Goal: Task Accomplishment & Management: Manage account settings

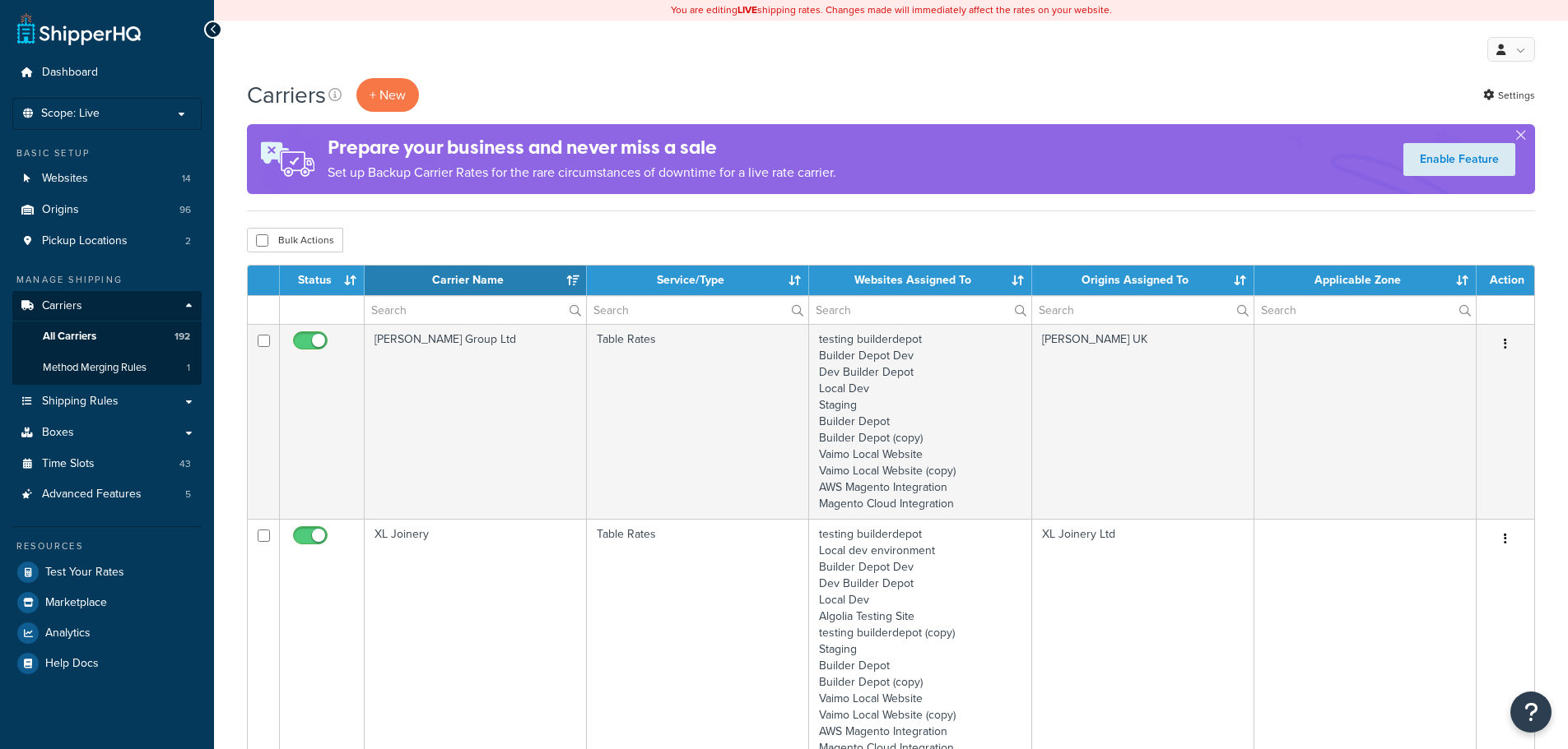
select select "15"
click at [412, 303] on input "text" at bounding box center [475, 310] width 222 height 28
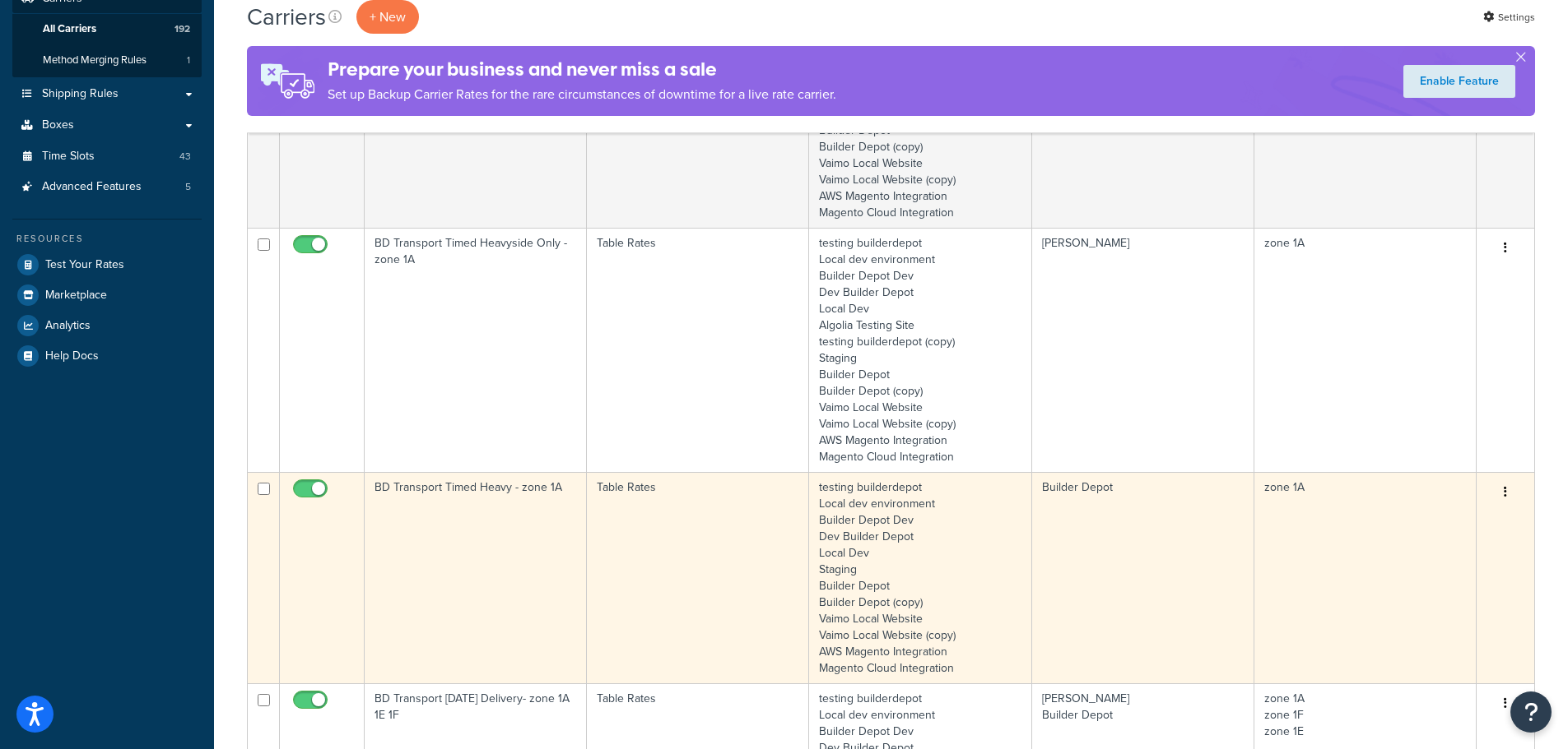
scroll to position [329, 0]
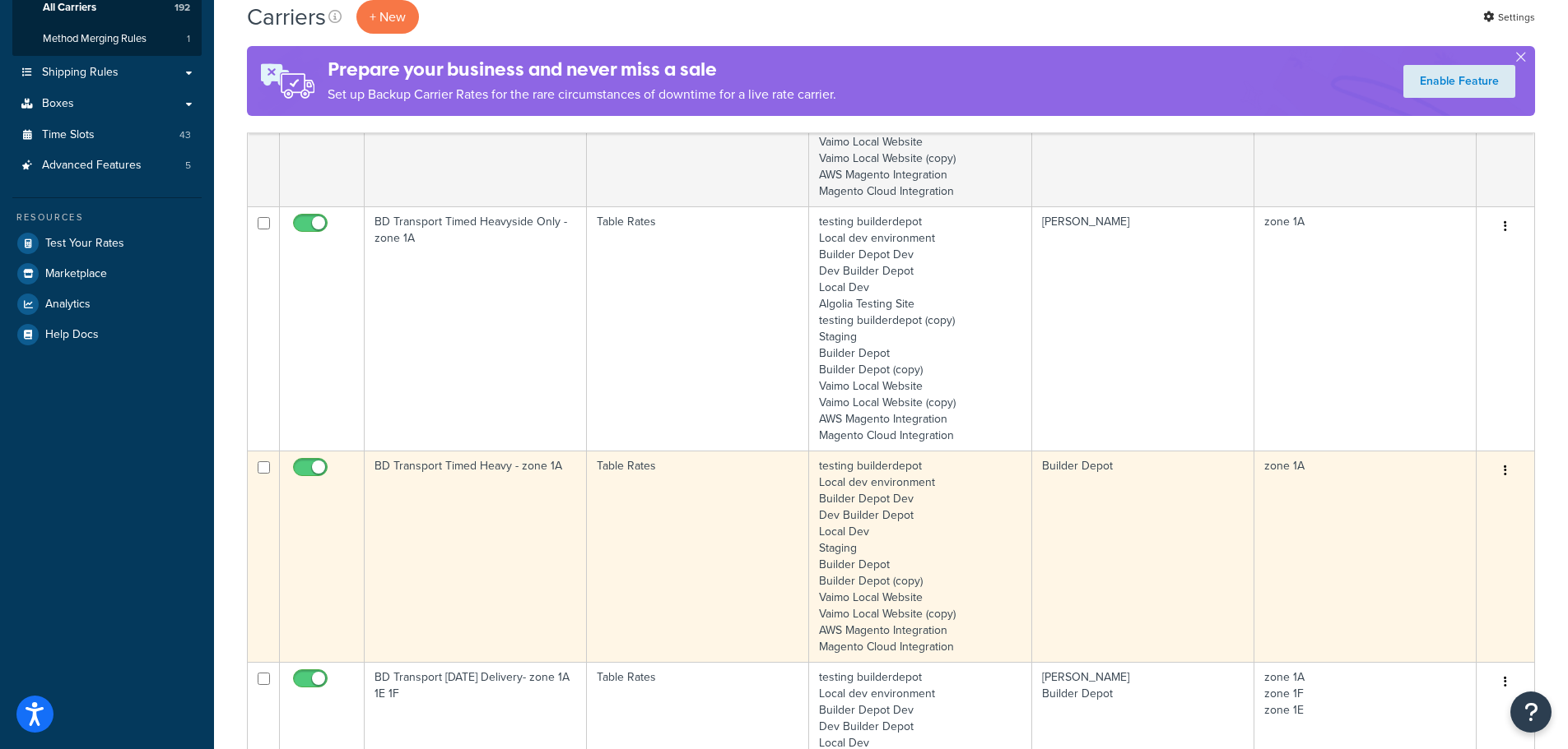
type input "1a"
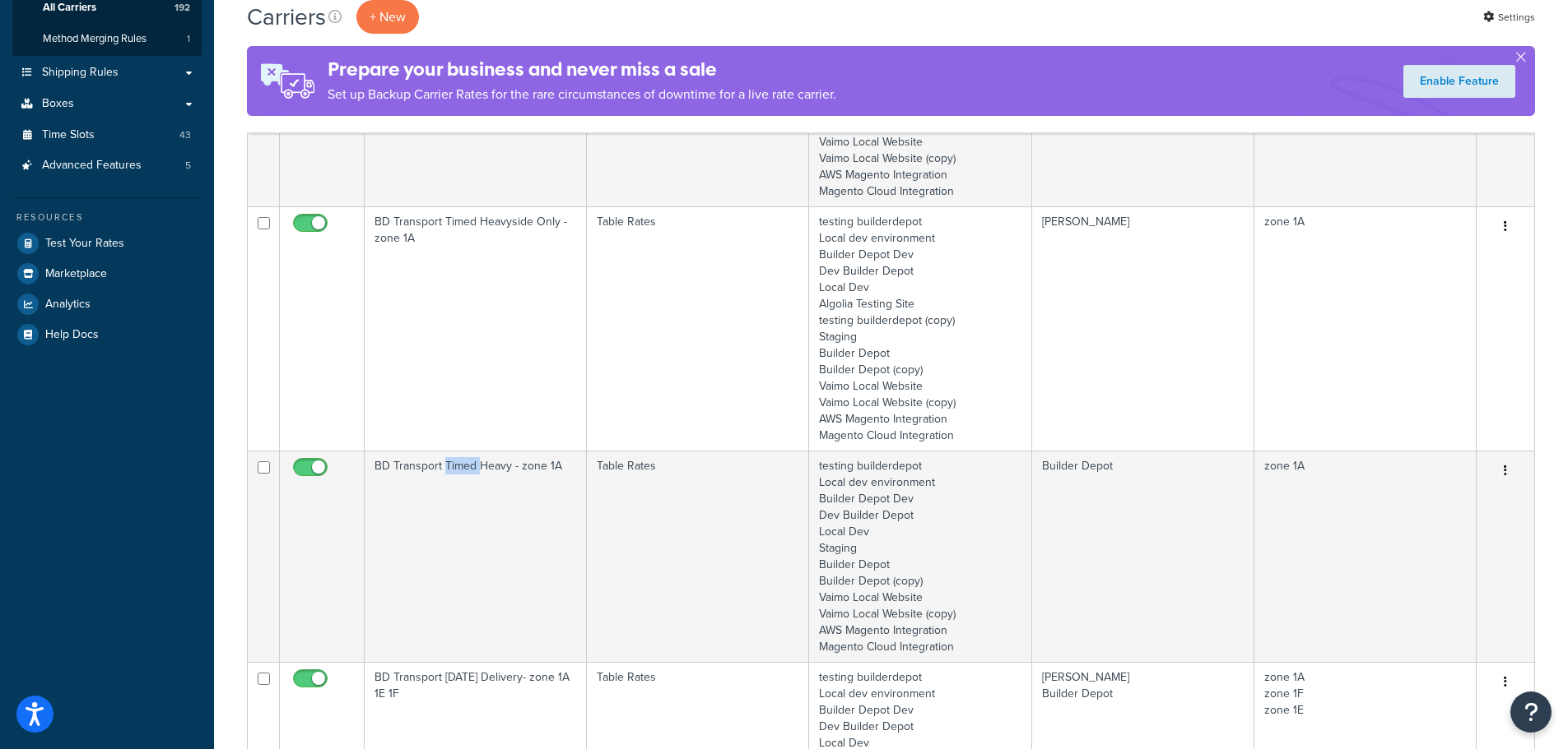
click at [456, 509] on td "BD Transport Timed Heavy - zone 1A" at bounding box center [475, 557] width 222 height 212
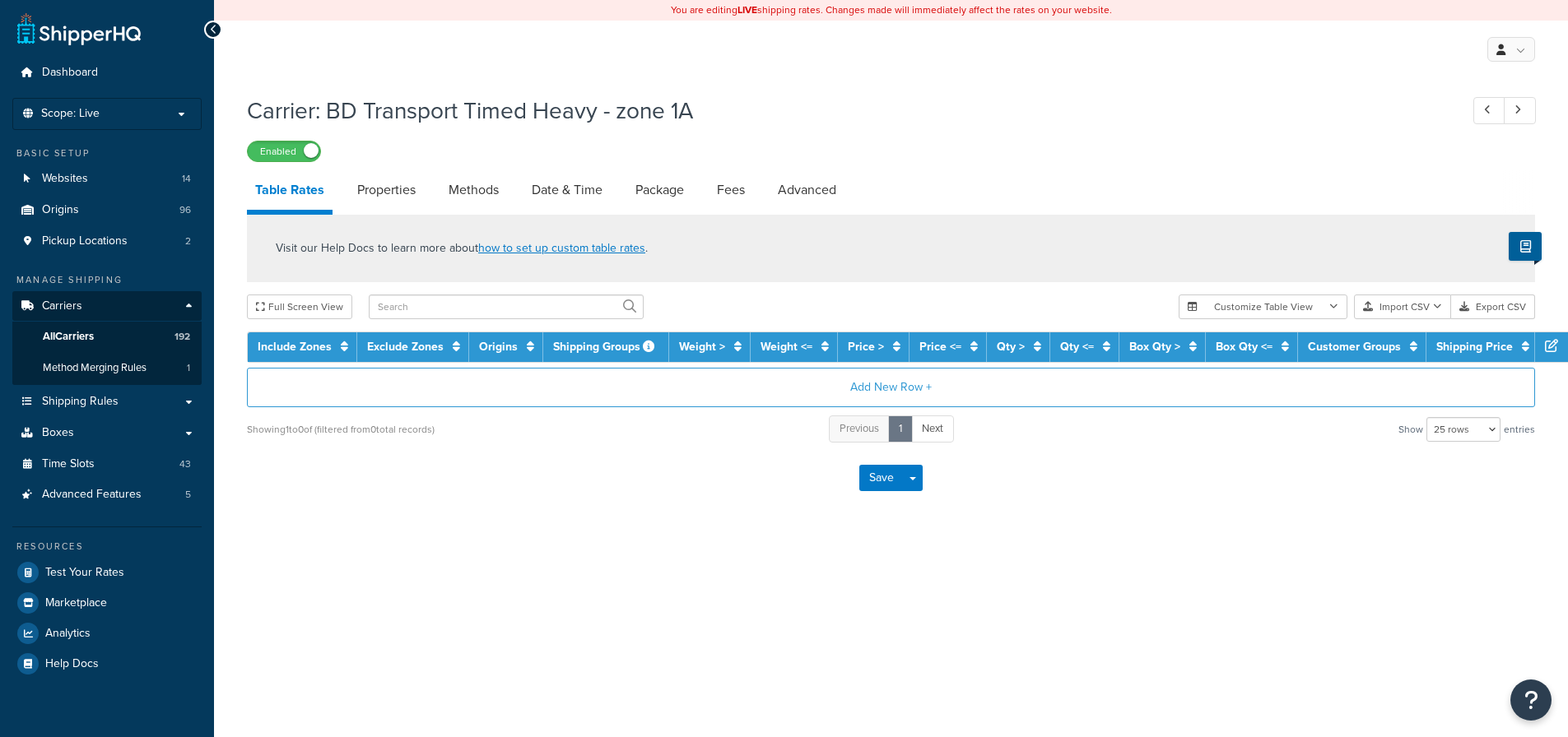
select select "25"
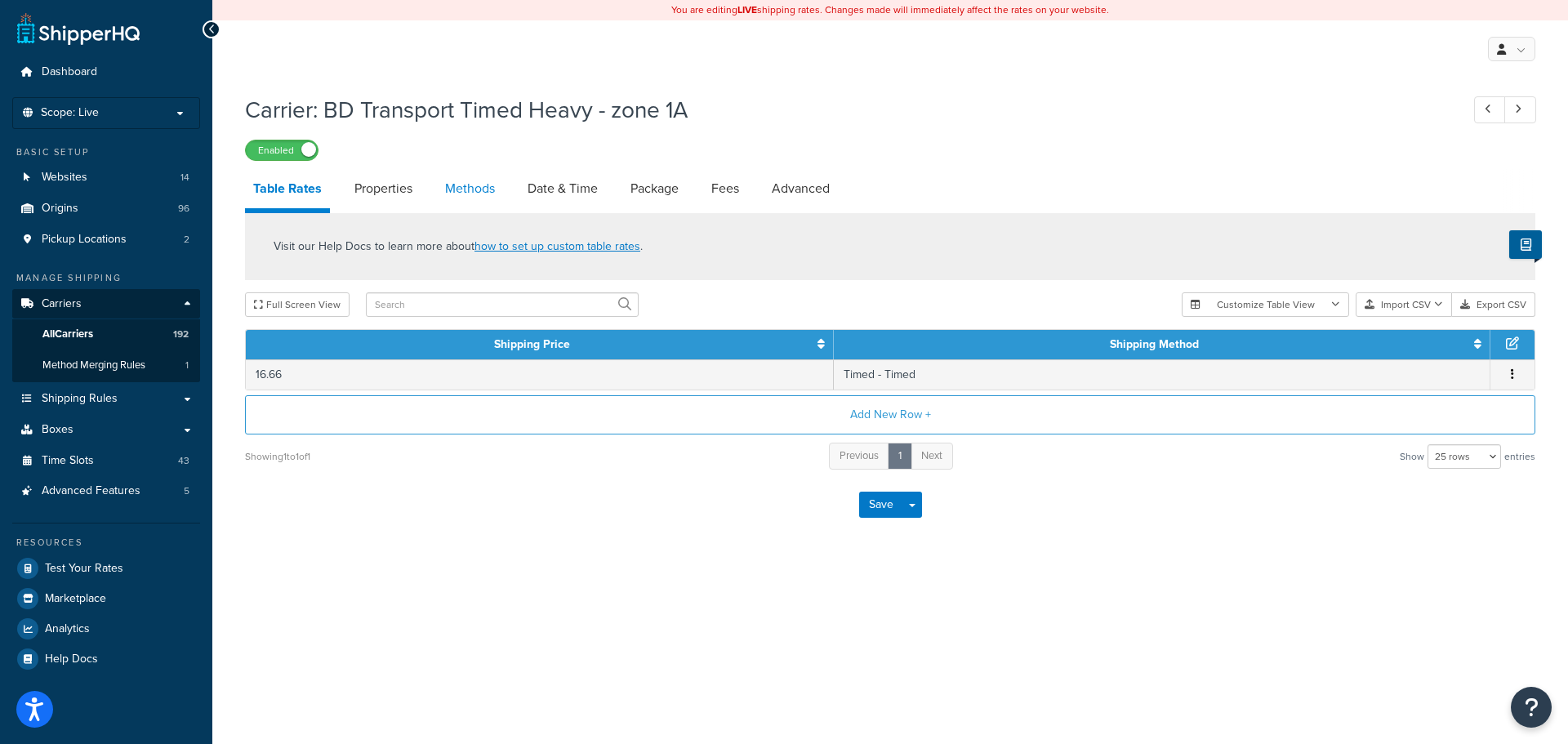
click at [469, 184] on link "Methods" at bounding box center [469, 188] width 66 height 39
select select "25"
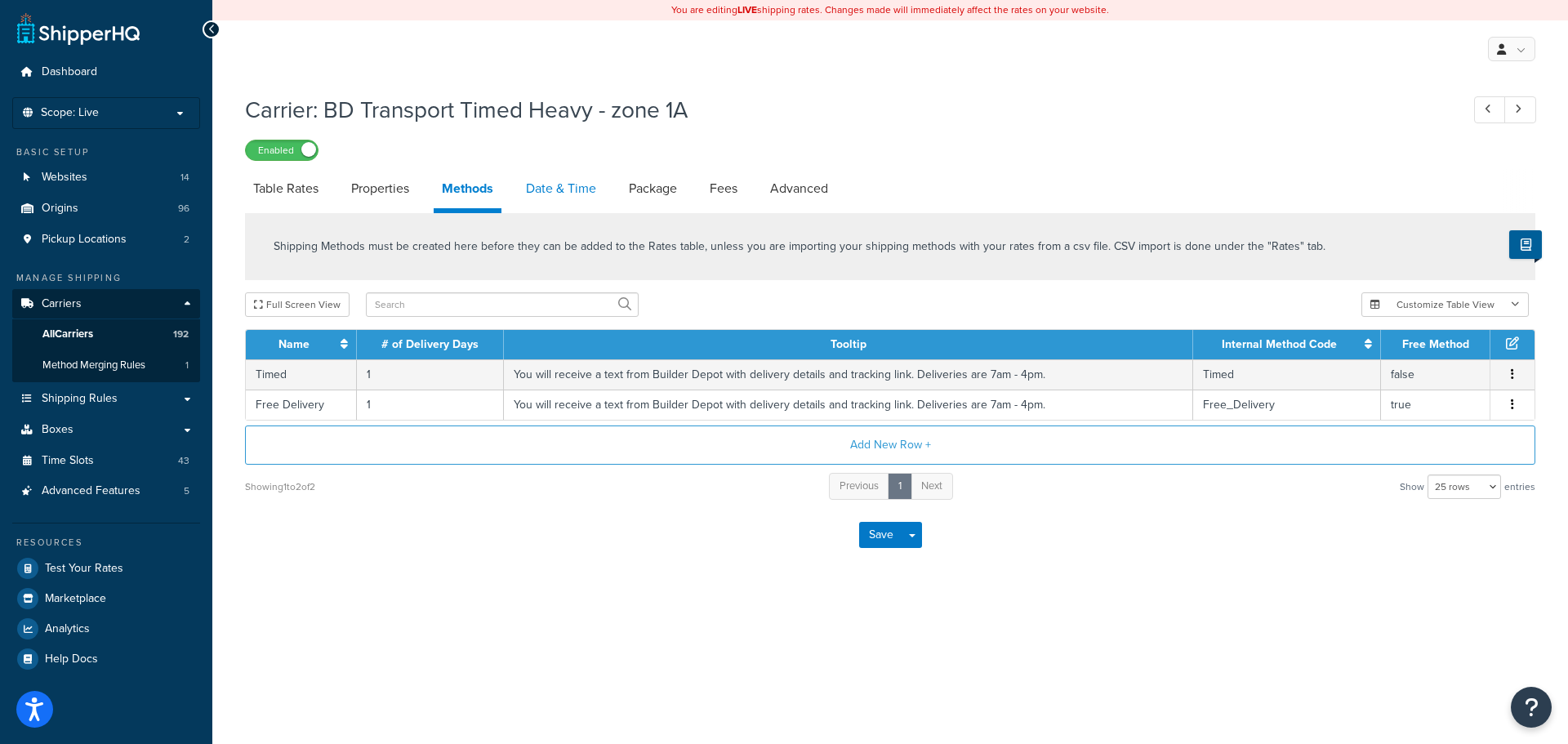
click at [563, 198] on link "Date & Time" at bounding box center [562, 188] width 87 height 39
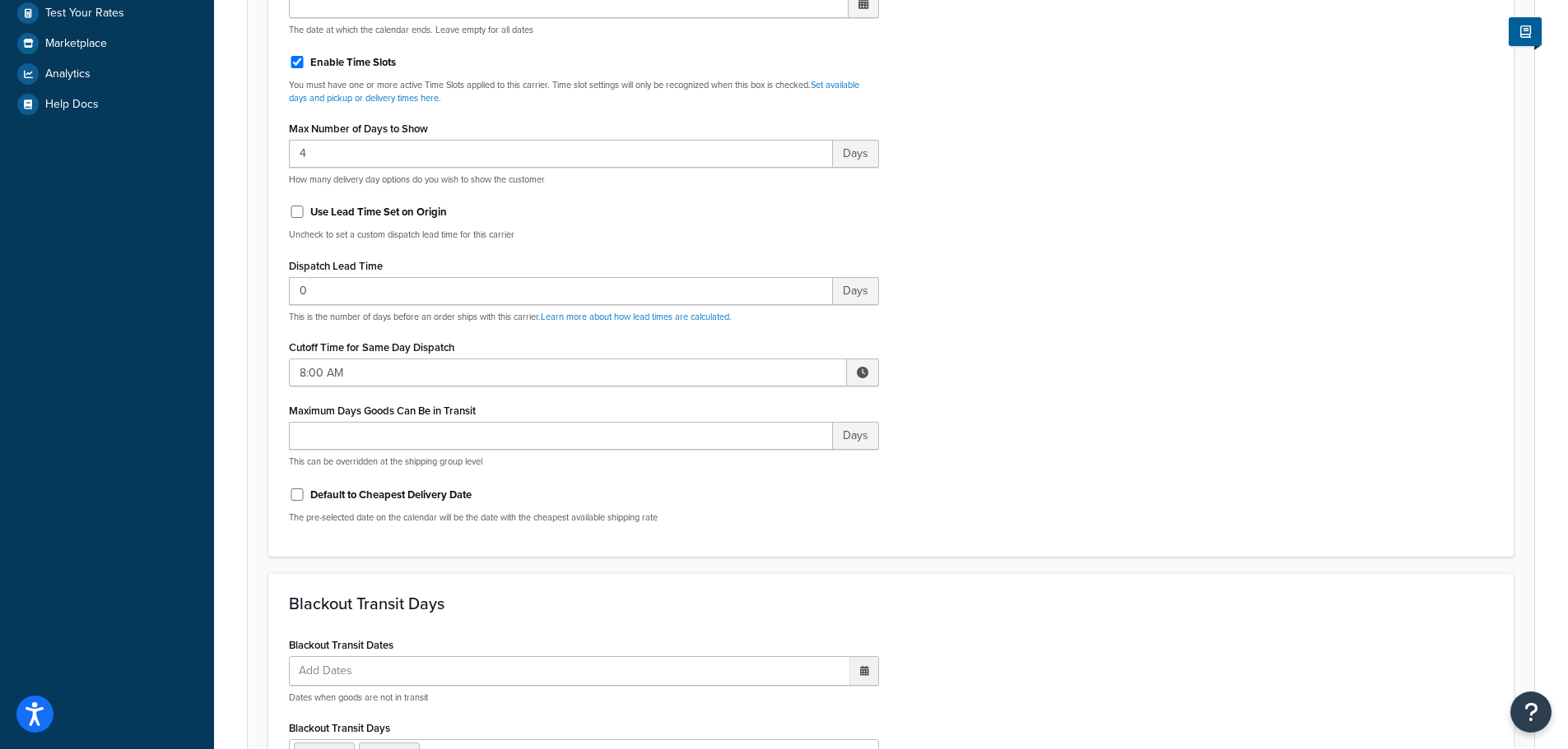
scroll to position [576, 0]
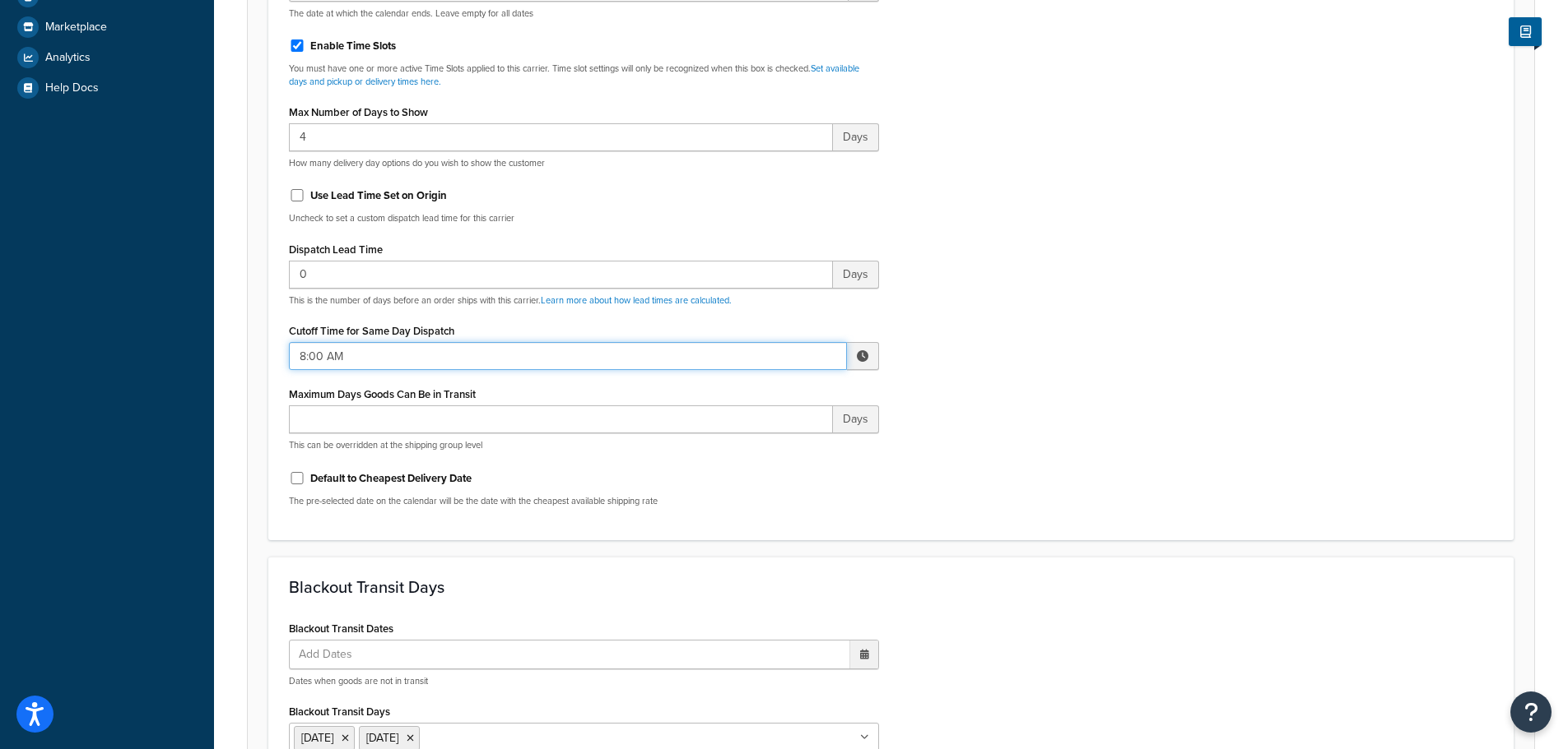
click at [429, 359] on input "8:00 AM" at bounding box center [567, 356] width 558 height 28
click at [745, 434] on span "▼" at bounding box center [741, 442] width 33 height 33
type input "7:00 AM"
click at [1022, 453] on div "Include Delivery Date Information: No, just show shipping rates Show Calendar S…" at bounding box center [891, 132] width 1228 height 775
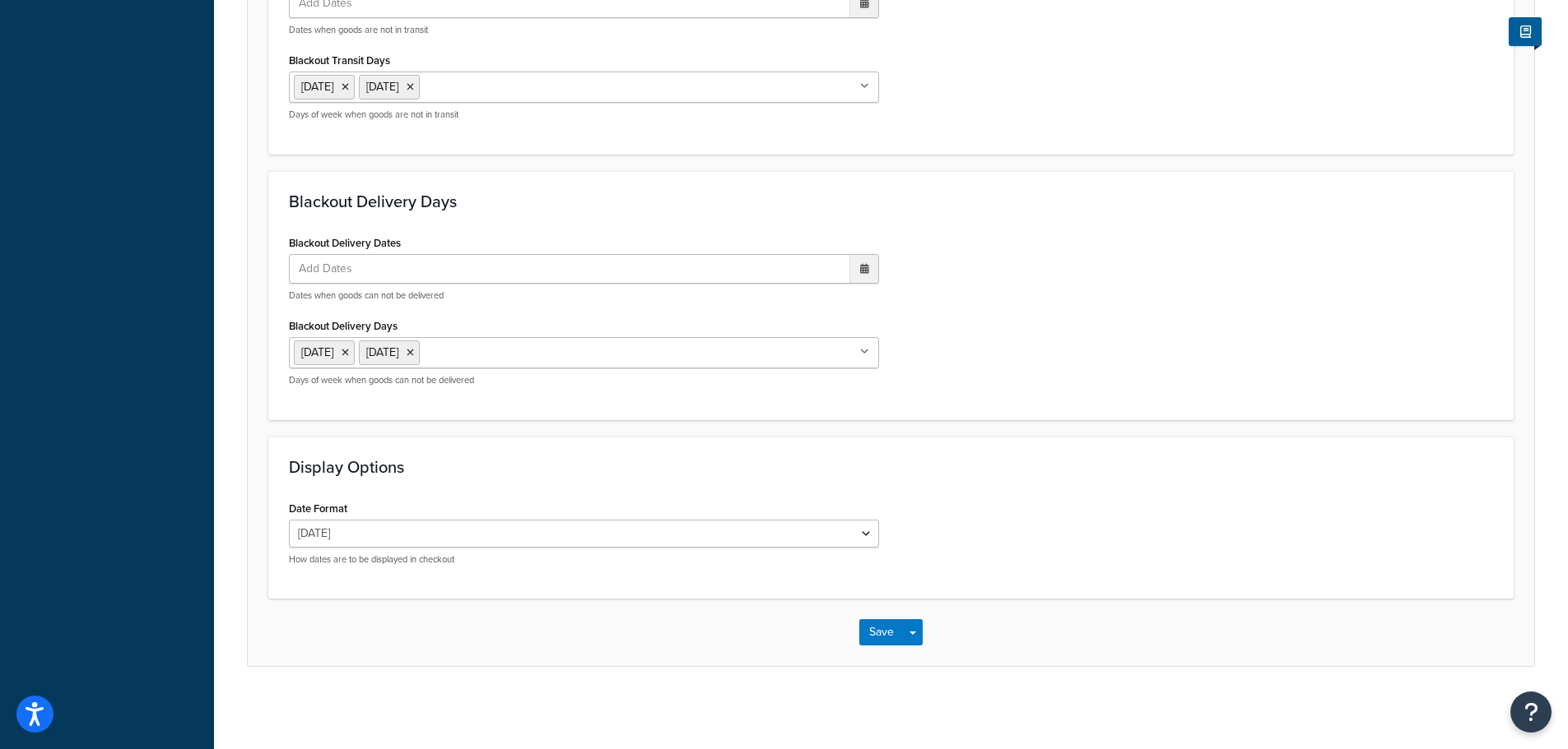
click at [866, 649] on div "Save Save Dropdown Save and Edit" at bounding box center [890, 632] width 1286 height 68
click at [862, 646] on button "Save" at bounding box center [881, 632] width 45 height 26
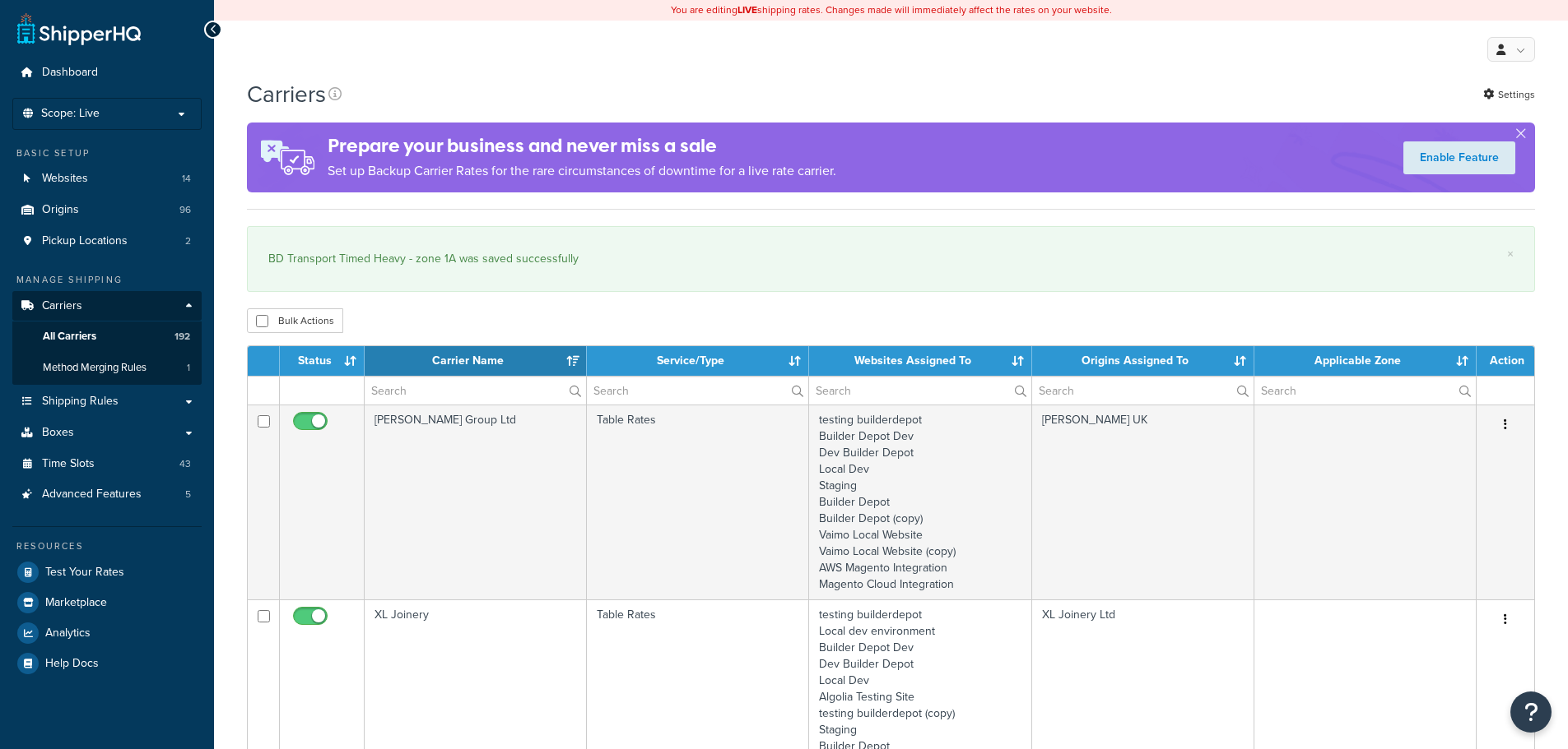
select select "15"
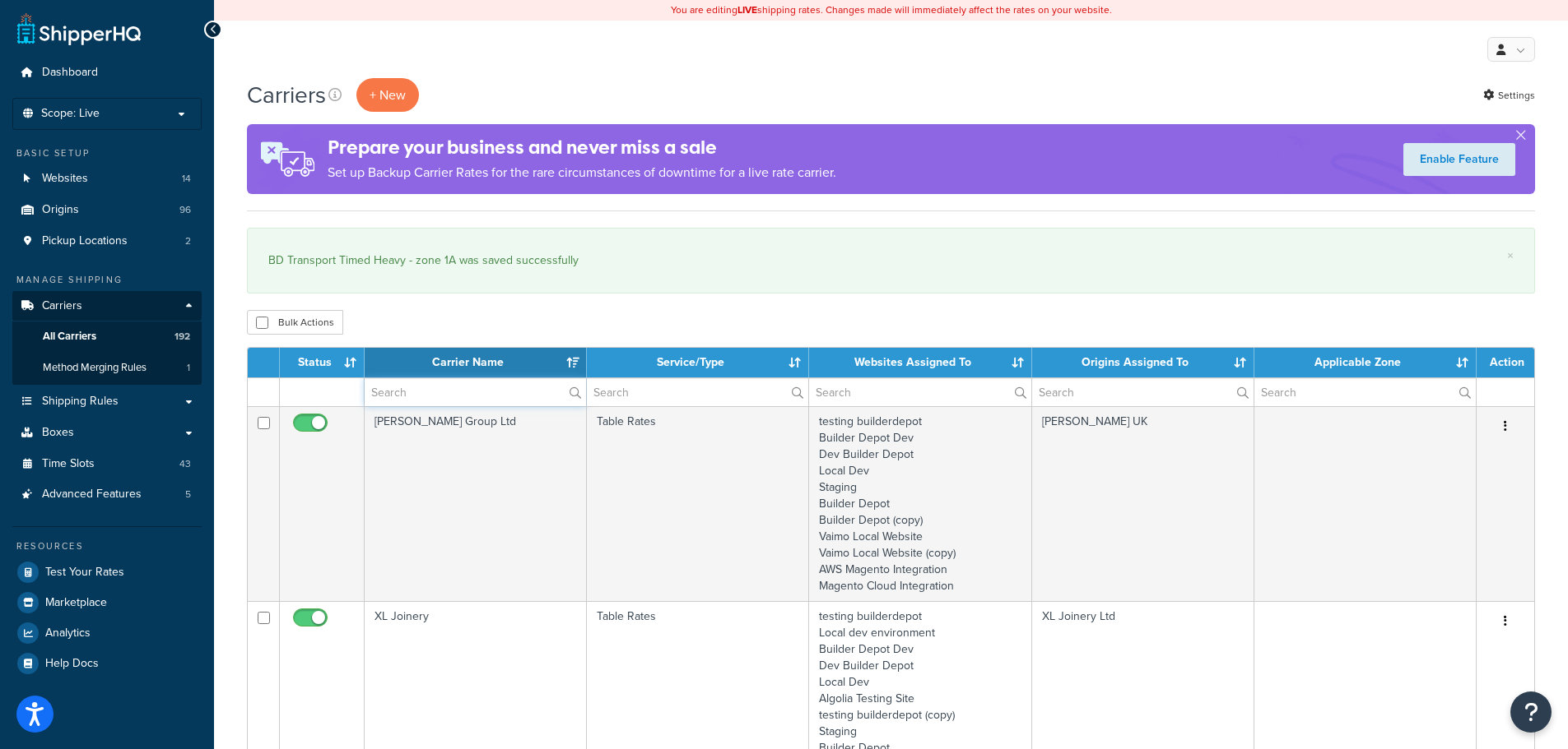
click at [453, 397] on input "text" at bounding box center [475, 392] width 222 height 28
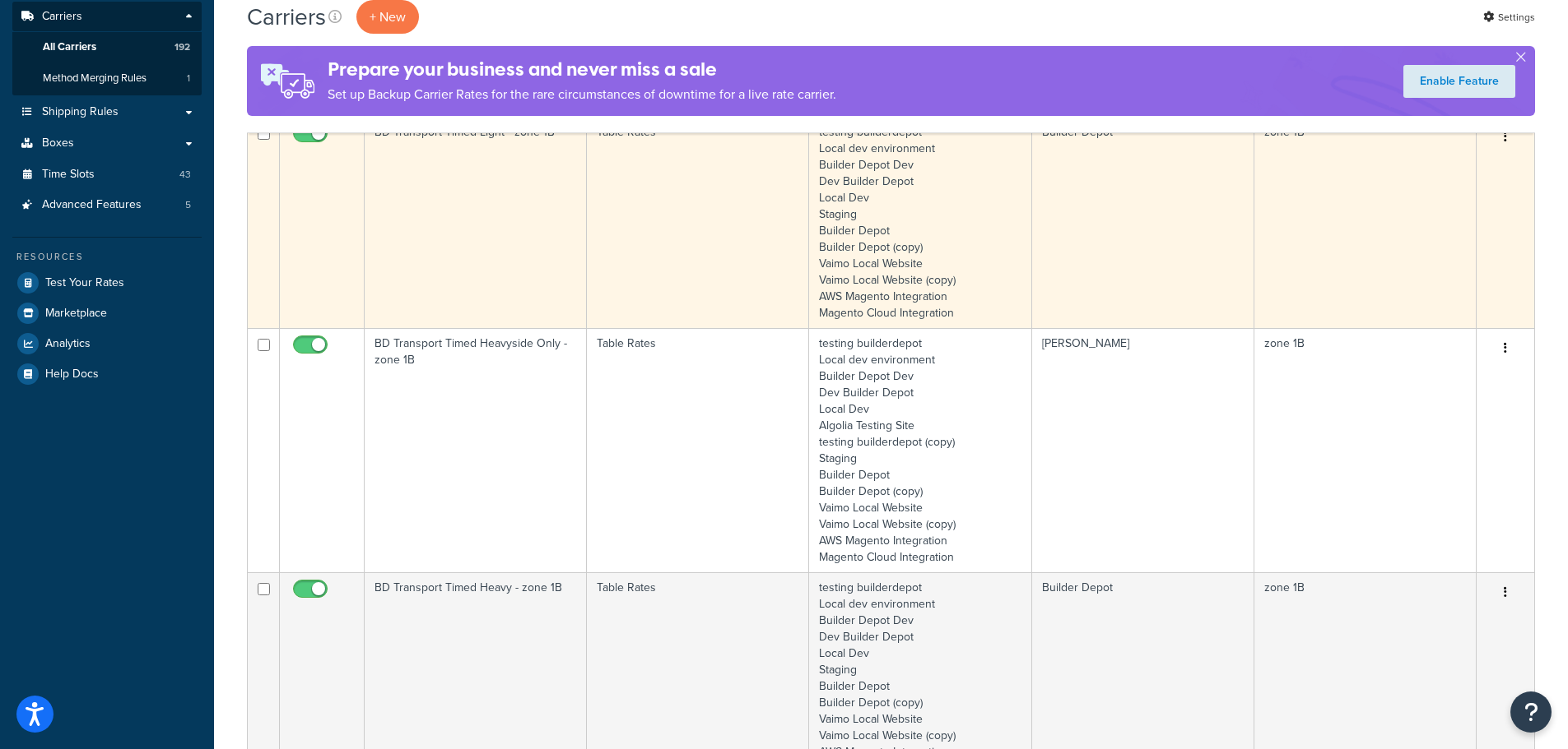
scroll to position [329, 0]
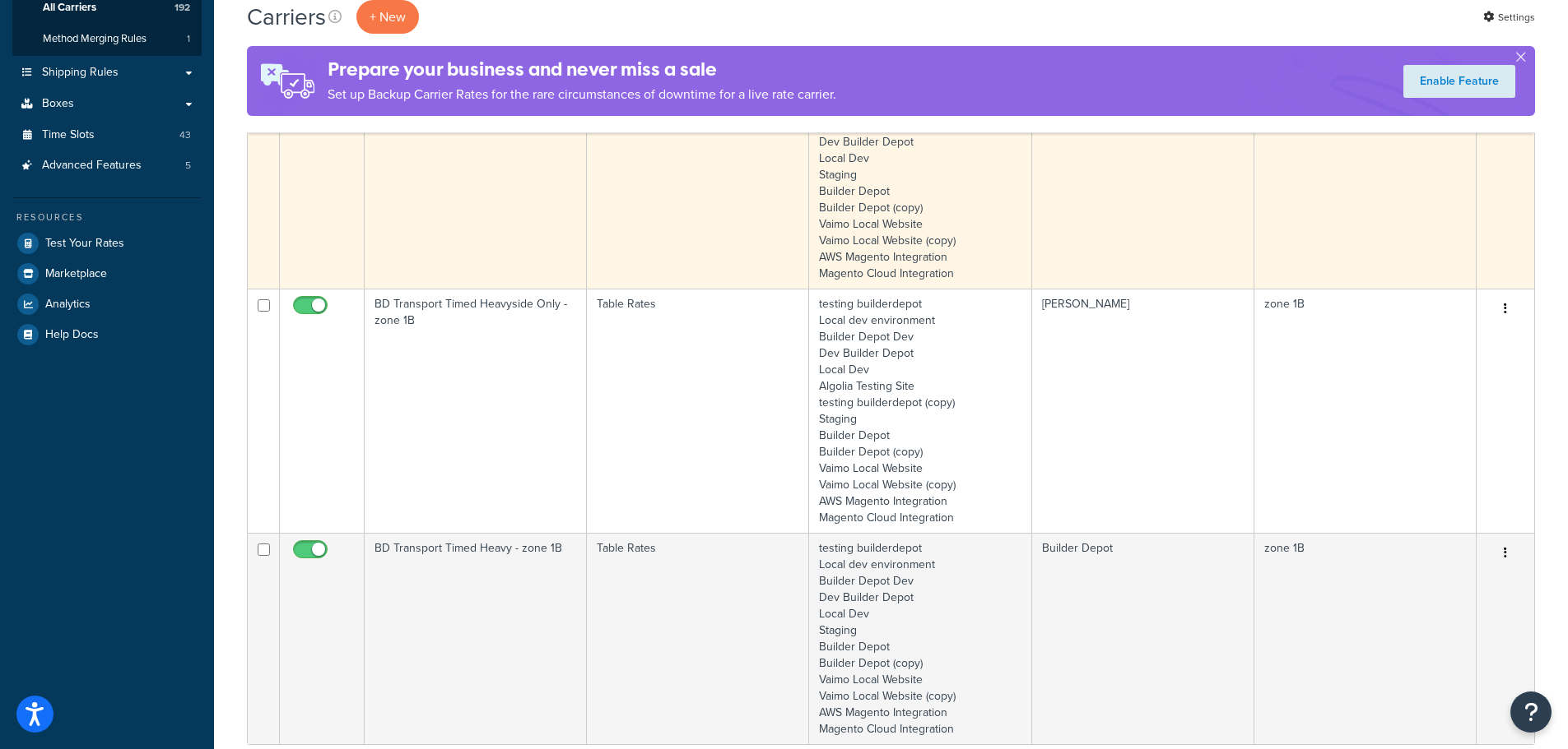
type input "1b"
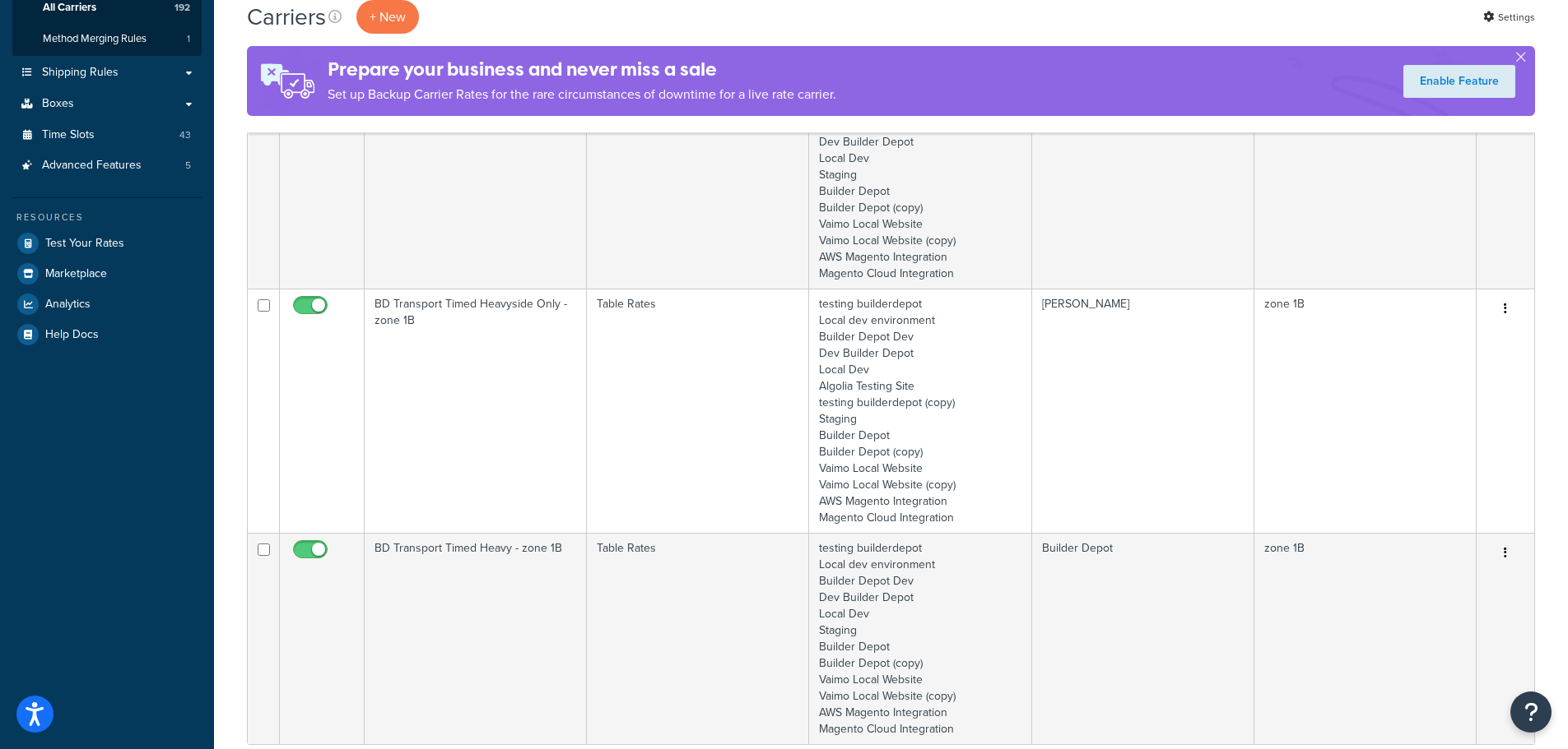
click at [431, 601] on td "BD Transport Timed Heavy - zone 1B" at bounding box center [475, 639] width 222 height 212
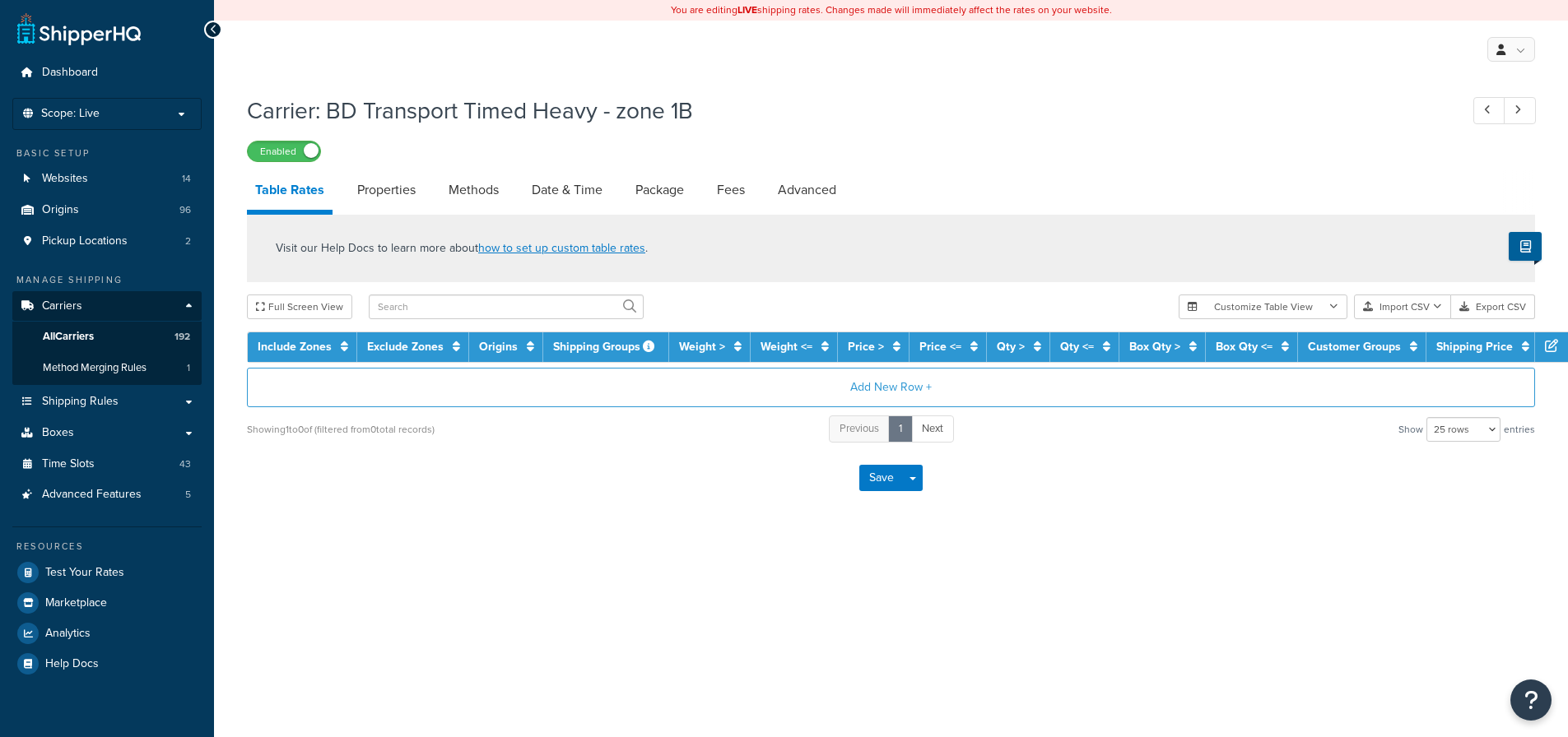
select select "25"
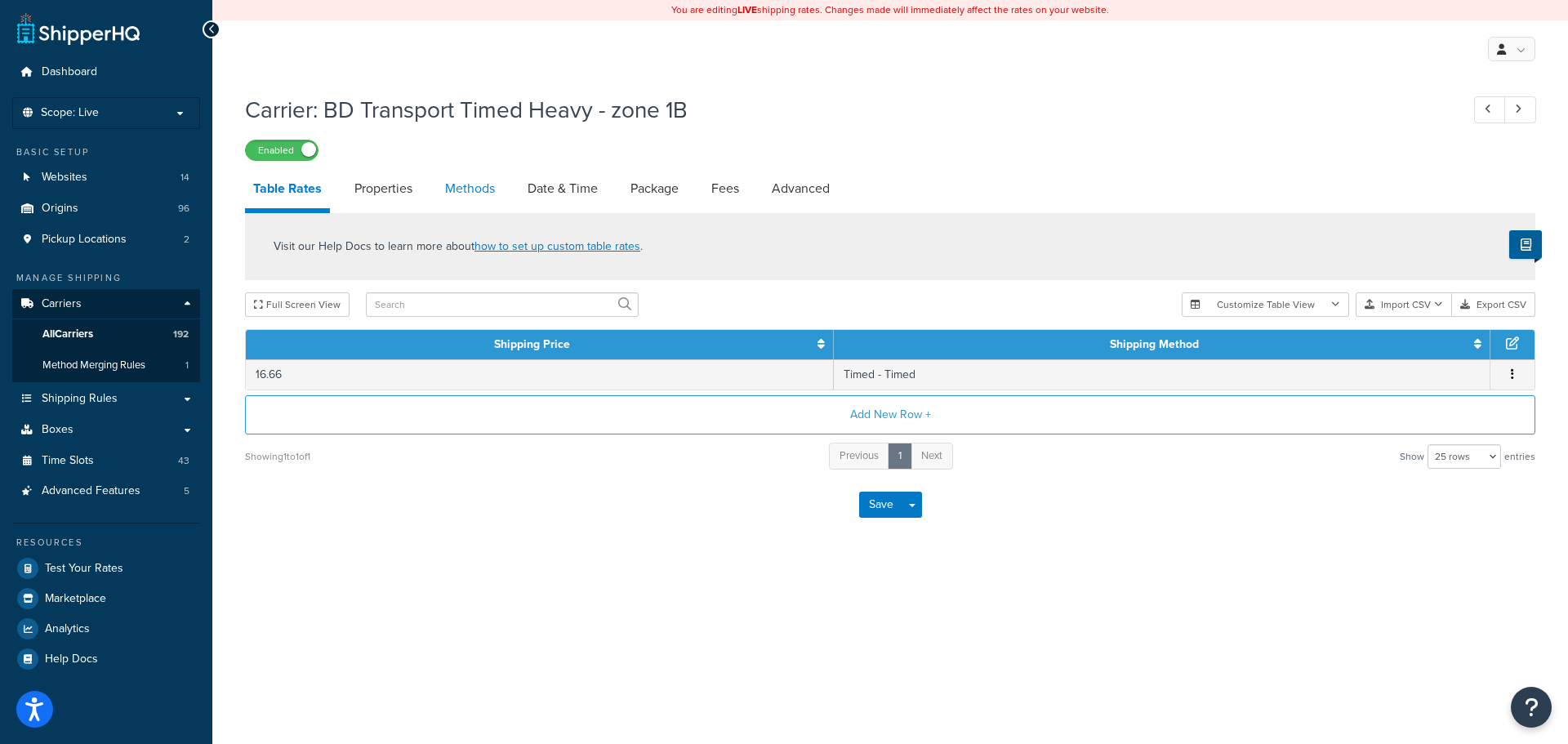
click at [466, 192] on link "Methods" at bounding box center [469, 188] width 66 height 39
select select "25"
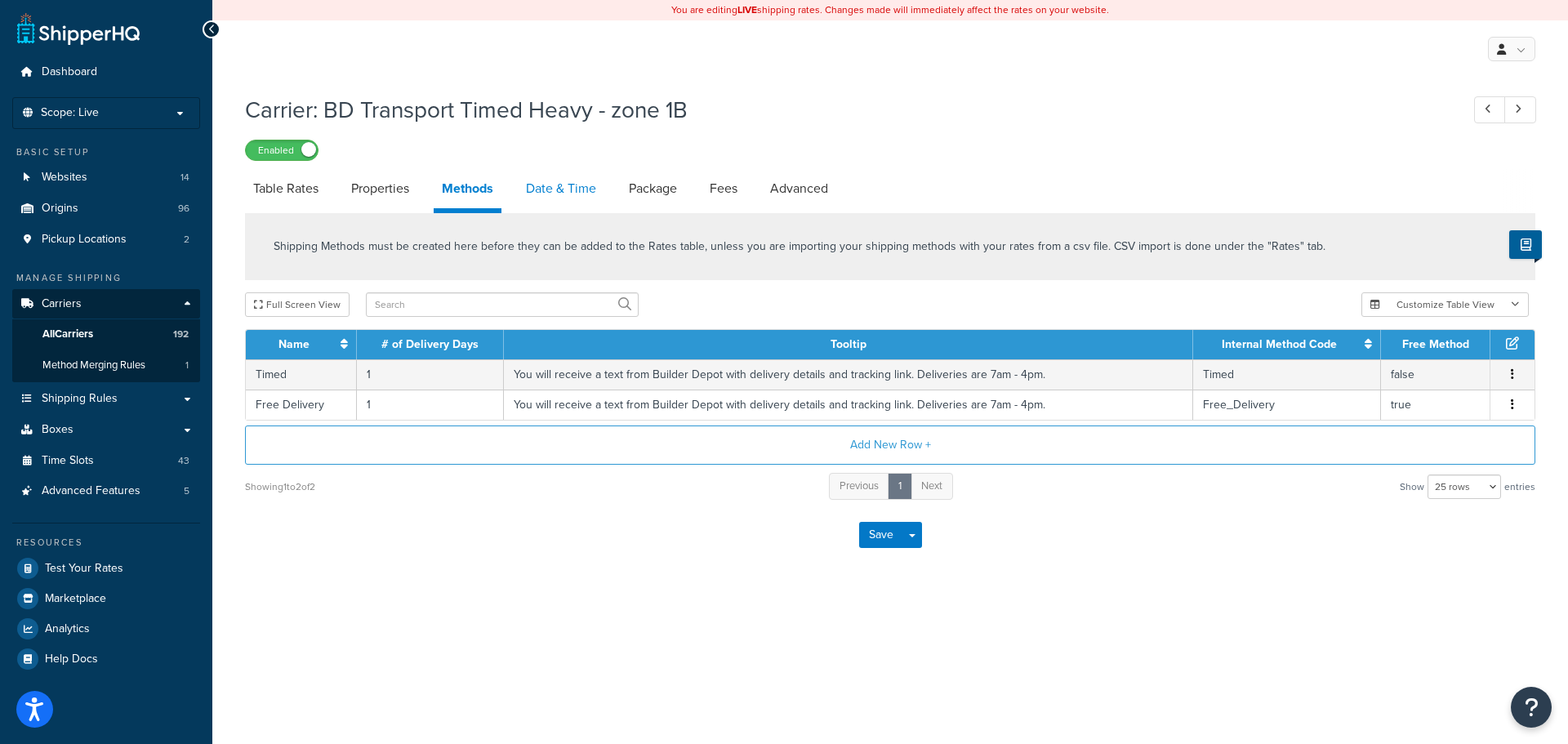
click at [553, 195] on link "Date & Time" at bounding box center [562, 188] width 87 height 39
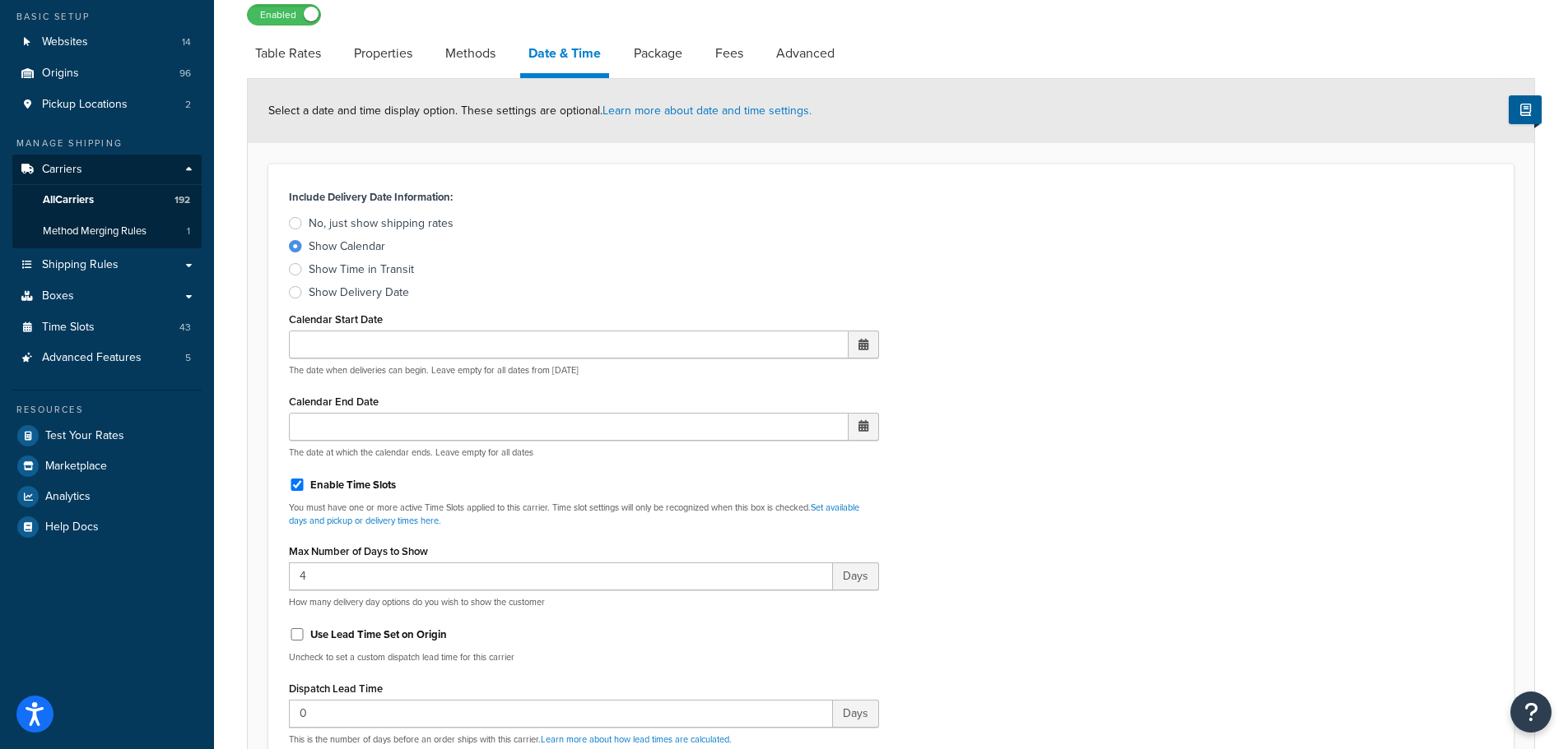
scroll to position [494, 0]
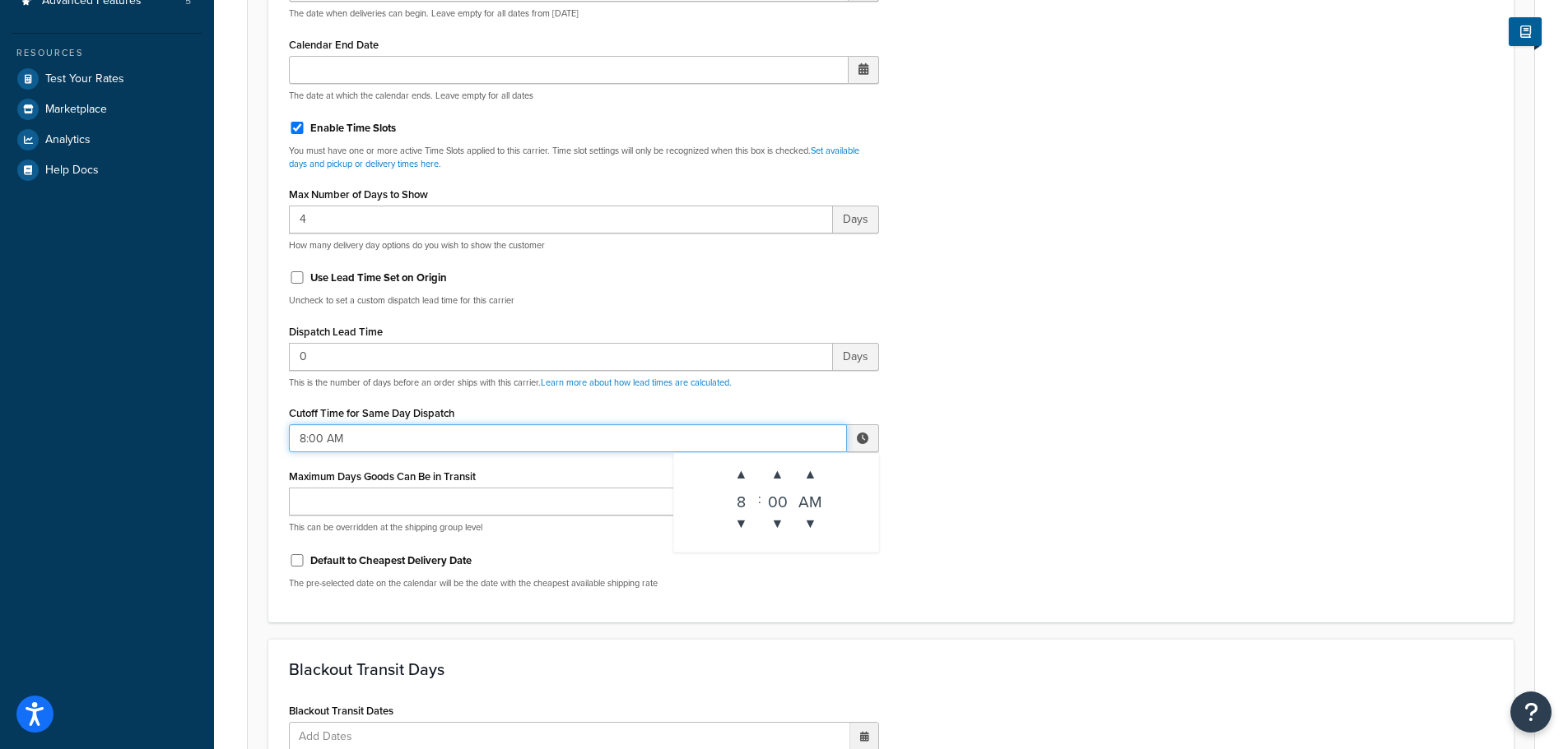
click at [327, 441] on input "8:00 AM" at bounding box center [567, 438] width 558 height 28
click at [735, 531] on span "▼" at bounding box center [741, 524] width 33 height 33
type input "7:00 AM"
click at [1100, 513] on div "Include Delivery Date Information: No, just show shipping rates Show Calendar S…" at bounding box center [891, 215] width 1228 height 775
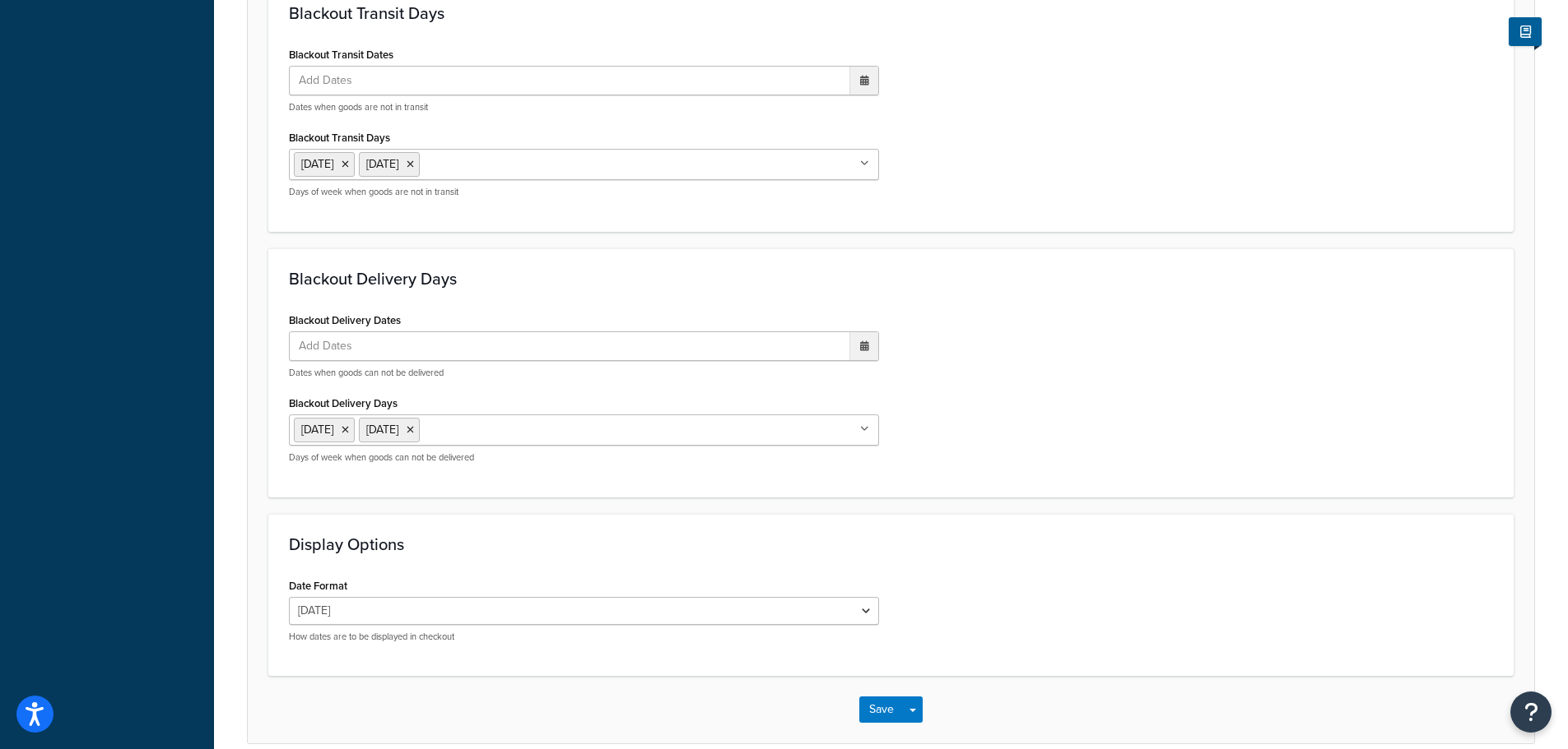
scroll to position [1227, 0]
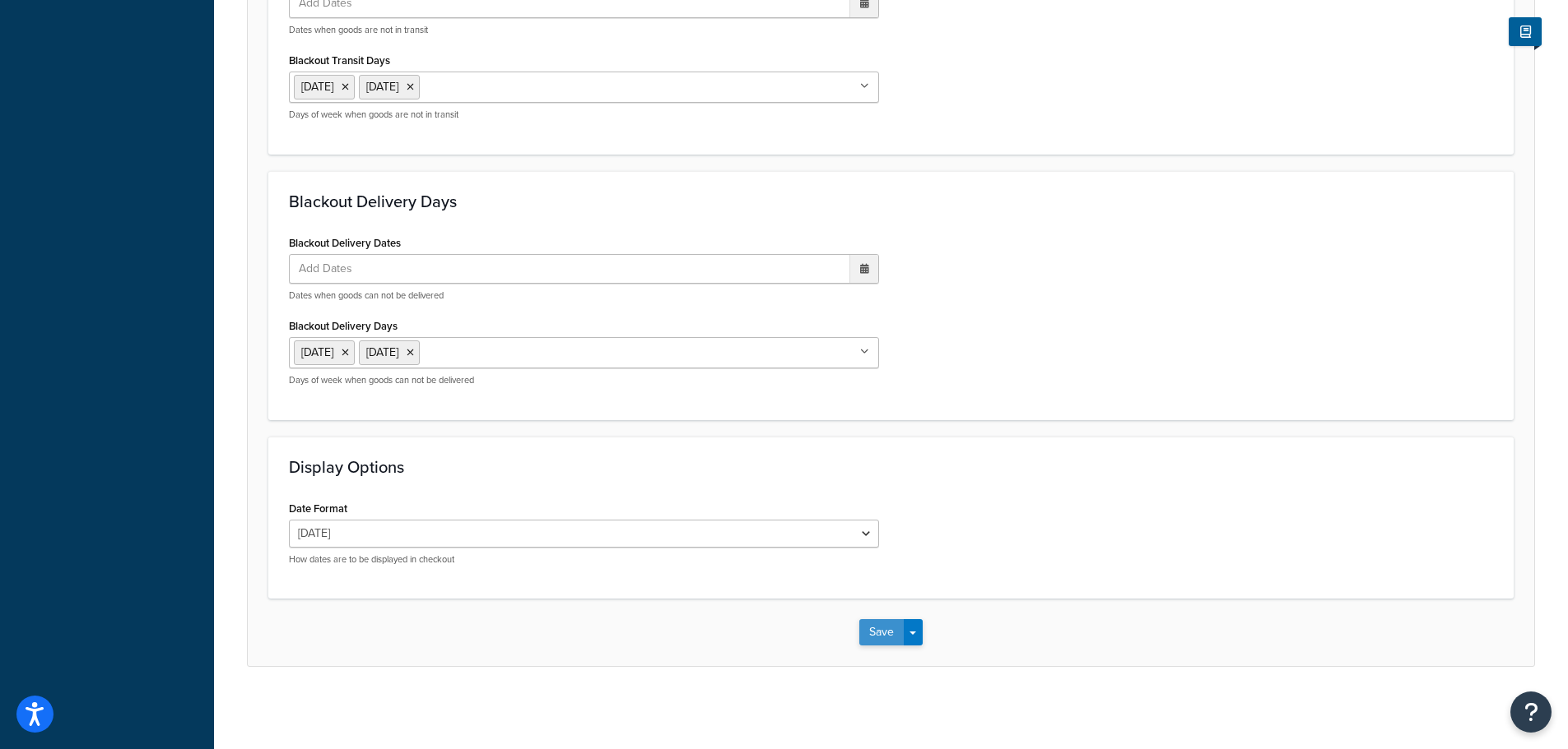
click at [870, 633] on button "Save" at bounding box center [881, 632] width 45 height 26
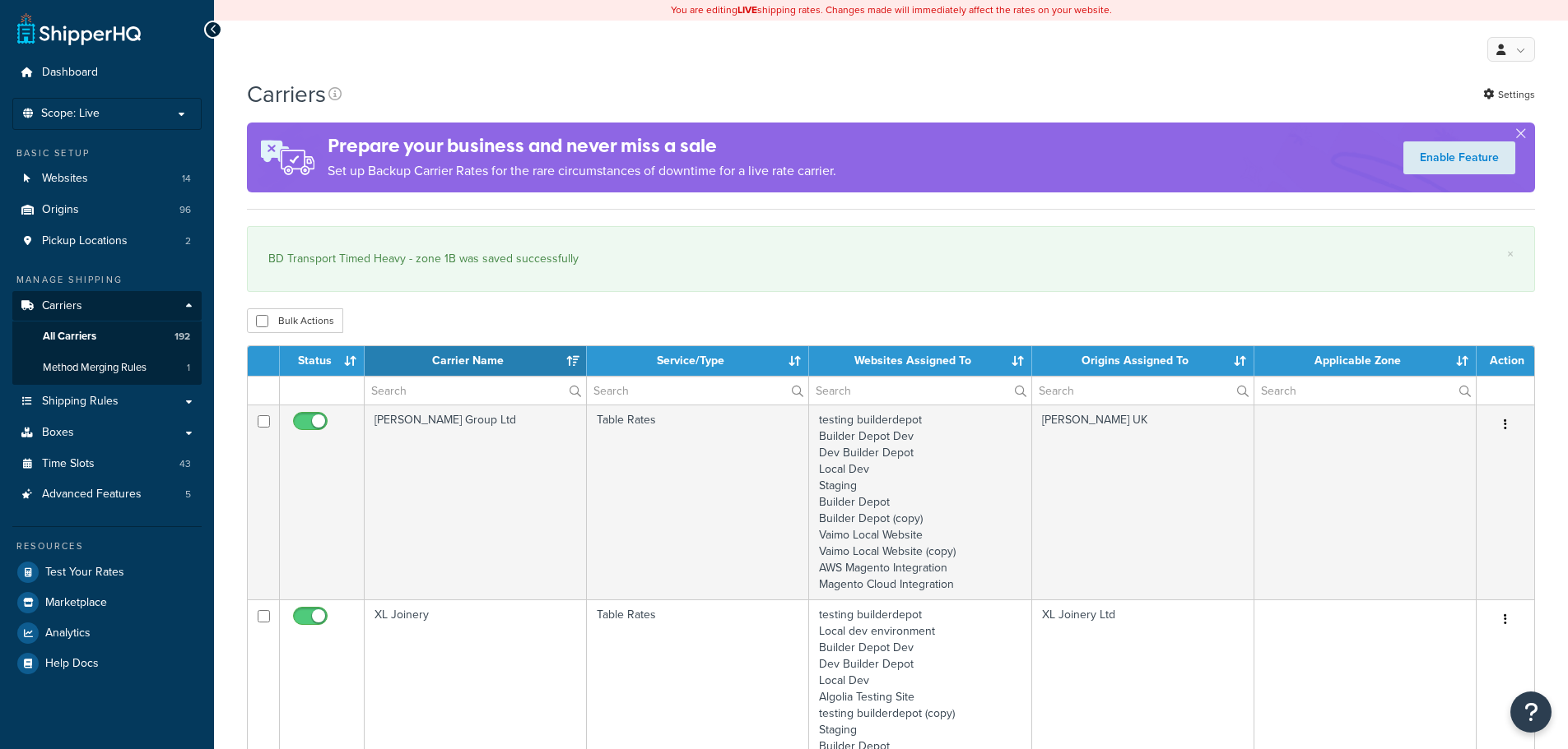
select select "15"
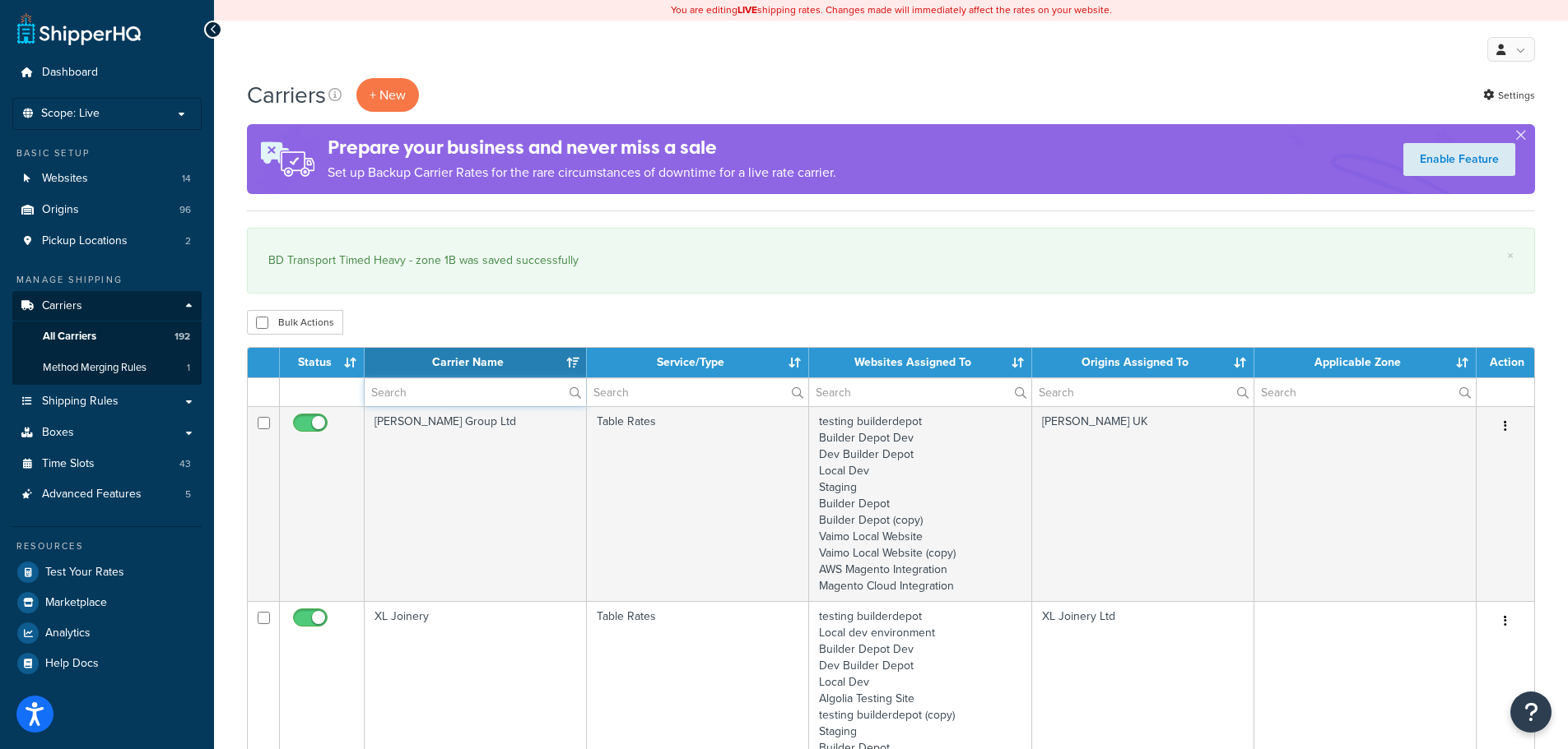
click at [379, 394] on input "text" at bounding box center [475, 392] width 222 height 28
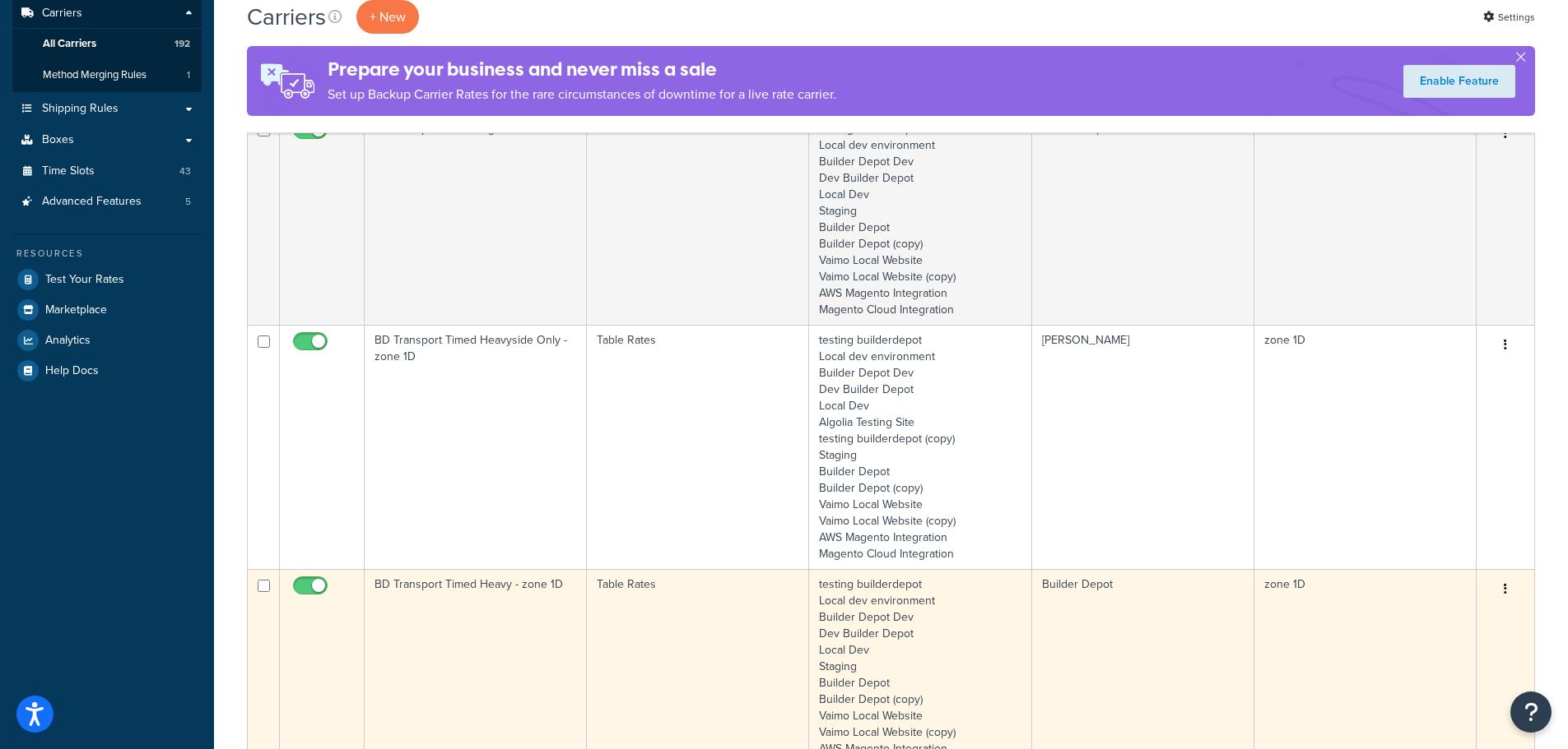
scroll to position [329, 0]
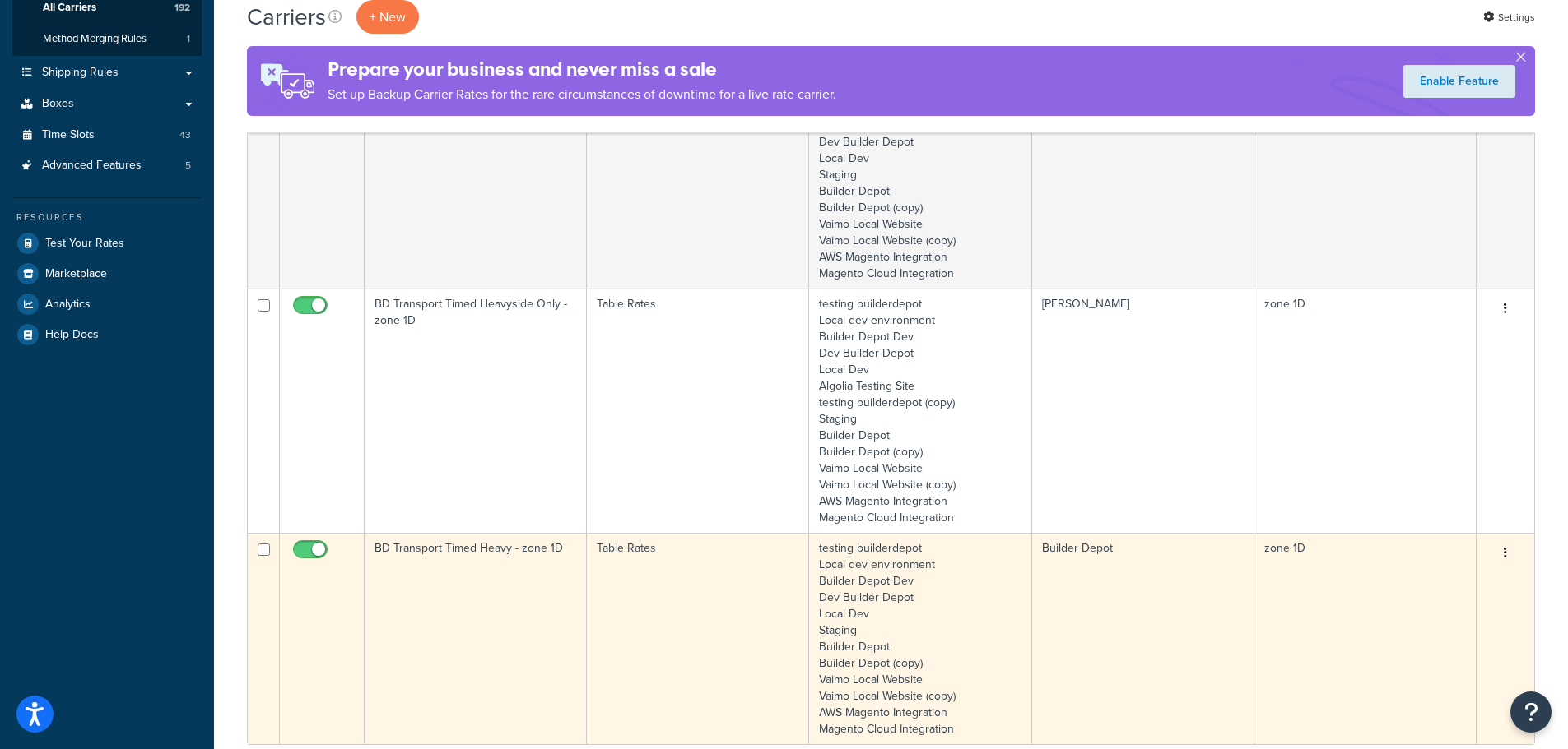
type input "1d"
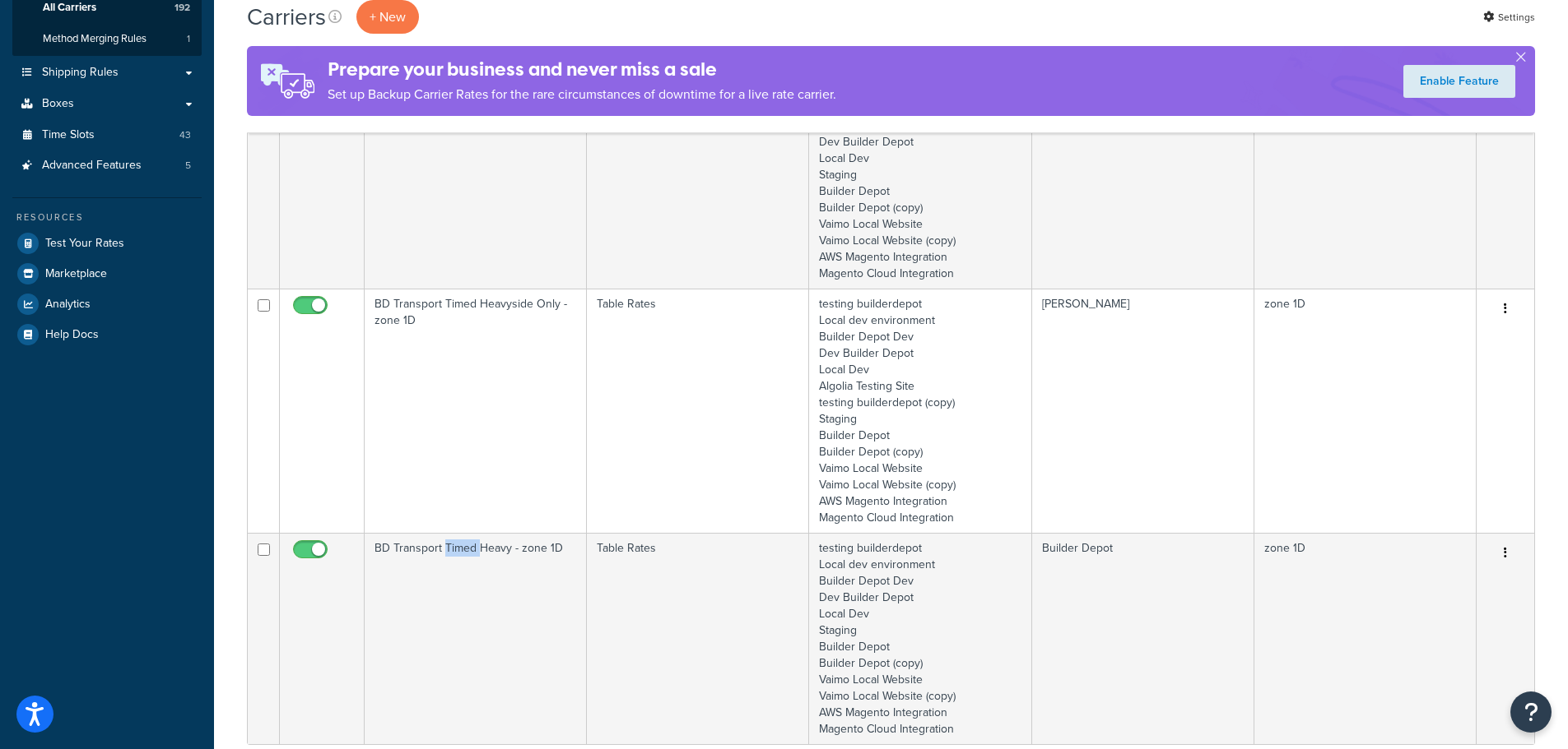
click at [458, 603] on td "BD Transport Timed Heavy - zone 1D" at bounding box center [475, 639] width 222 height 212
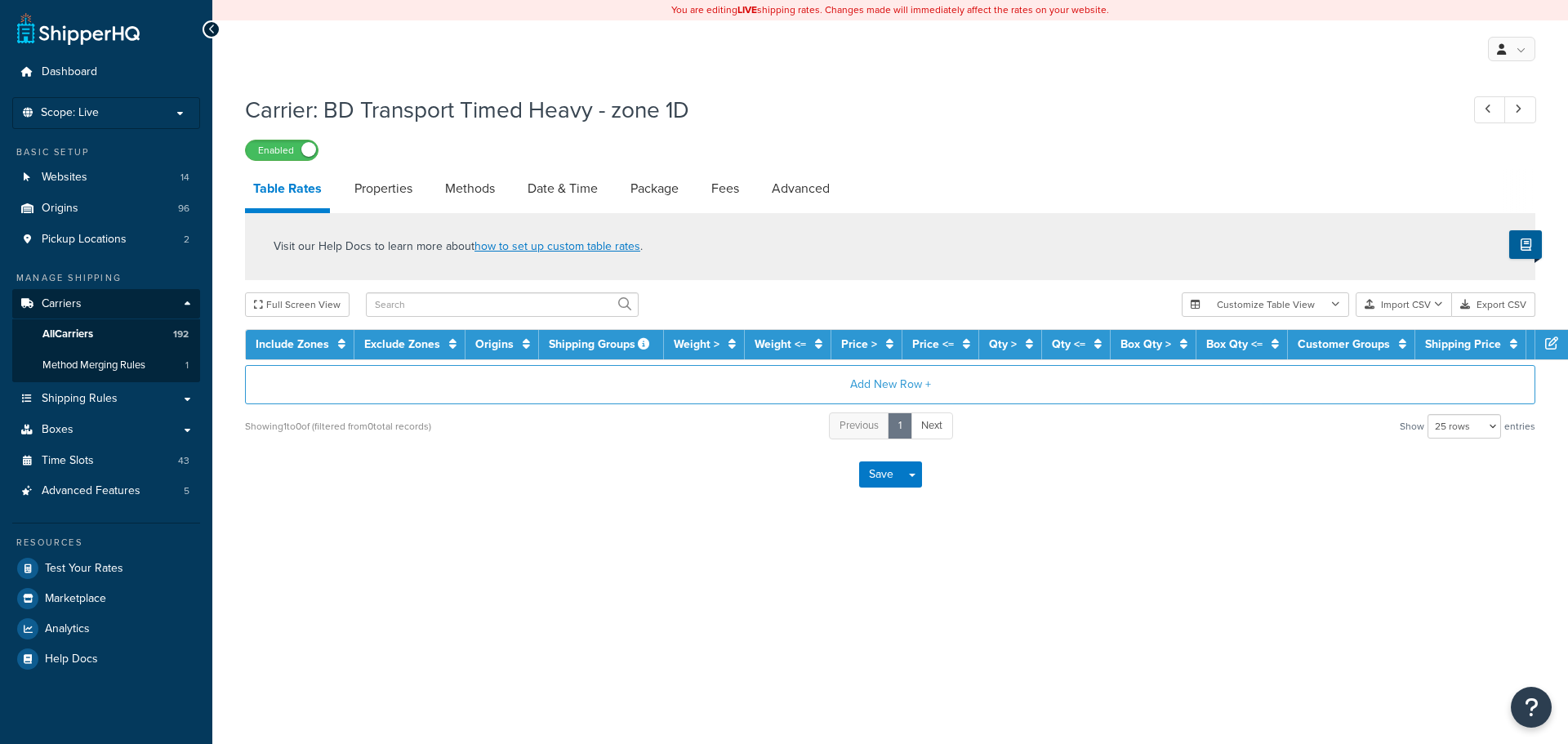
select select "25"
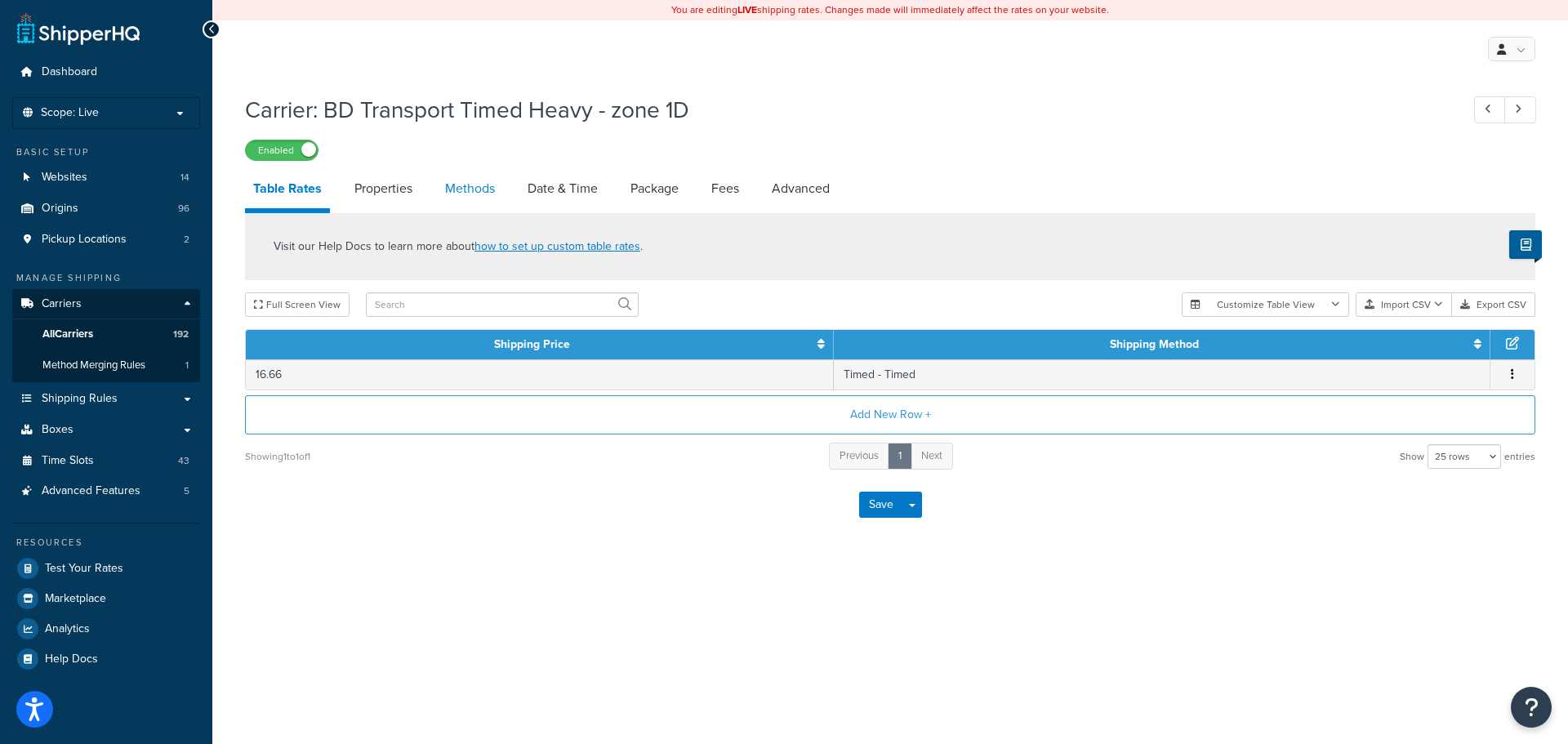
click at [486, 188] on link "Methods" at bounding box center [469, 188] width 66 height 39
select select "25"
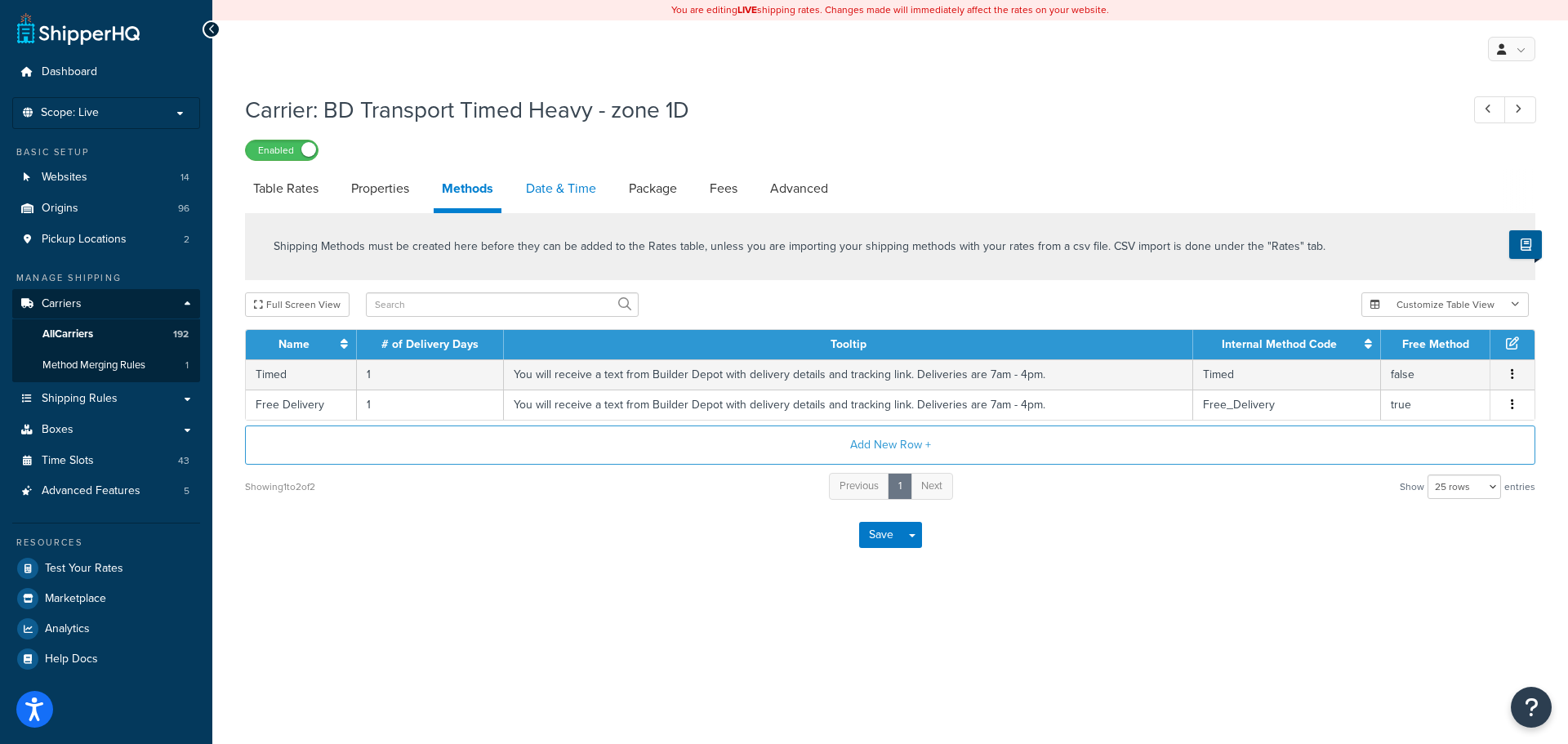
click at [563, 185] on link "Date & Time" at bounding box center [562, 188] width 87 height 39
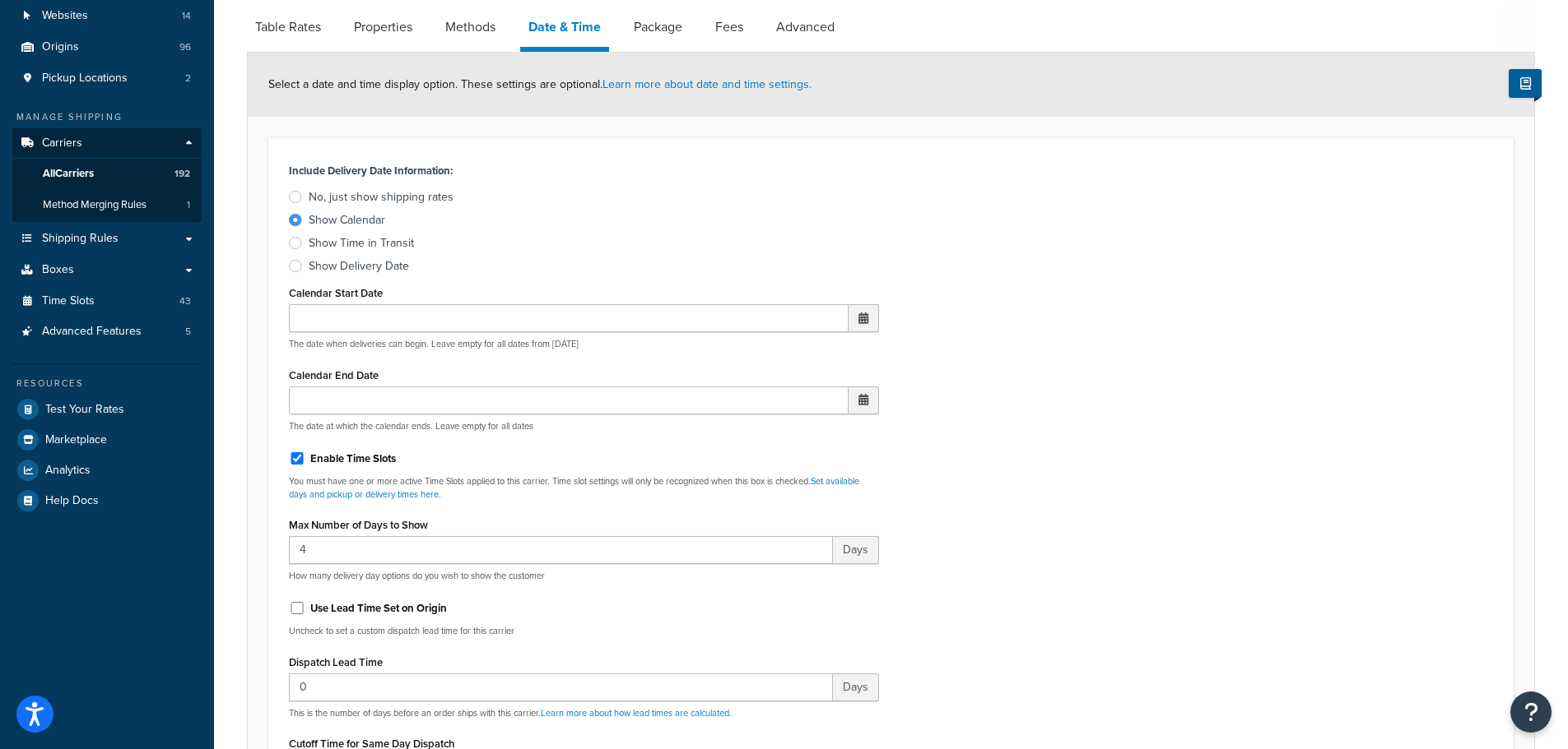
scroll to position [411, 0]
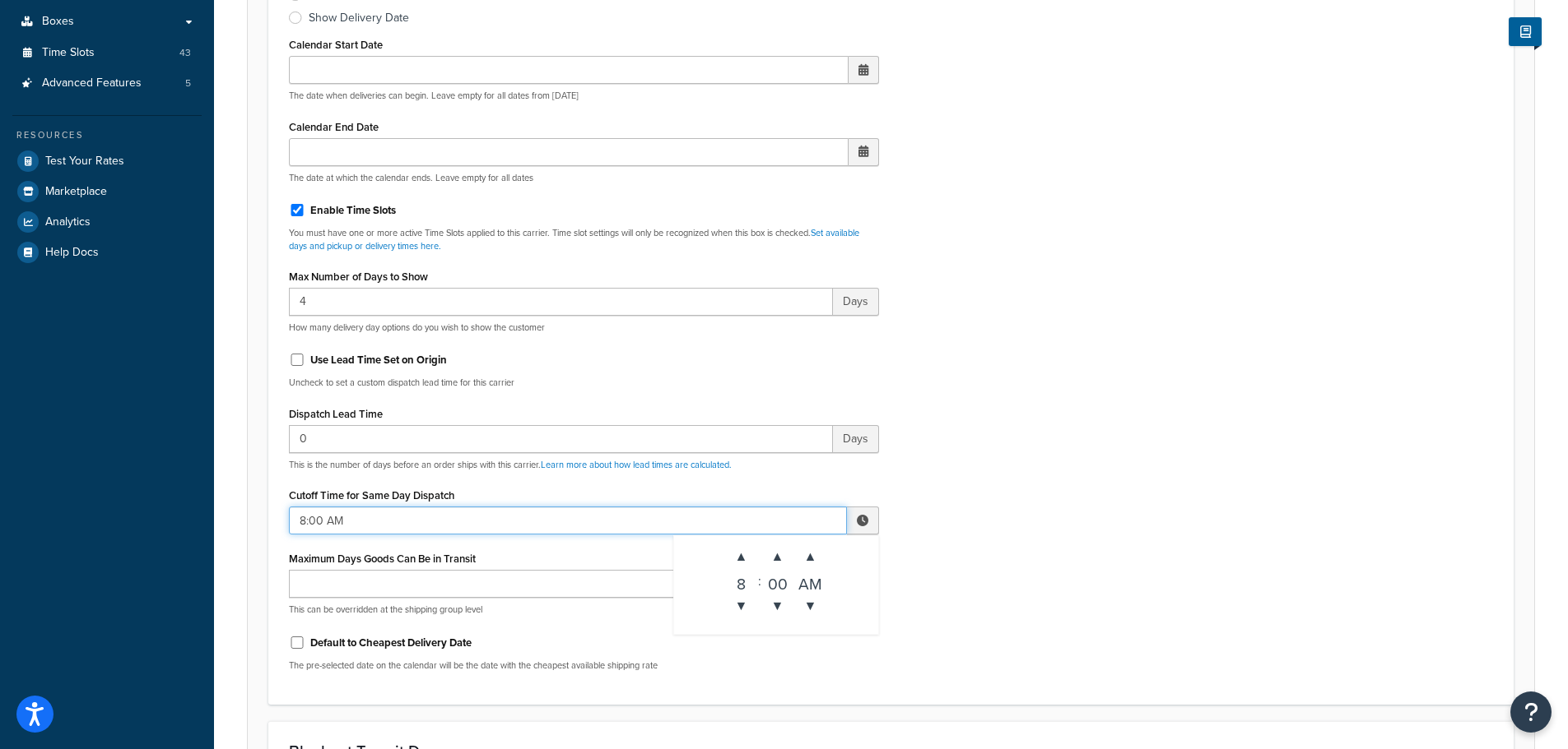
click at [340, 523] on input "8:00 AM" at bounding box center [567, 520] width 558 height 28
click at [744, 613] on span "▼" at bounding box center [741, 607] width 33 height 33
type input "7:00 AM"
click at [936, 550] on div "Include Delivery Date Information: No, just show shipping rates Show Calendar S…" at bounding box center [891, 297] width 1228 height 775
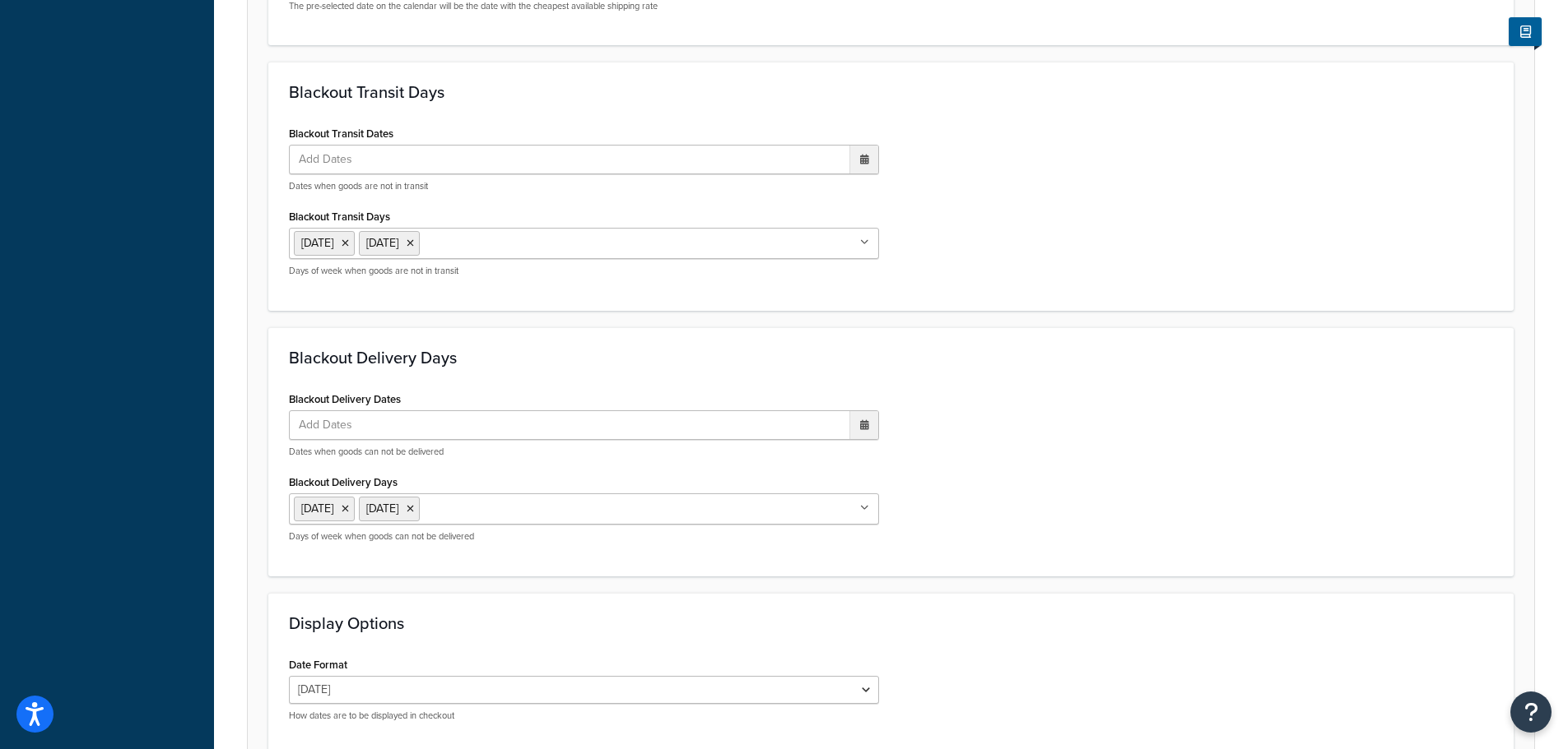
scroll to position [1151, 0]
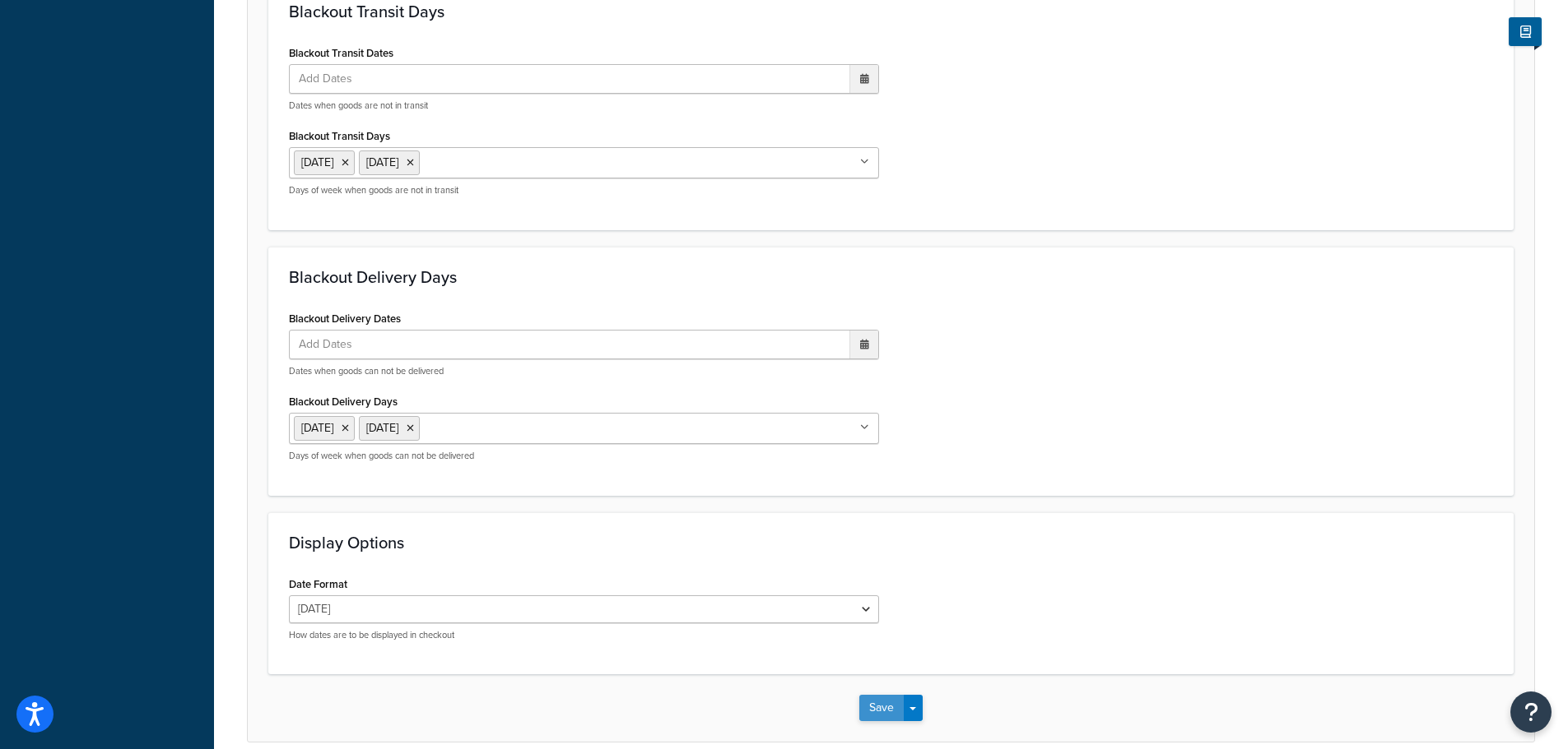
click at [870, 702] on button "Save" at bounding box center [881, 708] width 45 height 26
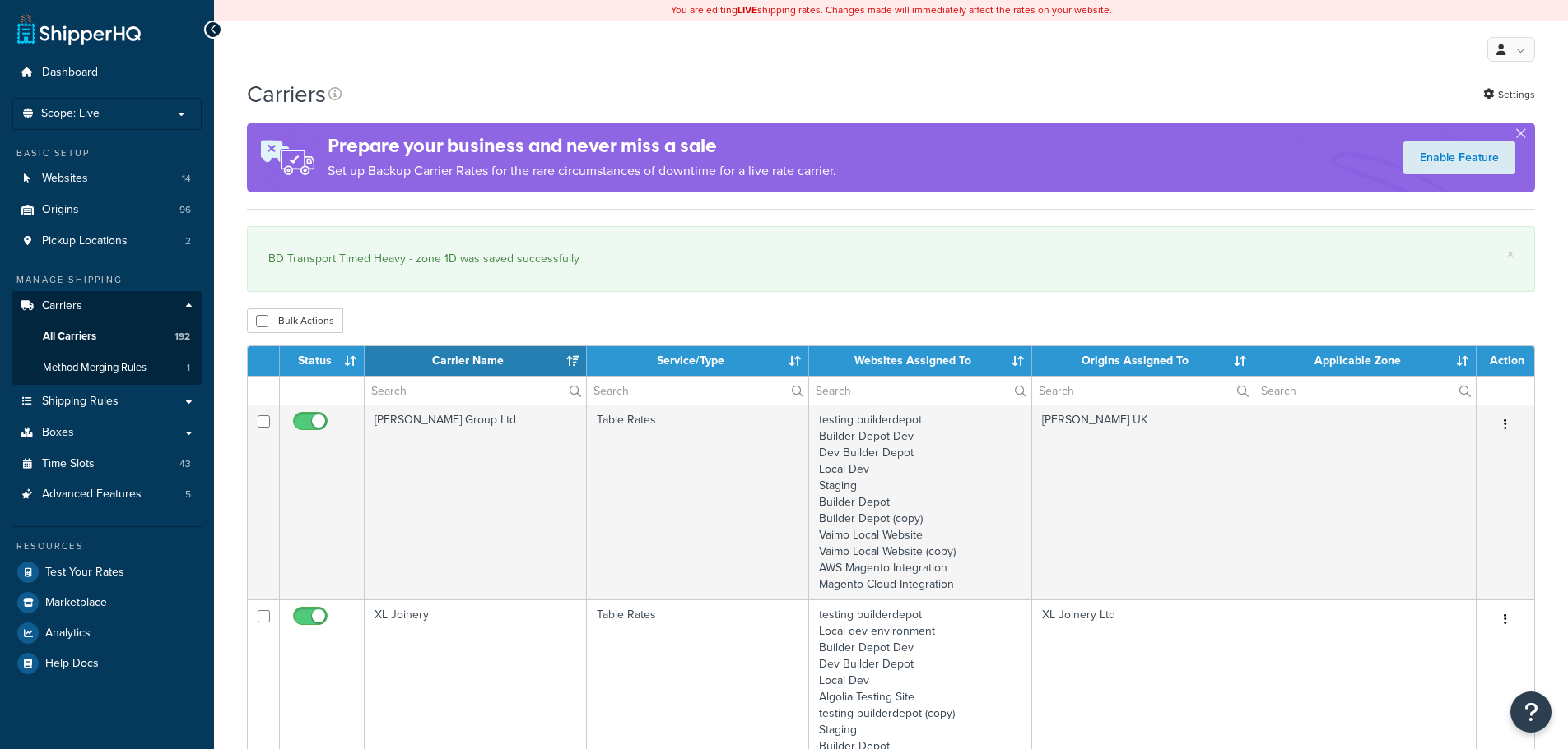
select select "15"
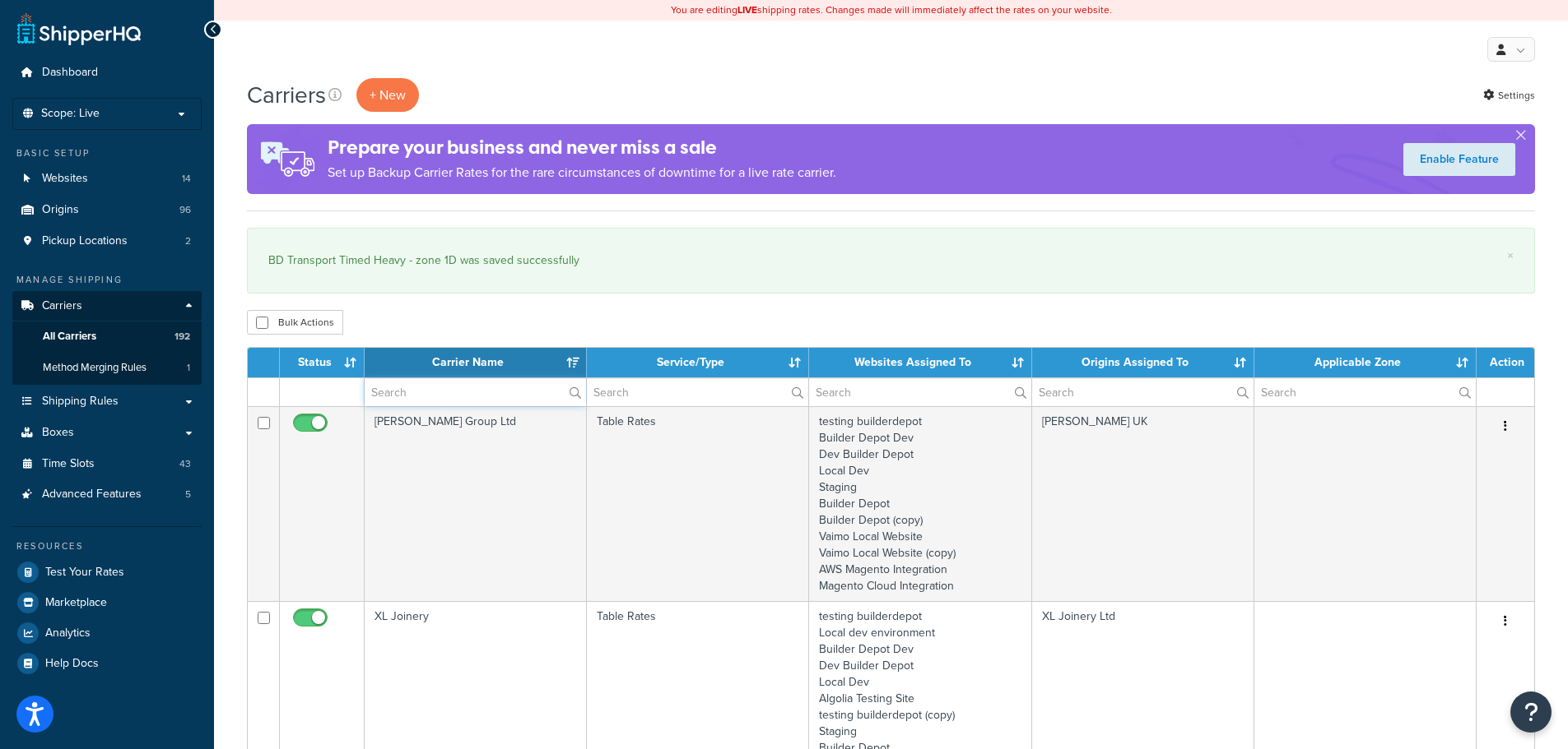
click at [436, 396] on input "text" at bounding box center [475, 392] width 222 height 28
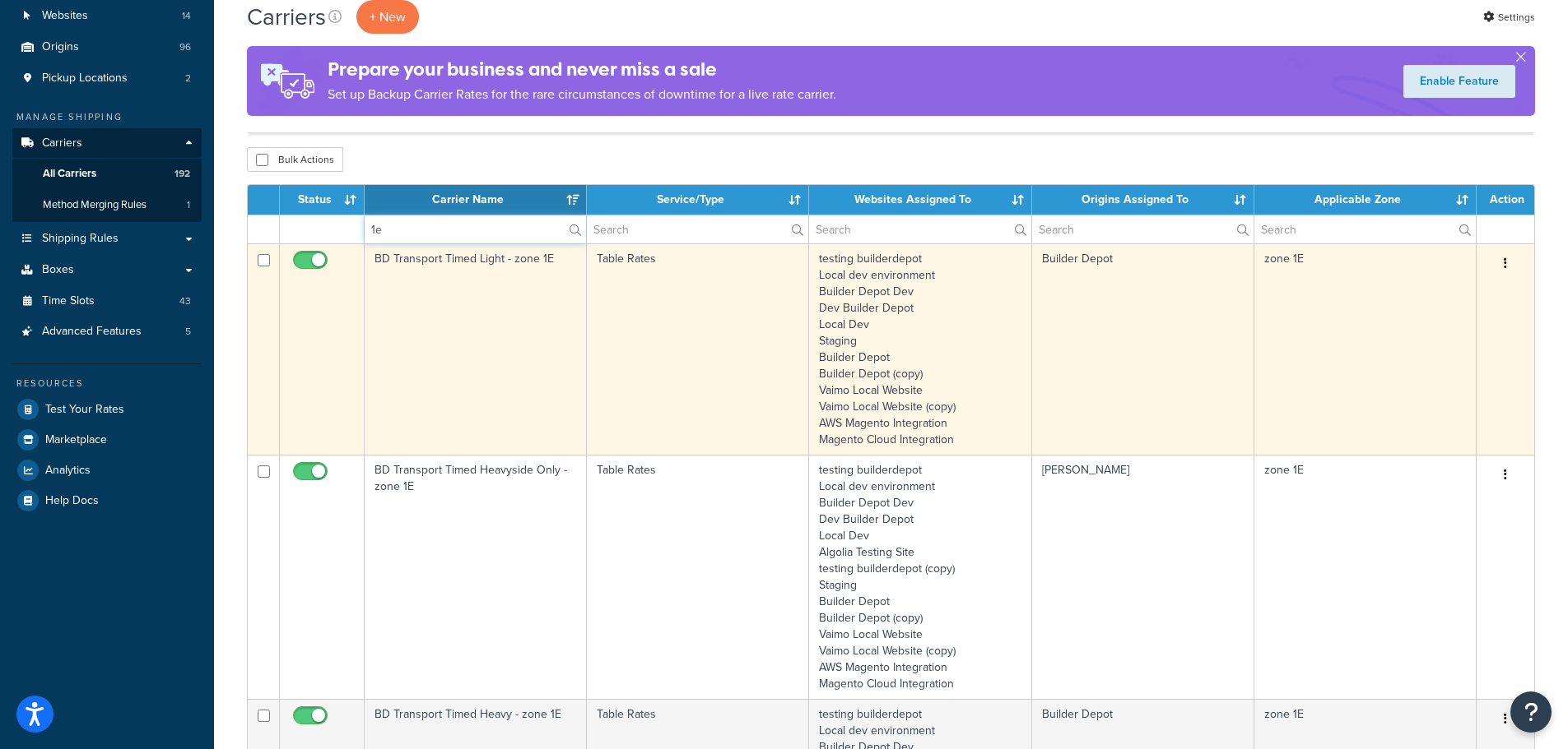
scroll to position [329, 0]
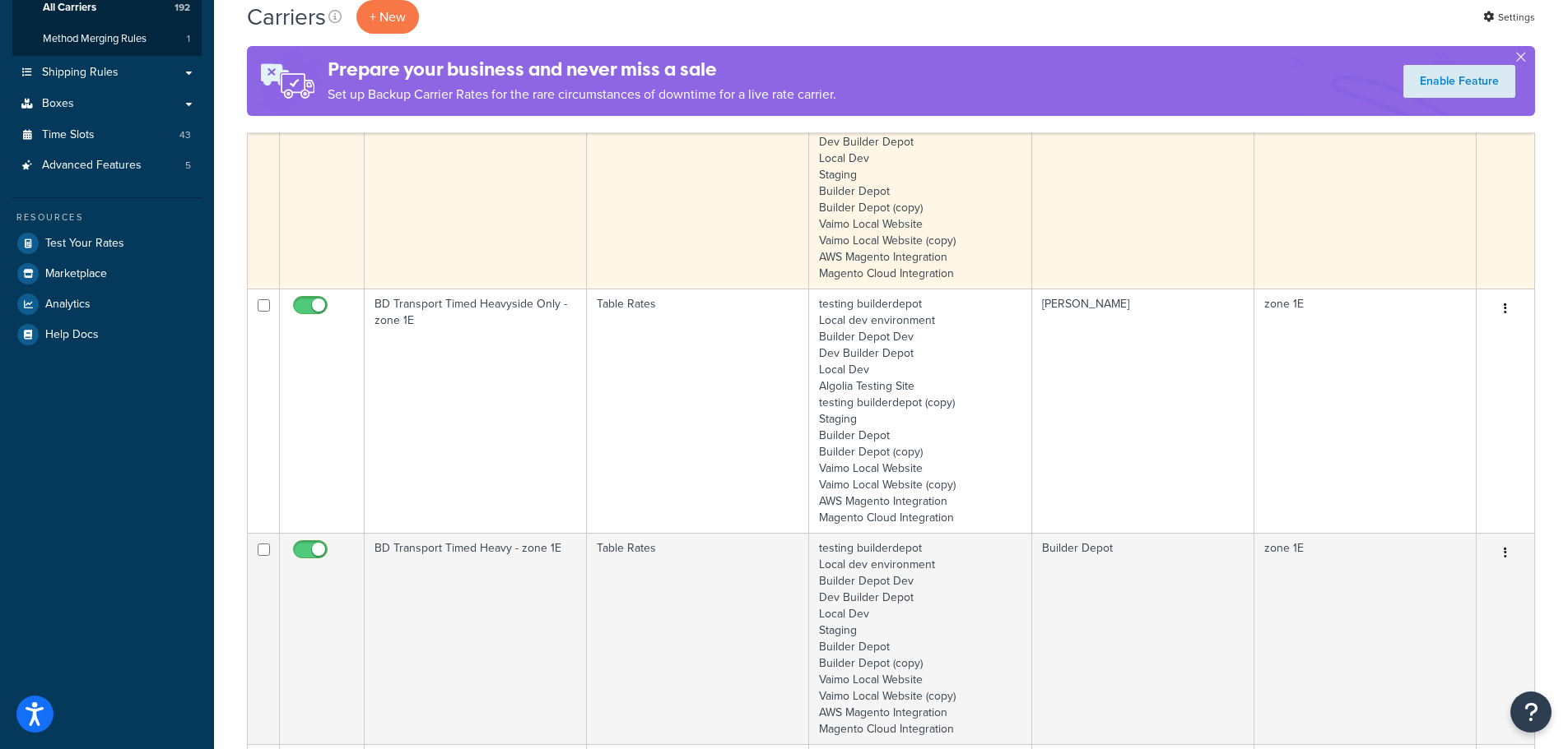
type input "1e"
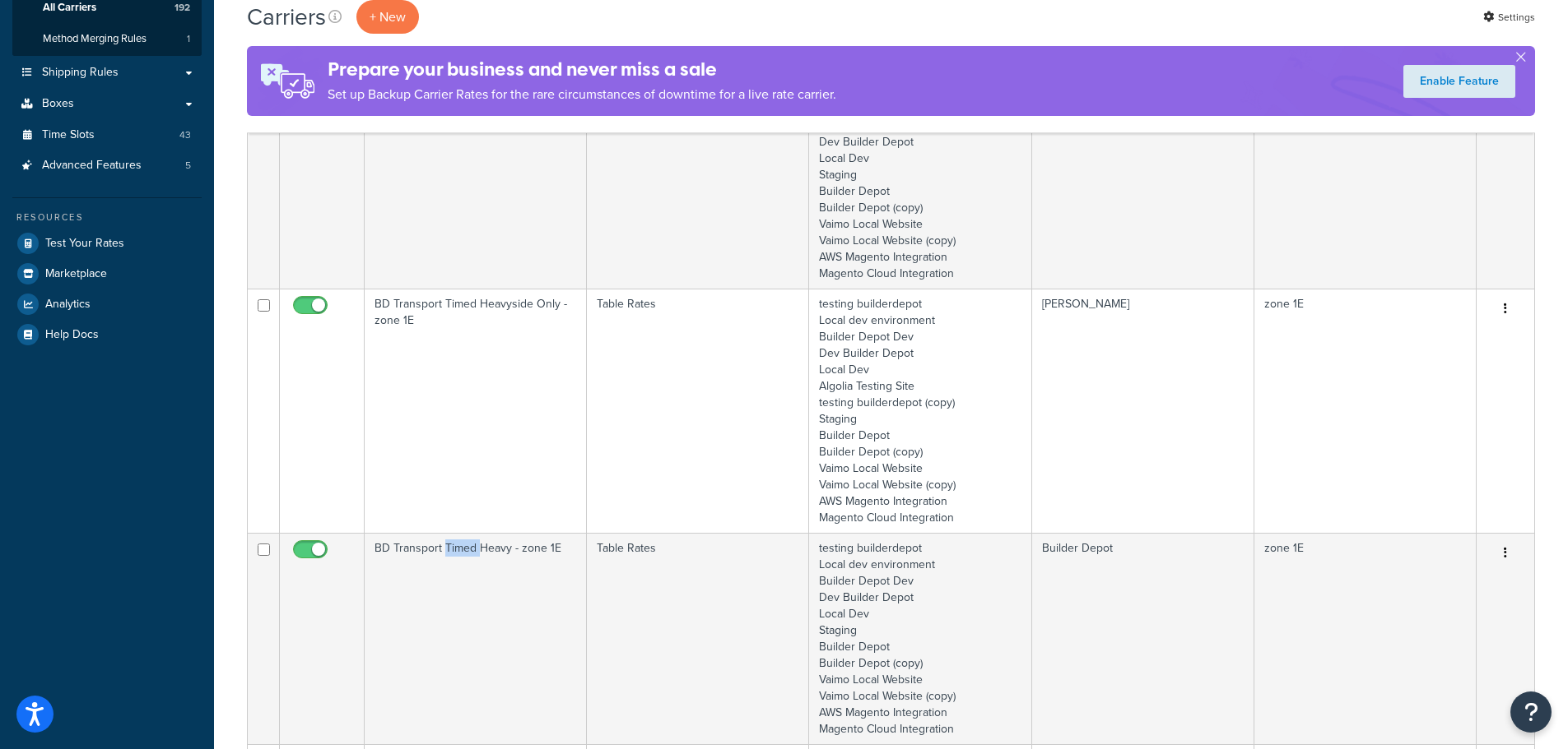
click at [454, 576] on td "BD Transport Timed Heavy - zone 1E" at bounding box center [475, 639] width 222 height 212
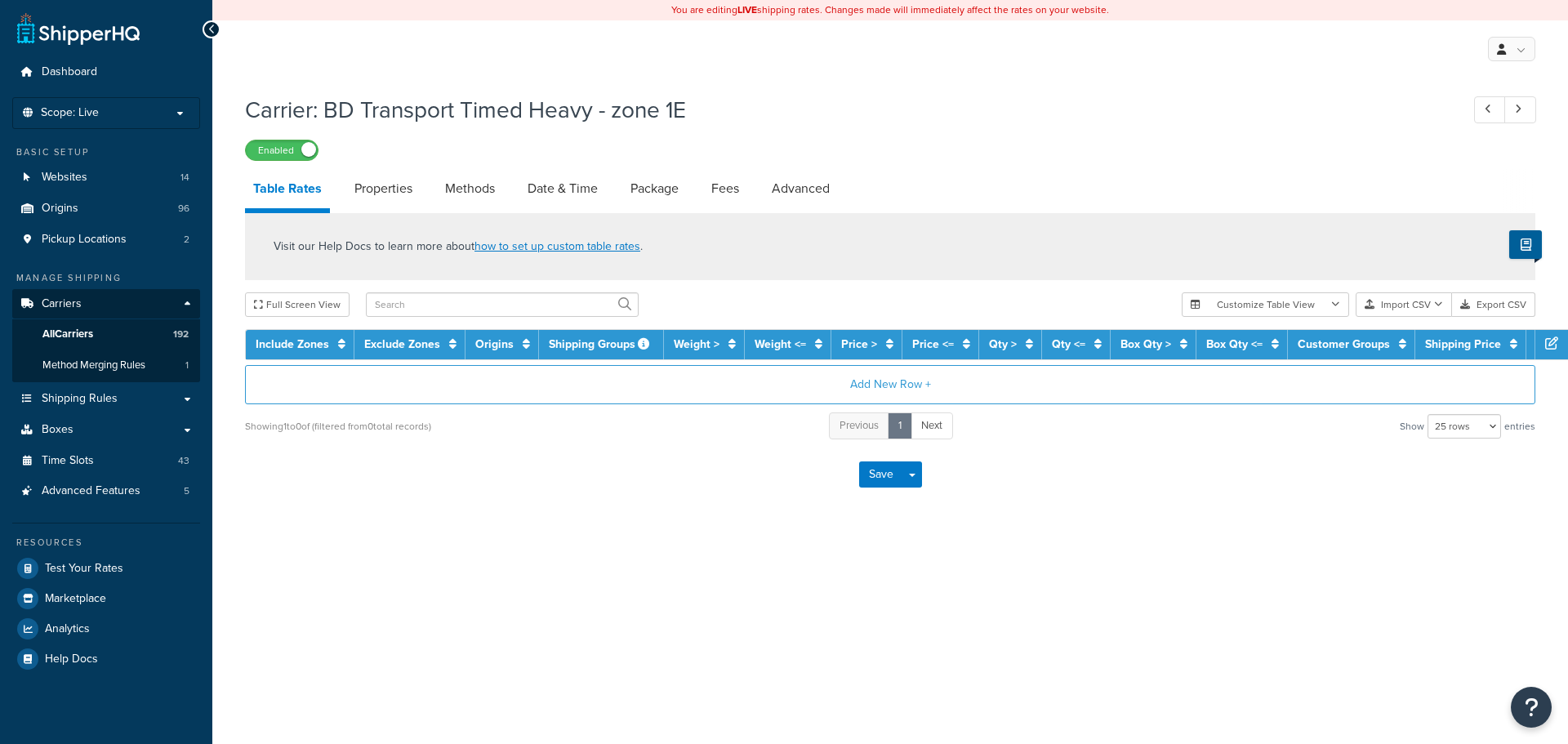
select select "25"
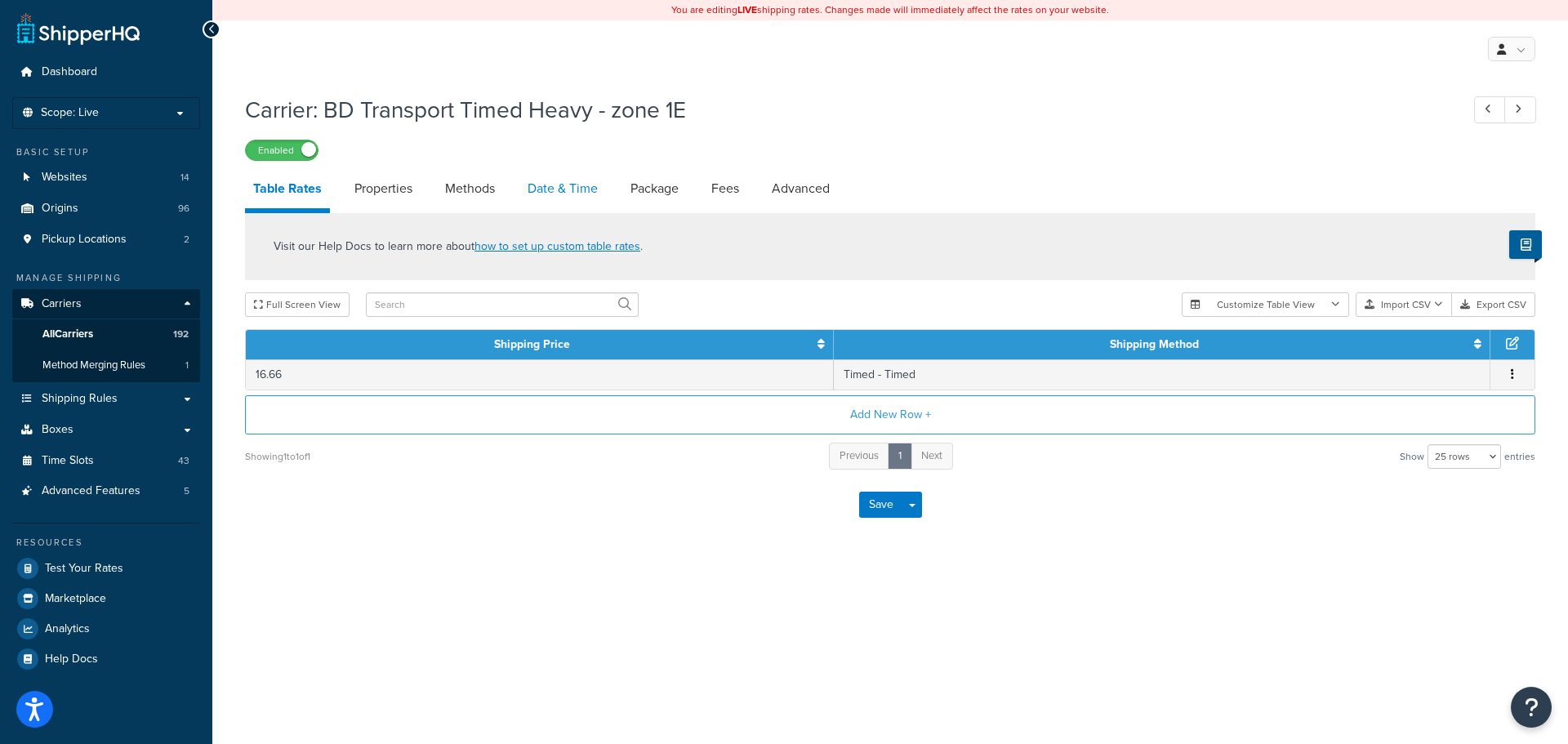
click at [530, 187] on link "Date & Time" at bounding box center [563, 188] width 87 height 39
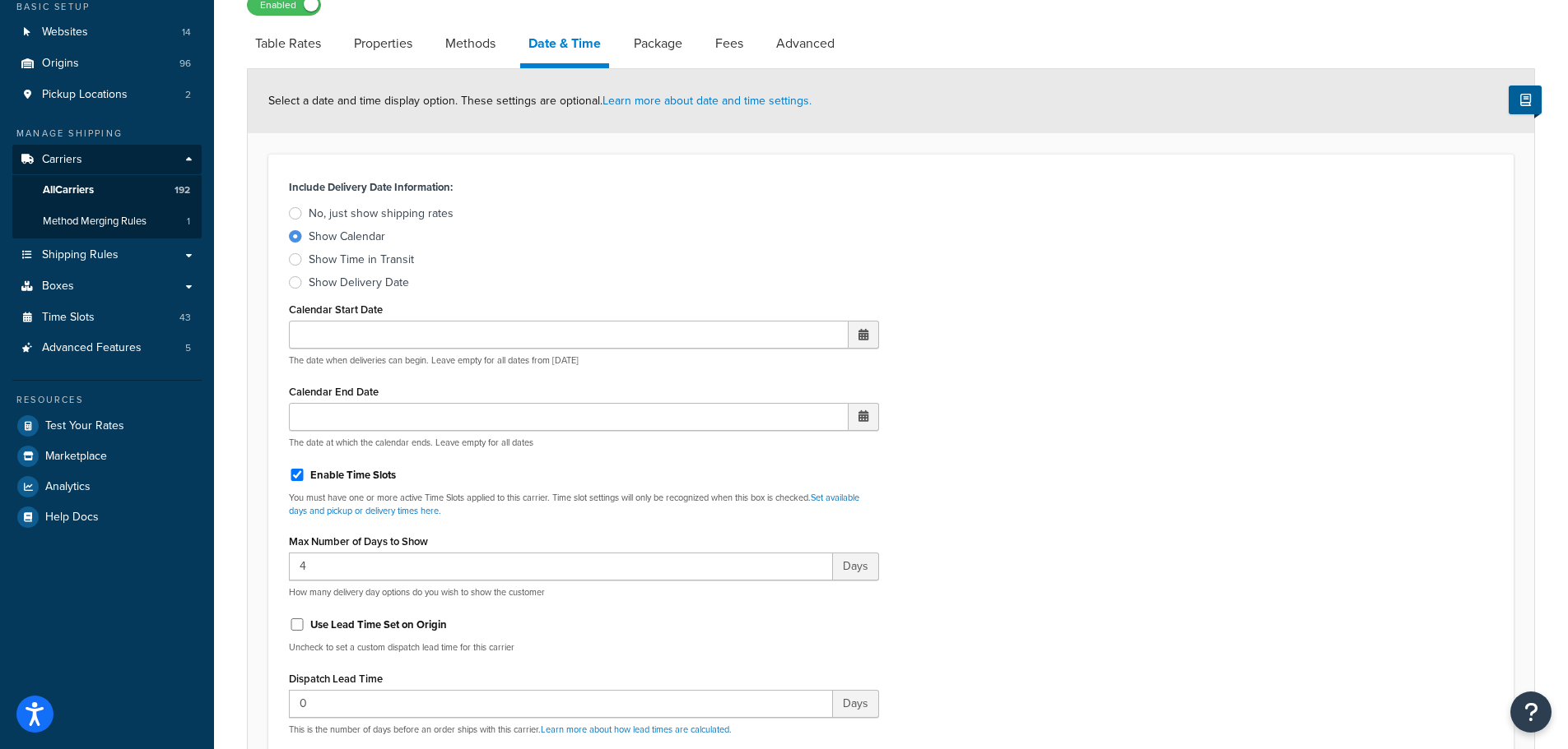
scroll to position [494, 0]
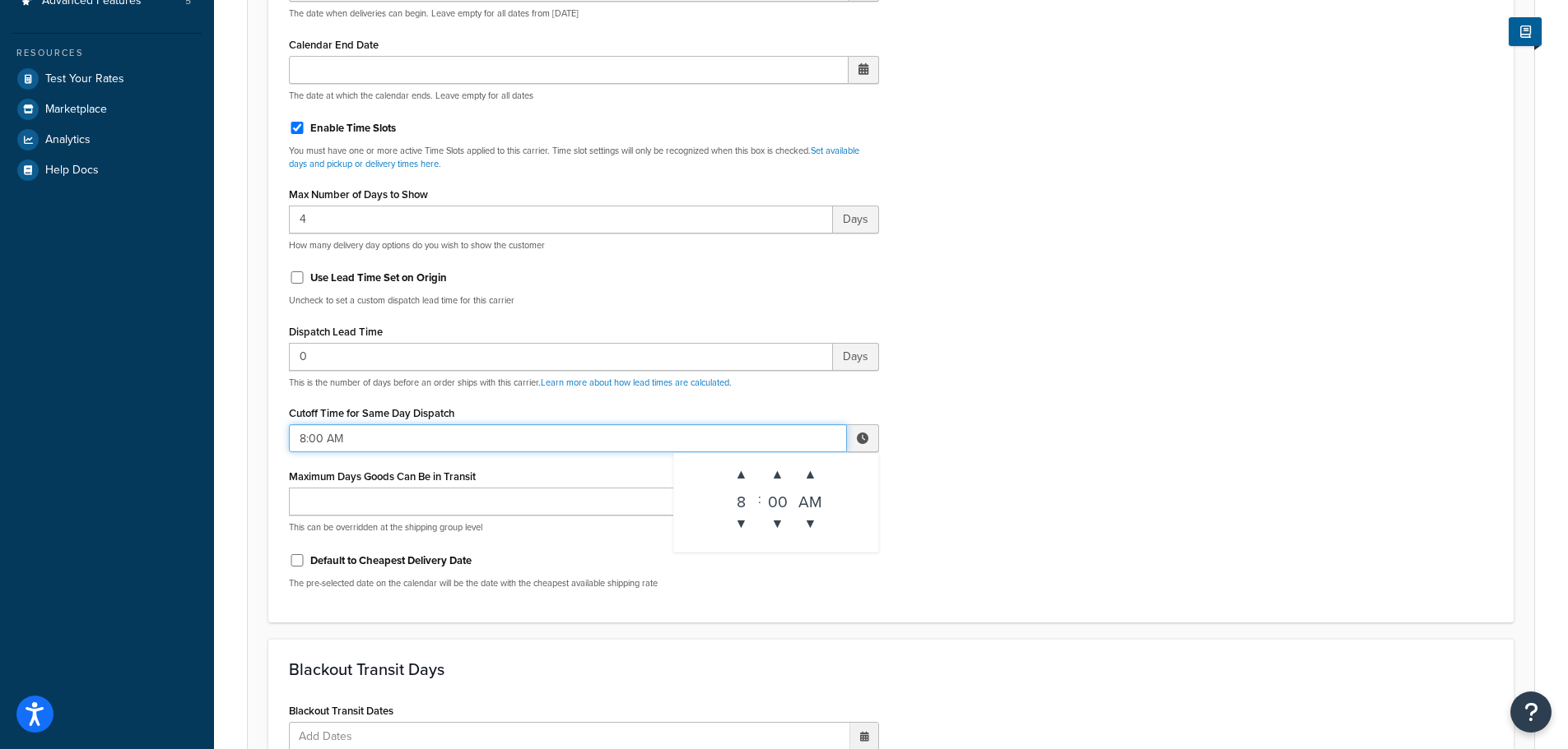
click at [340, 438] on input "8:00 AM" at bounding box center [567, 438] width 558 height 28
click at [749, 521] on span "▼" at bounding box center [741, 524] width 33 height 33
type input "7:00 AM"
click at [1225, 515] on div "Include Delivery Date Information: No, just show shipping rates Show Calendar S…" at bounding box center [891, 215] width 1228 height 775
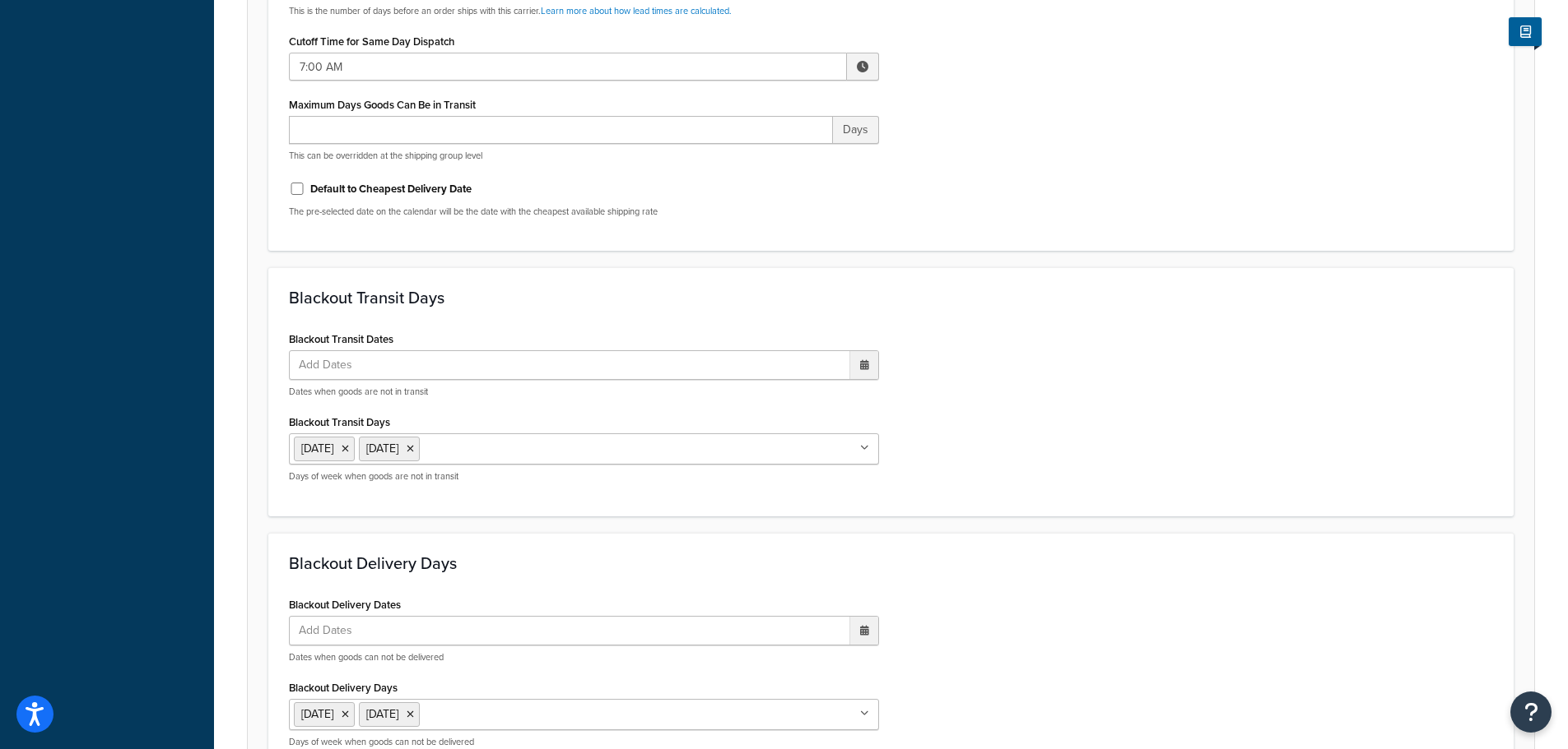
scroll to position [1227, 0]
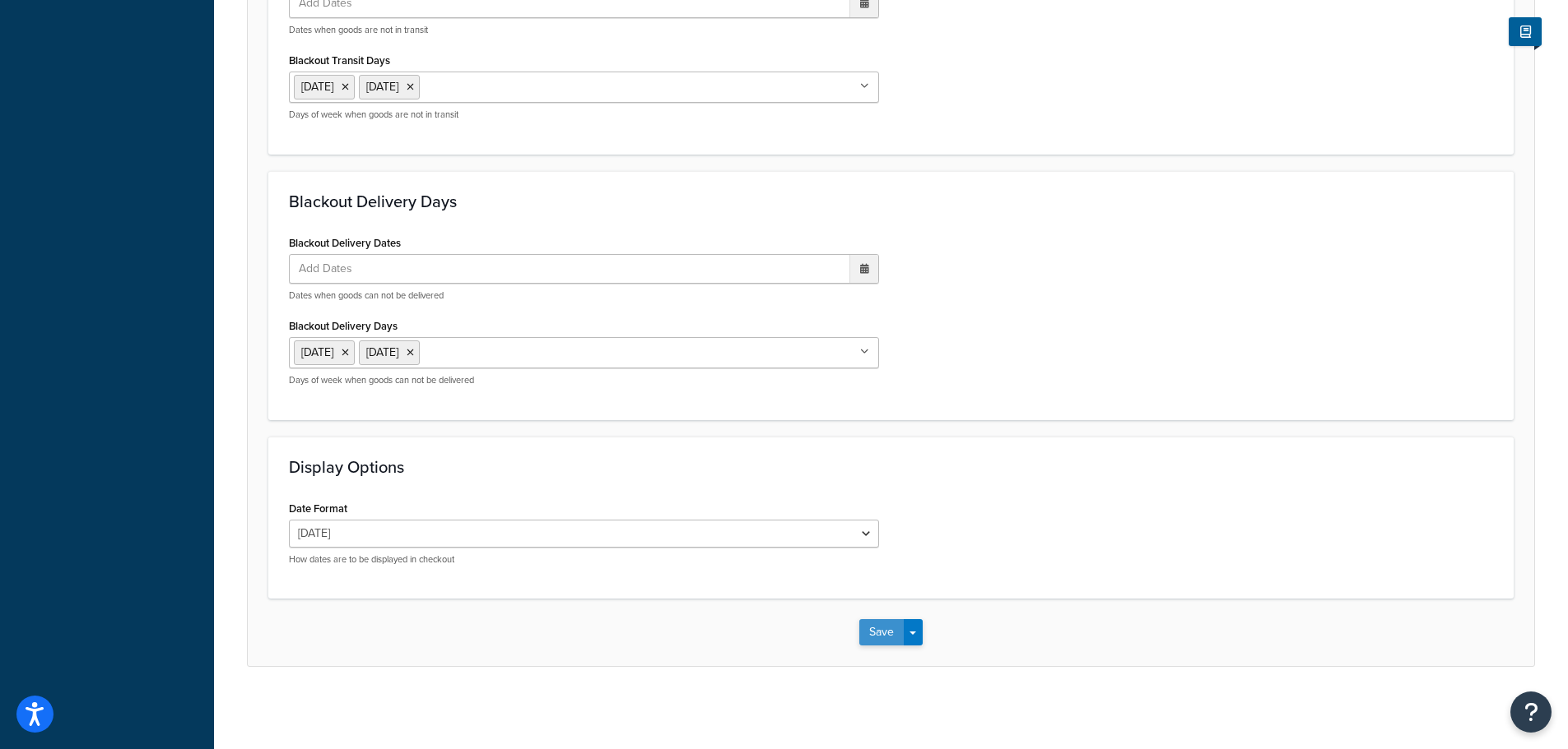
click at [889, 629] on button "Save" at bounding box center [881, 632] width 45 height 26
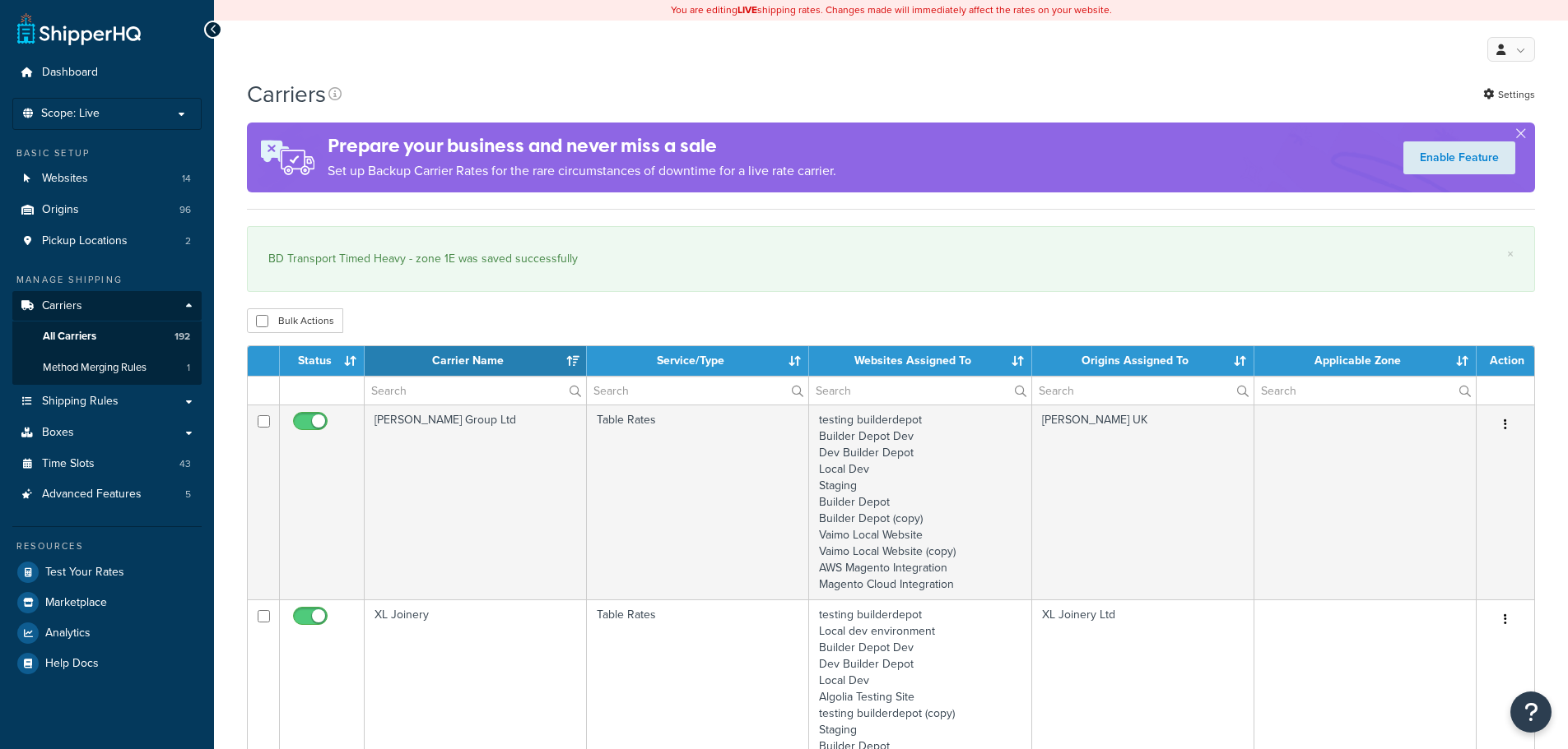
select select "15"
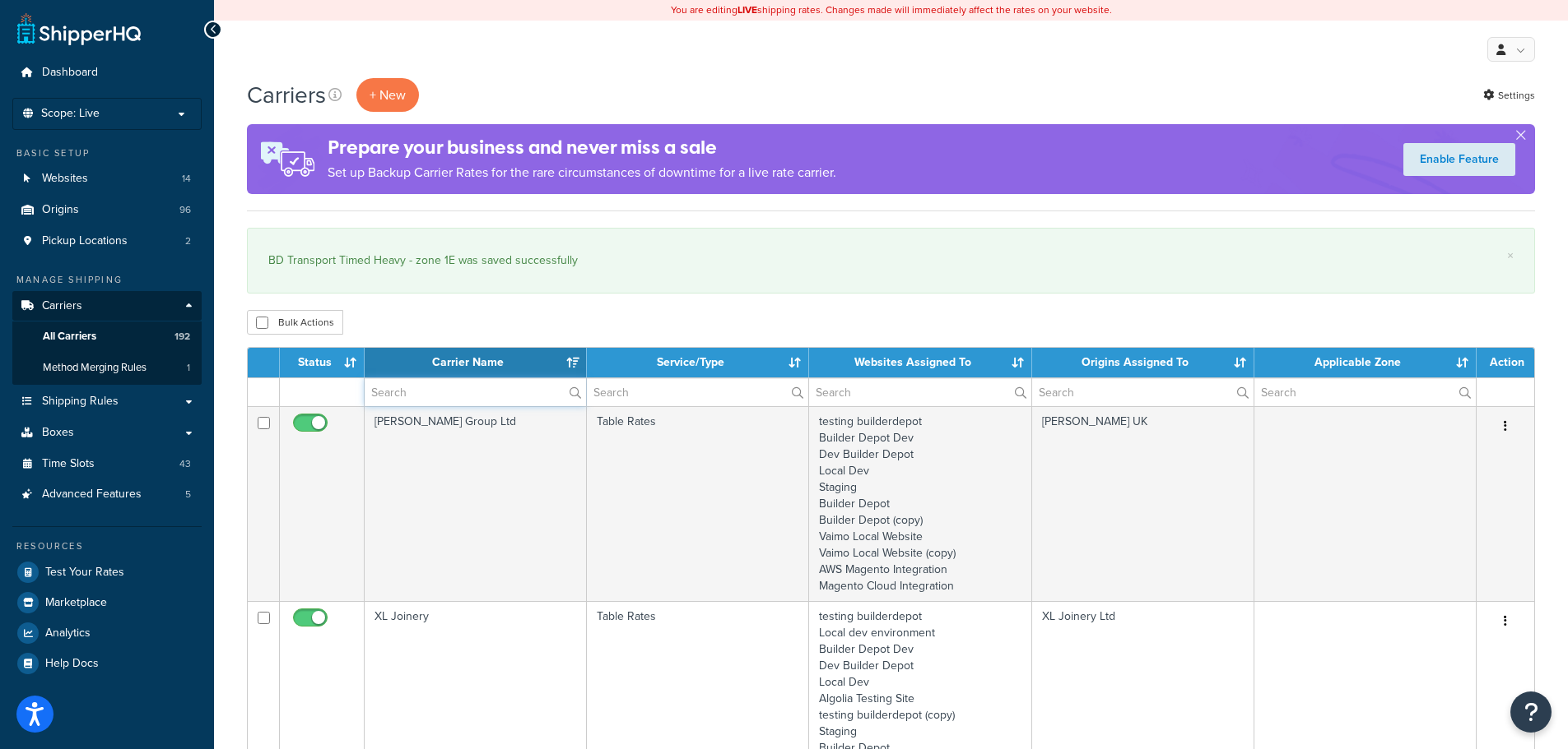
click at [423, 386] on input "text" at bounding box center [475, 392] width 222 height 28
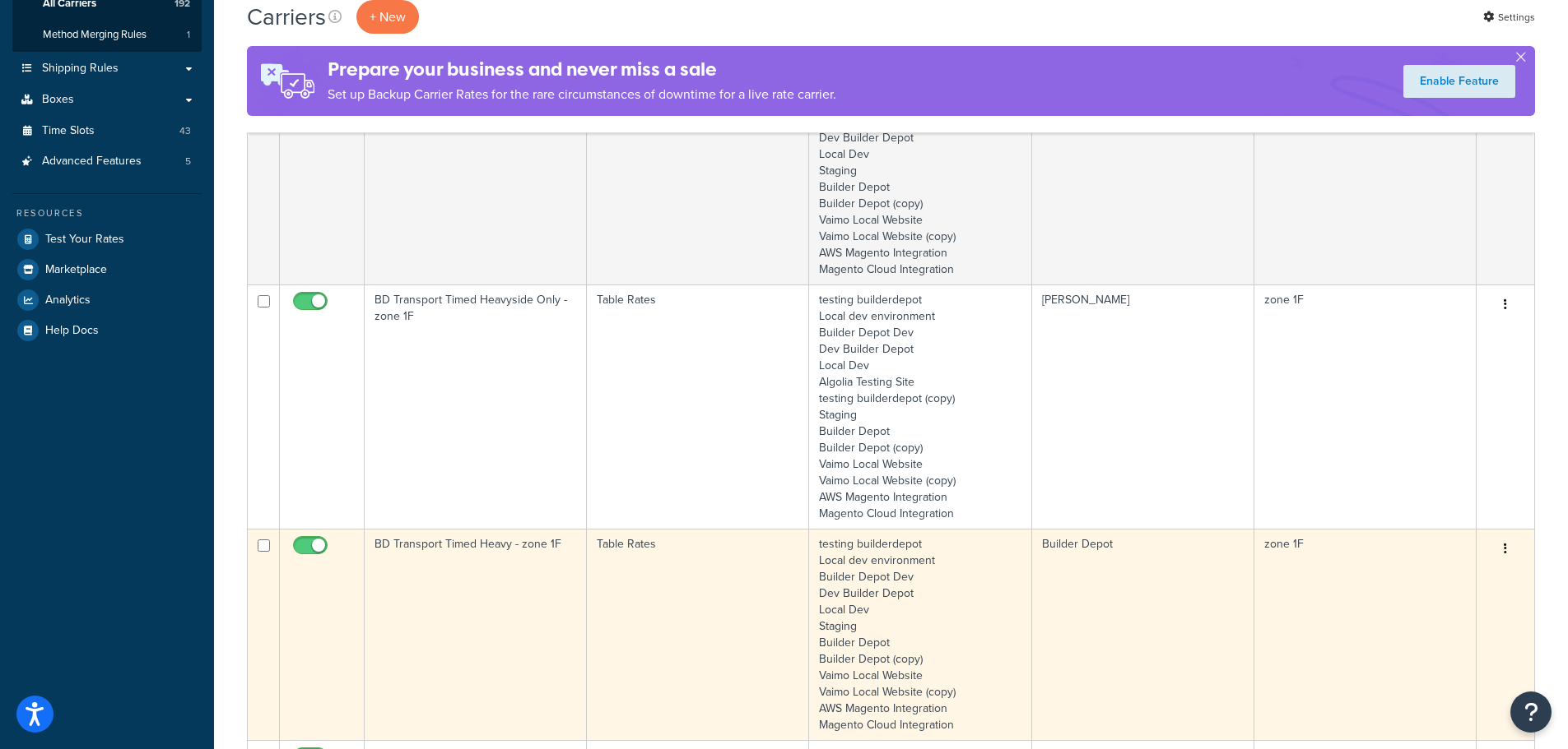
scroll to position [411, 0]
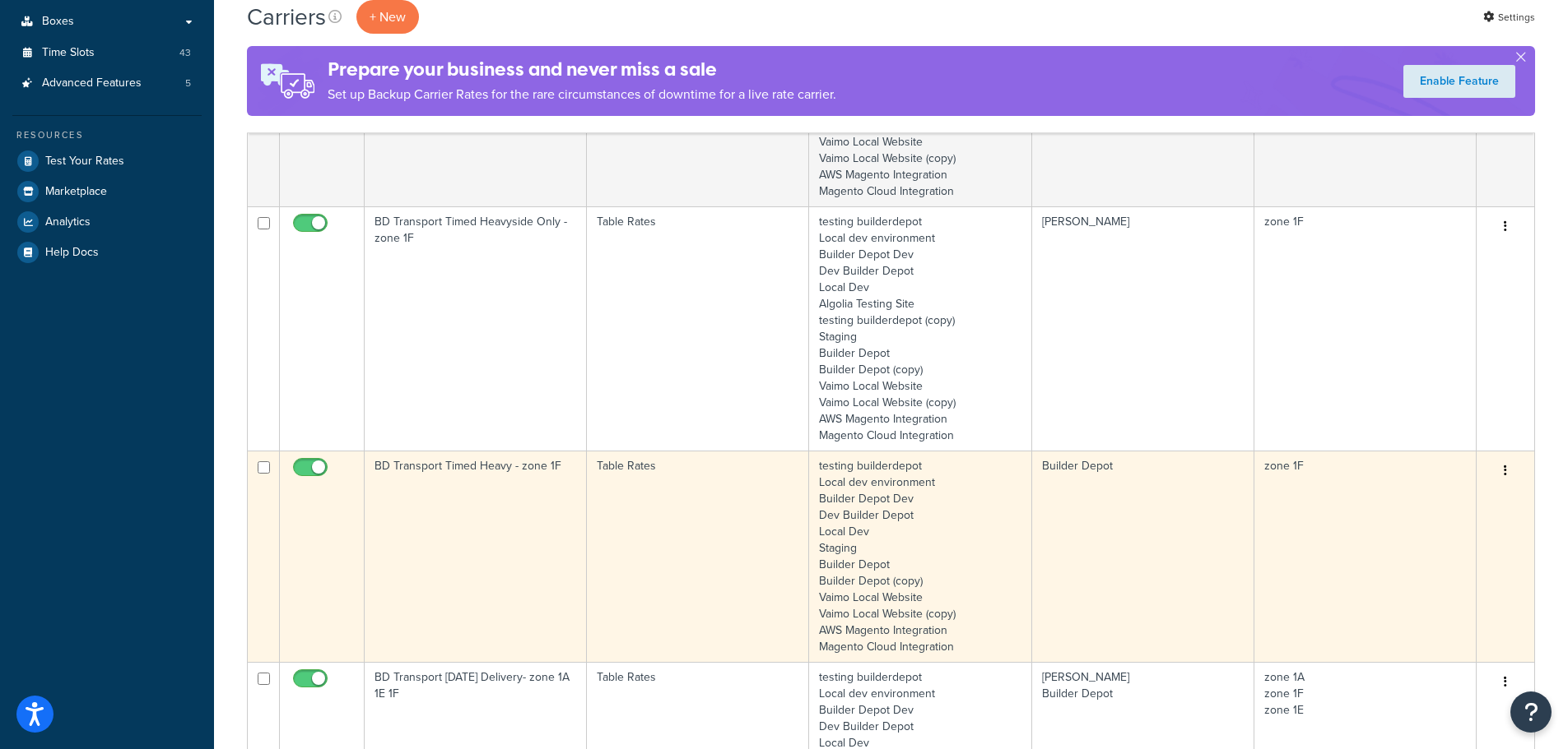
type input "1f"
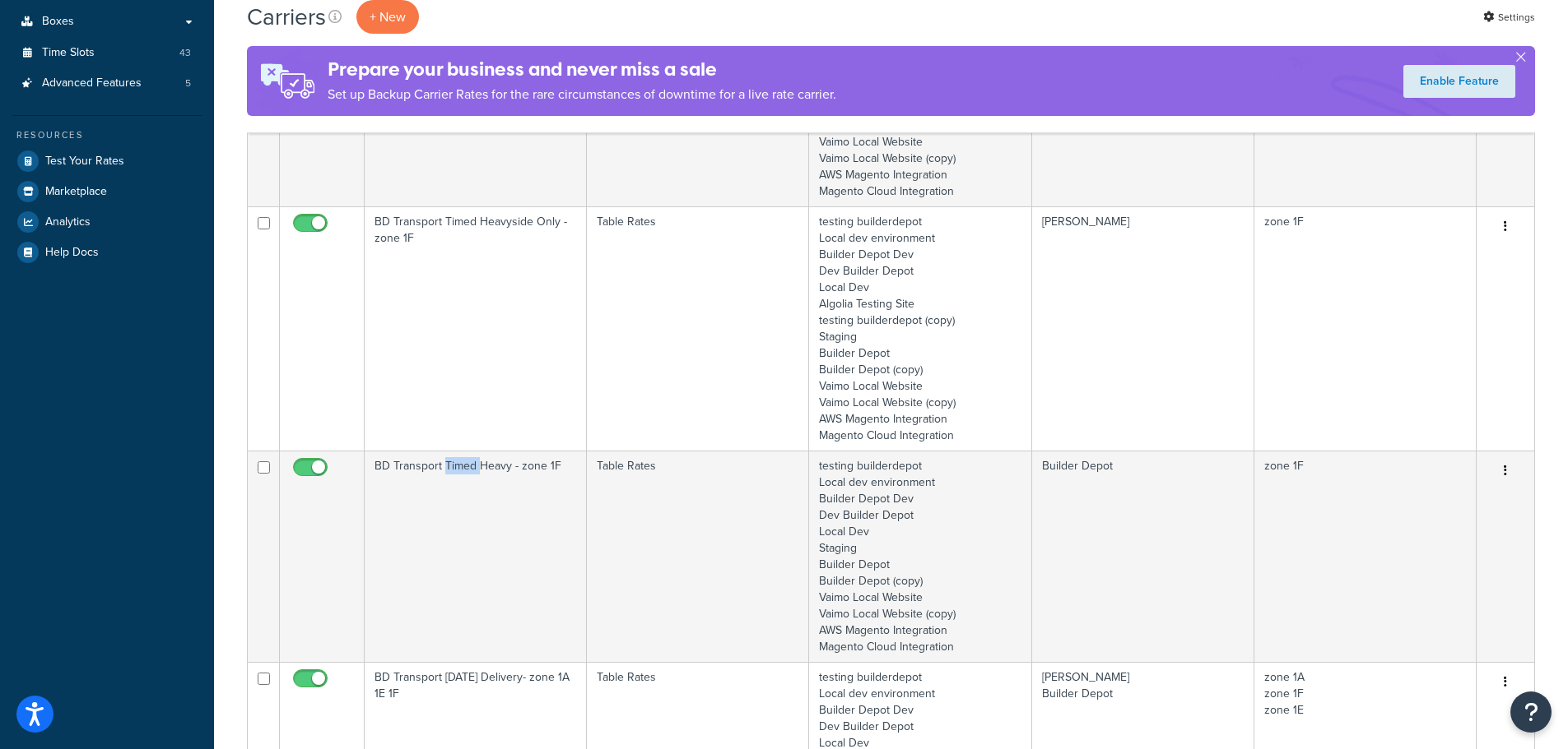
click at [442, 546] on td "BD Transport Timed Heavy - zone 1F" at bounding box center [475, 557] width 222 height 212
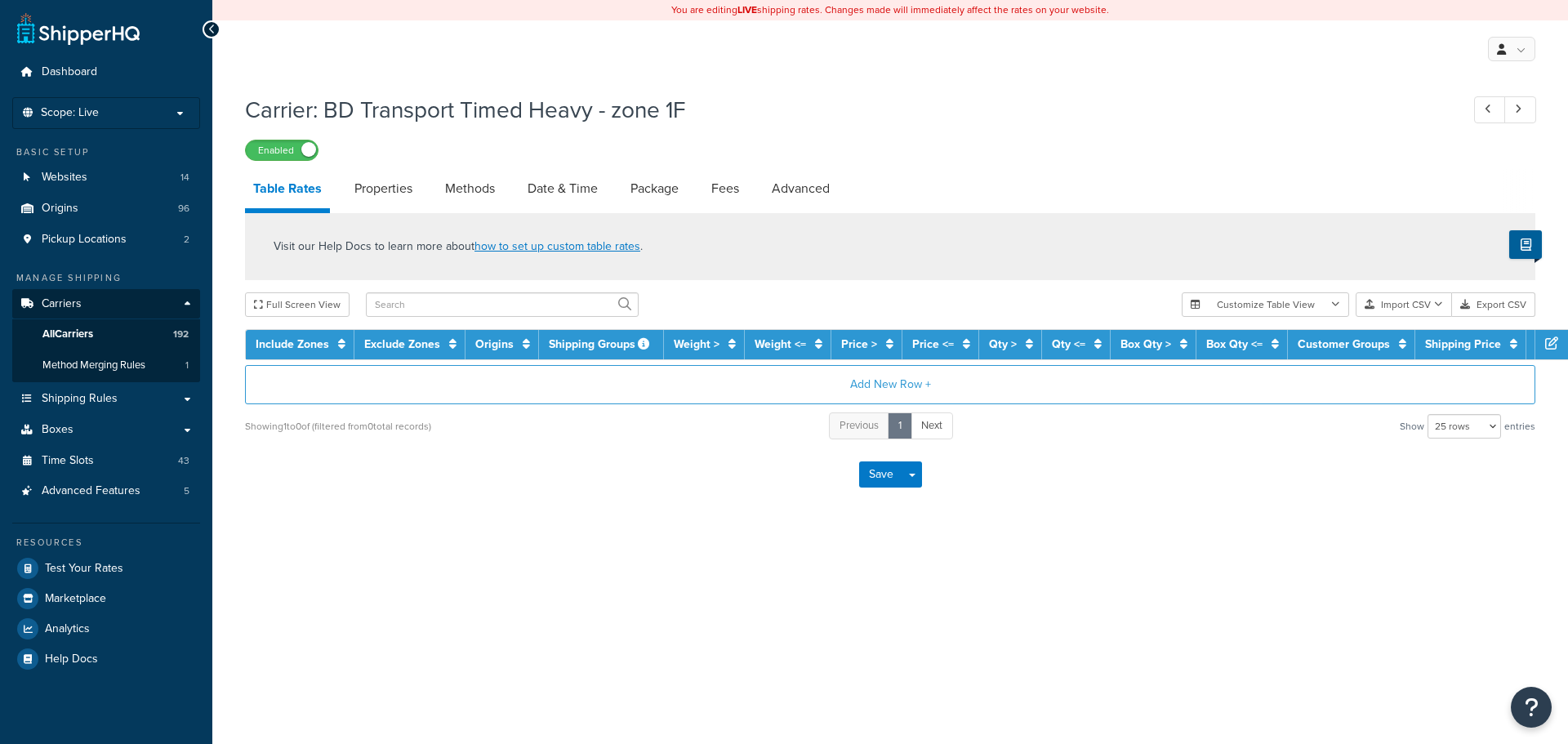
select select "25"
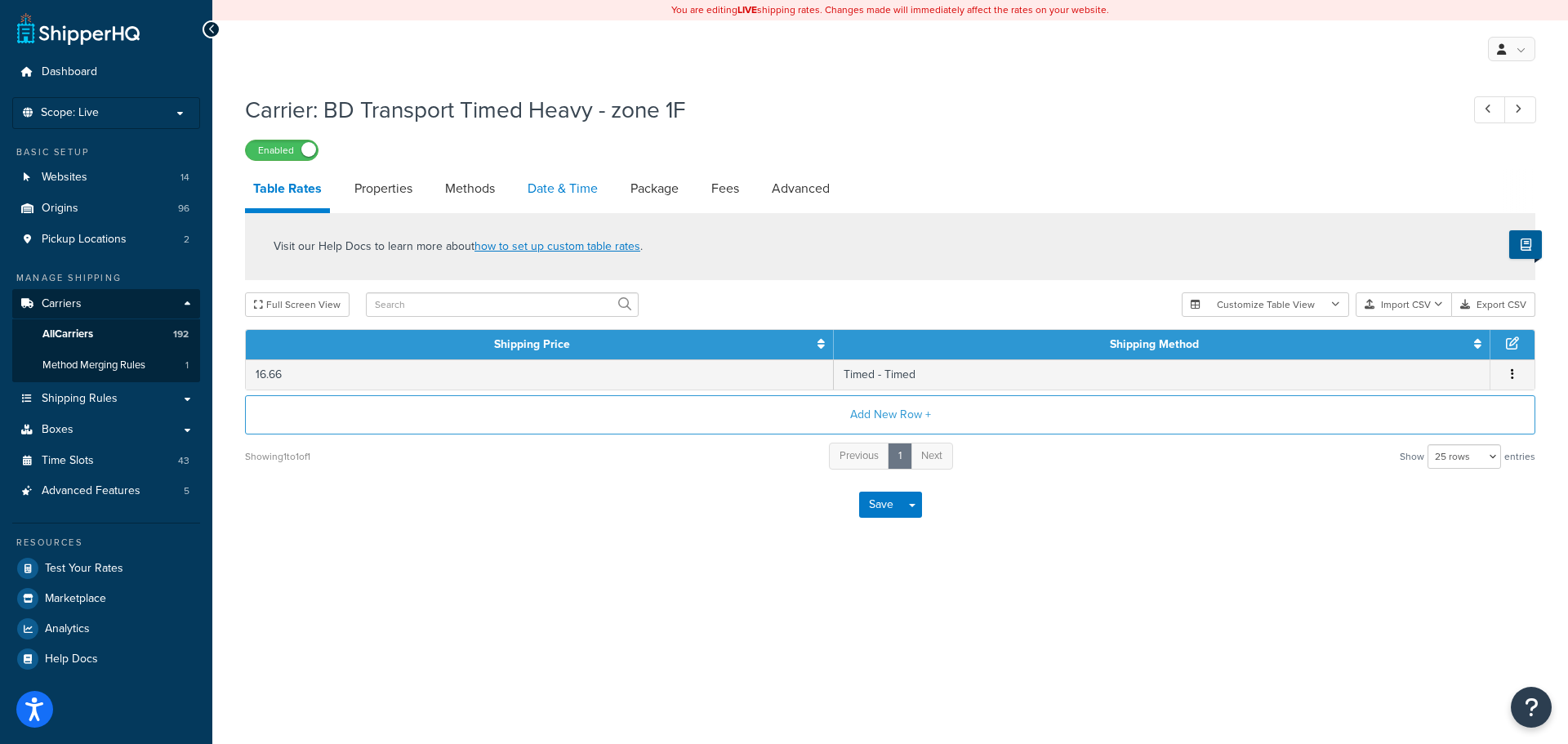
click at [569, 187] on link "Date & Time" at bounding box center [563, 188] width 87 height 39
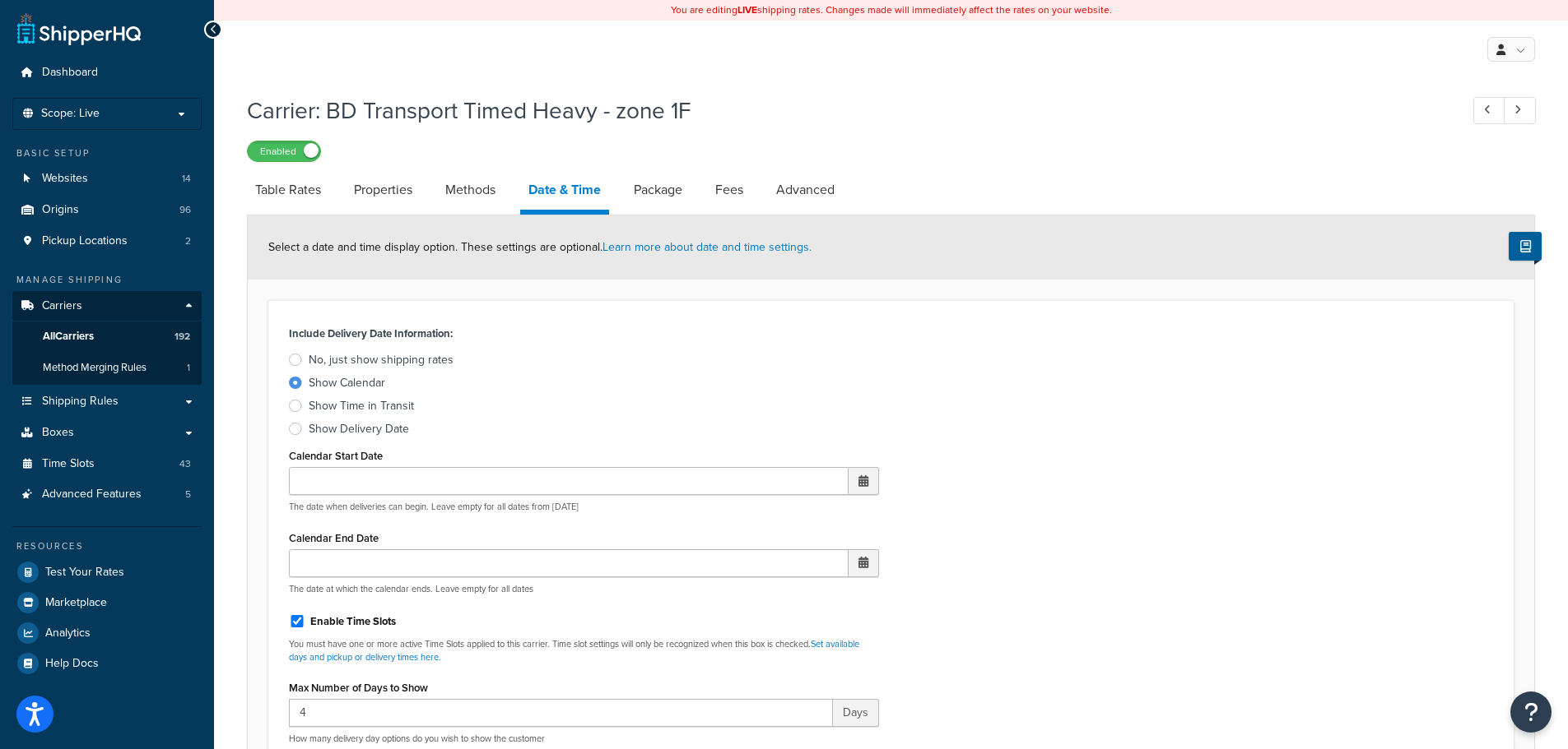
scroll to position [741, 0]
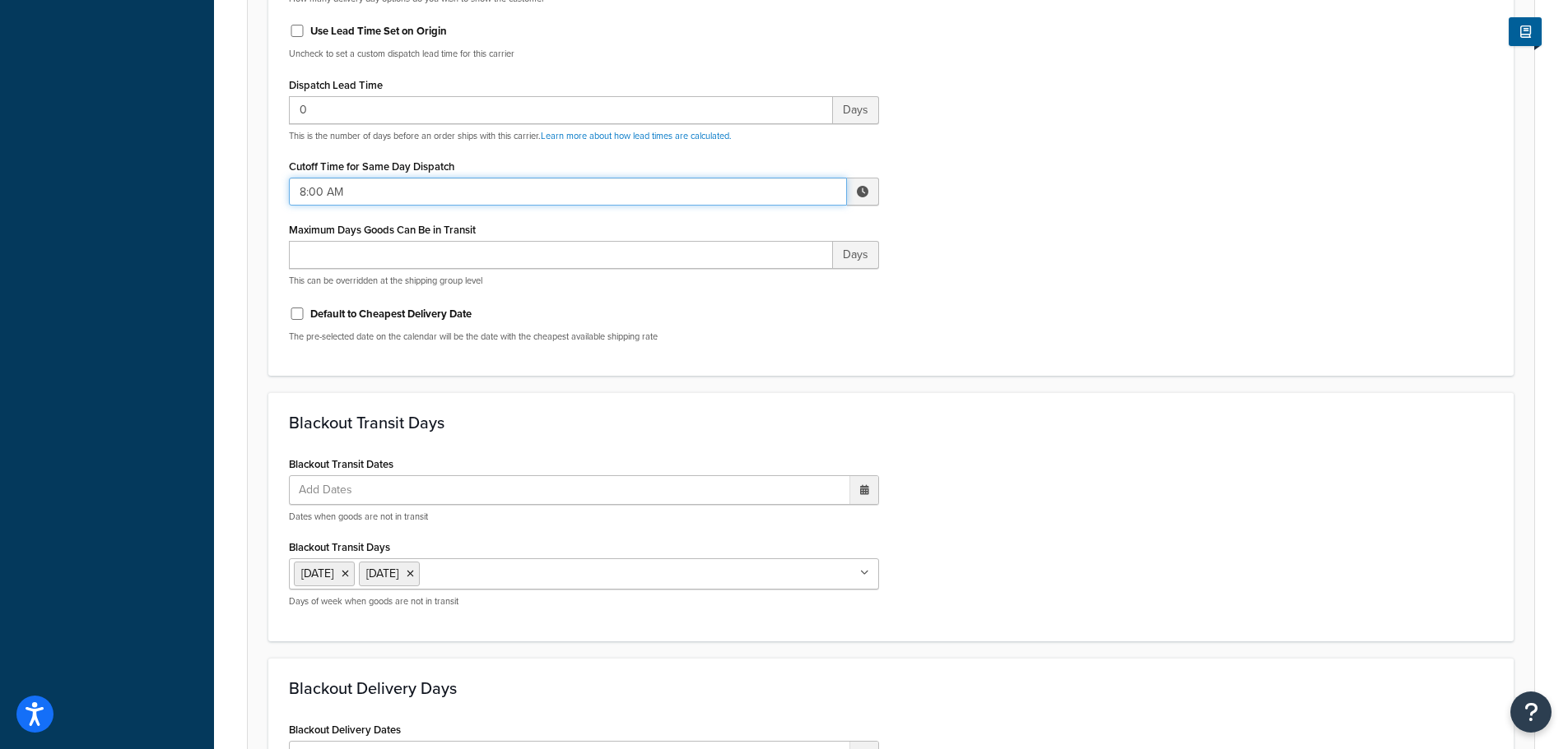
click at [340, 192] on input "8:00 AM" at bounding box center [567, 192] width 558 height 28
click at [732, 270] on span "▼" at bounding box center [741, 277] width 33 height 33
type input "7:00 AM"
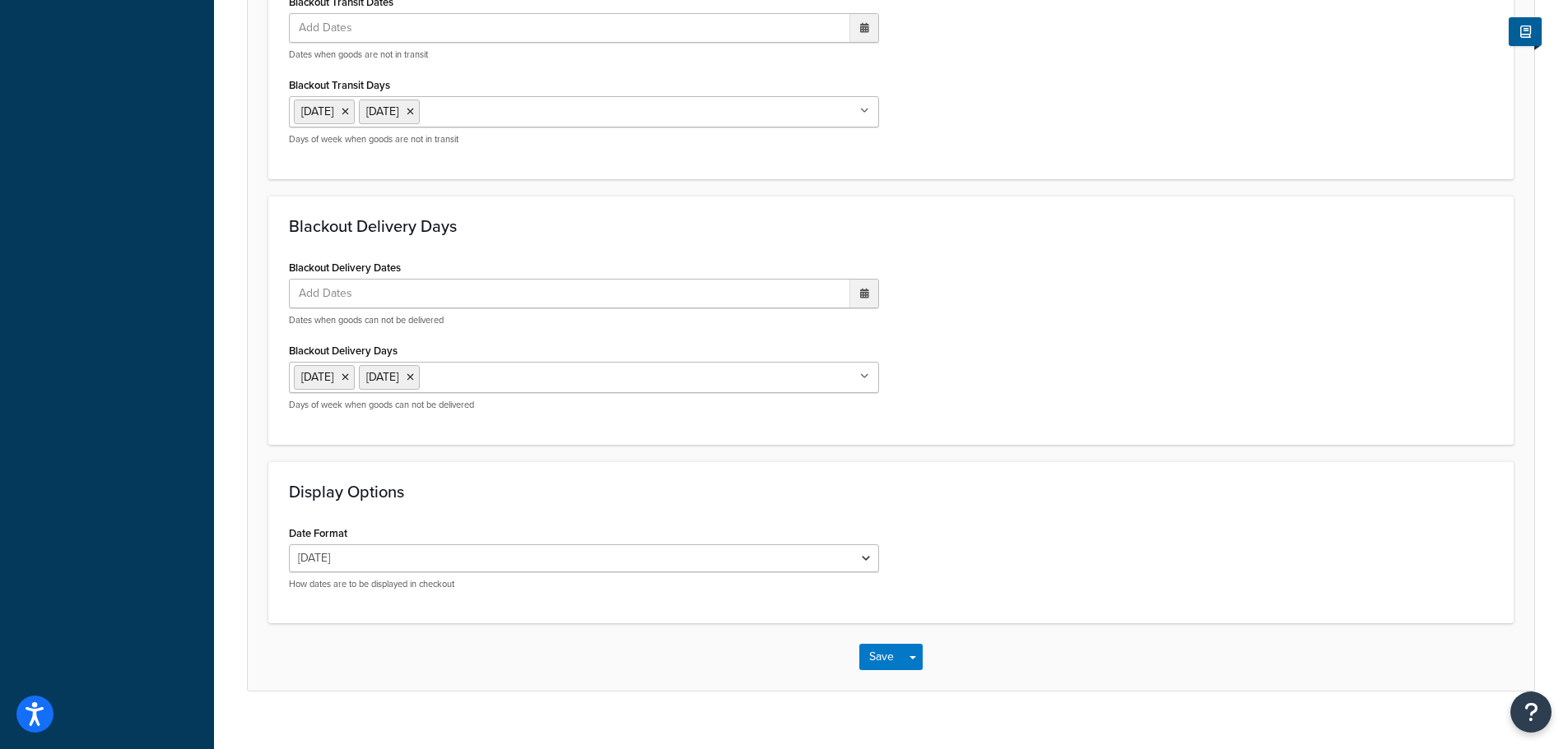
scroll to position [1227, 0]
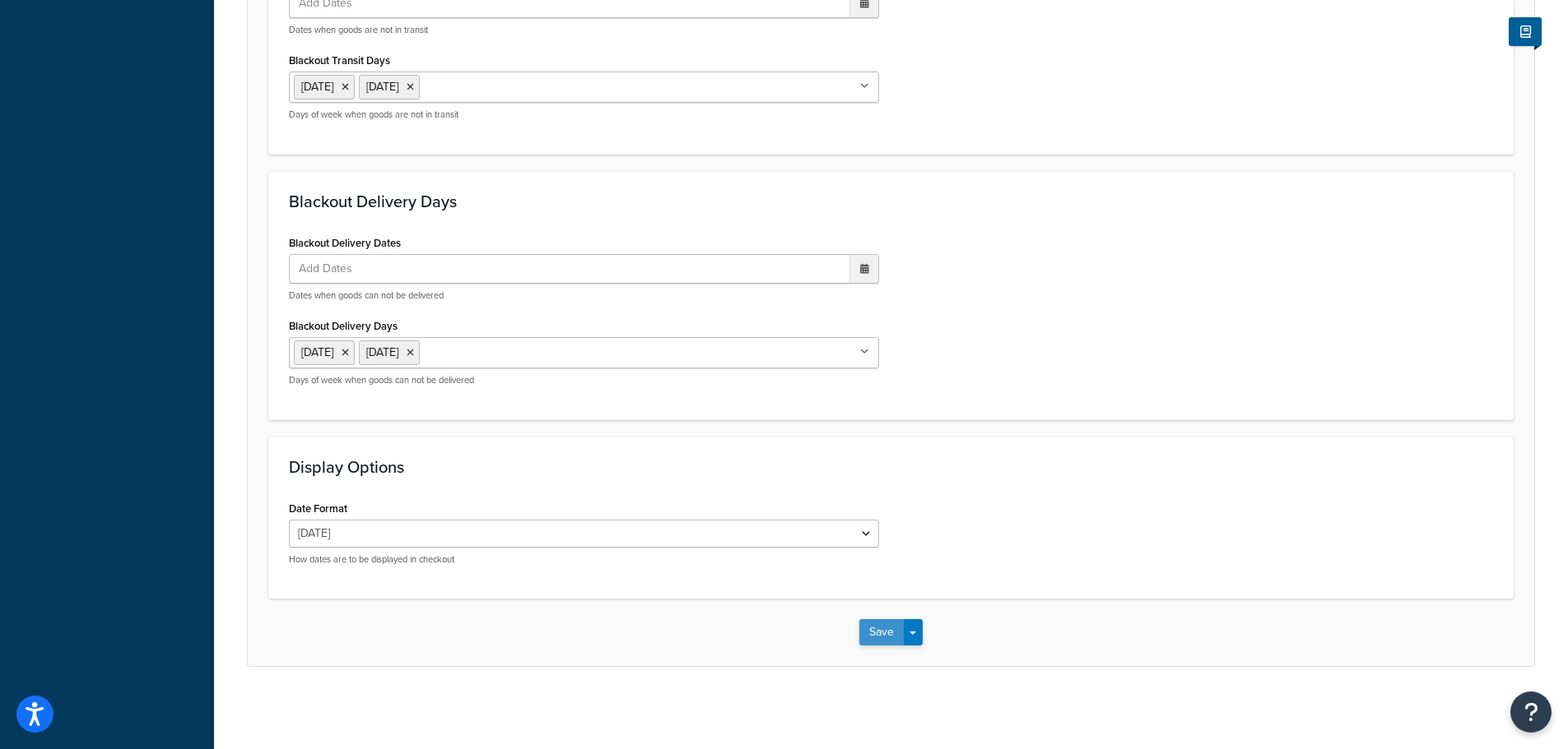
click at [874, 638] on button "Save" at bounding box center [881, 632] width 45 height 26
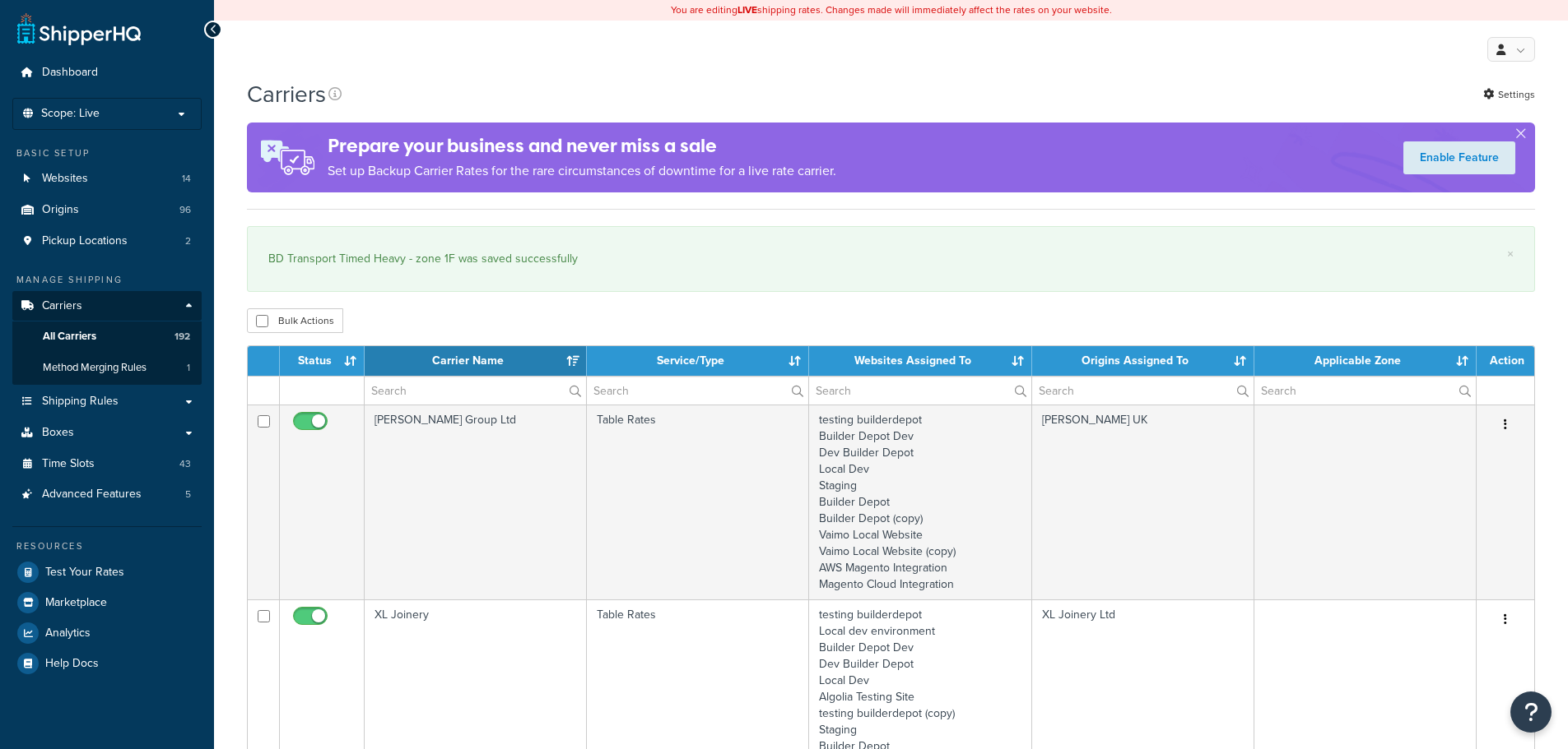
select select "15"
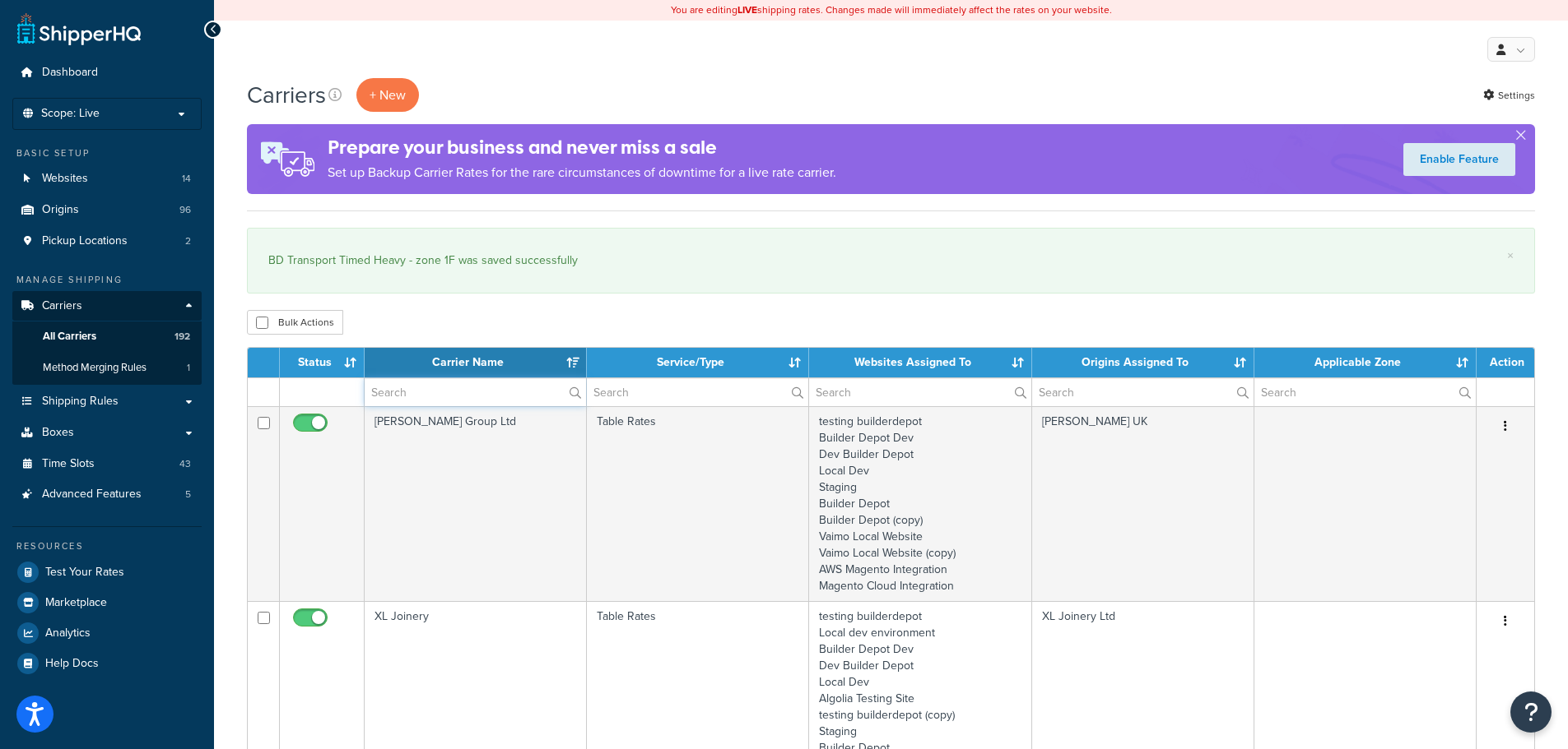
click at [408, 396] on input "text" at bounding box center [475, 392] width 222 height 28
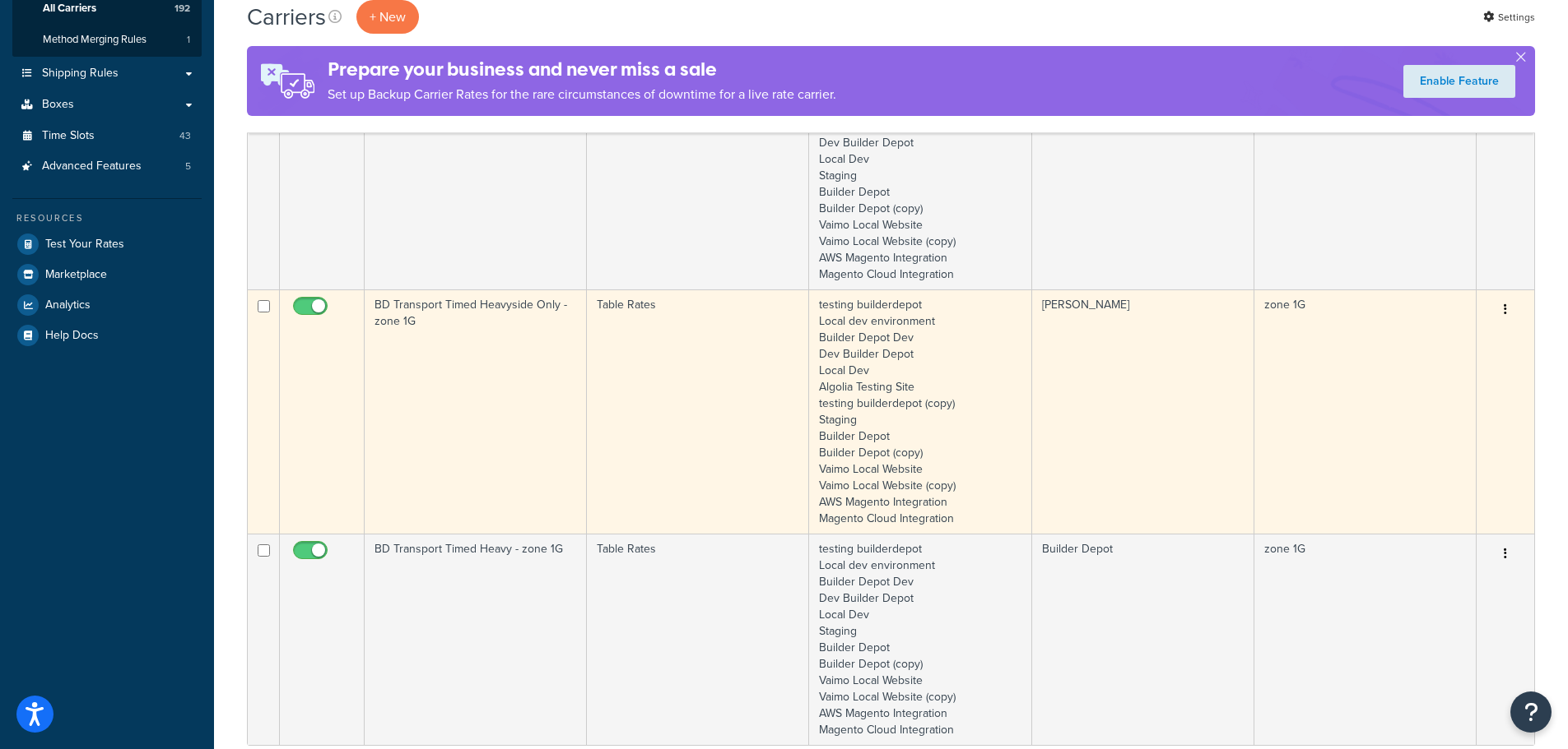
scroll to position [329, 0]
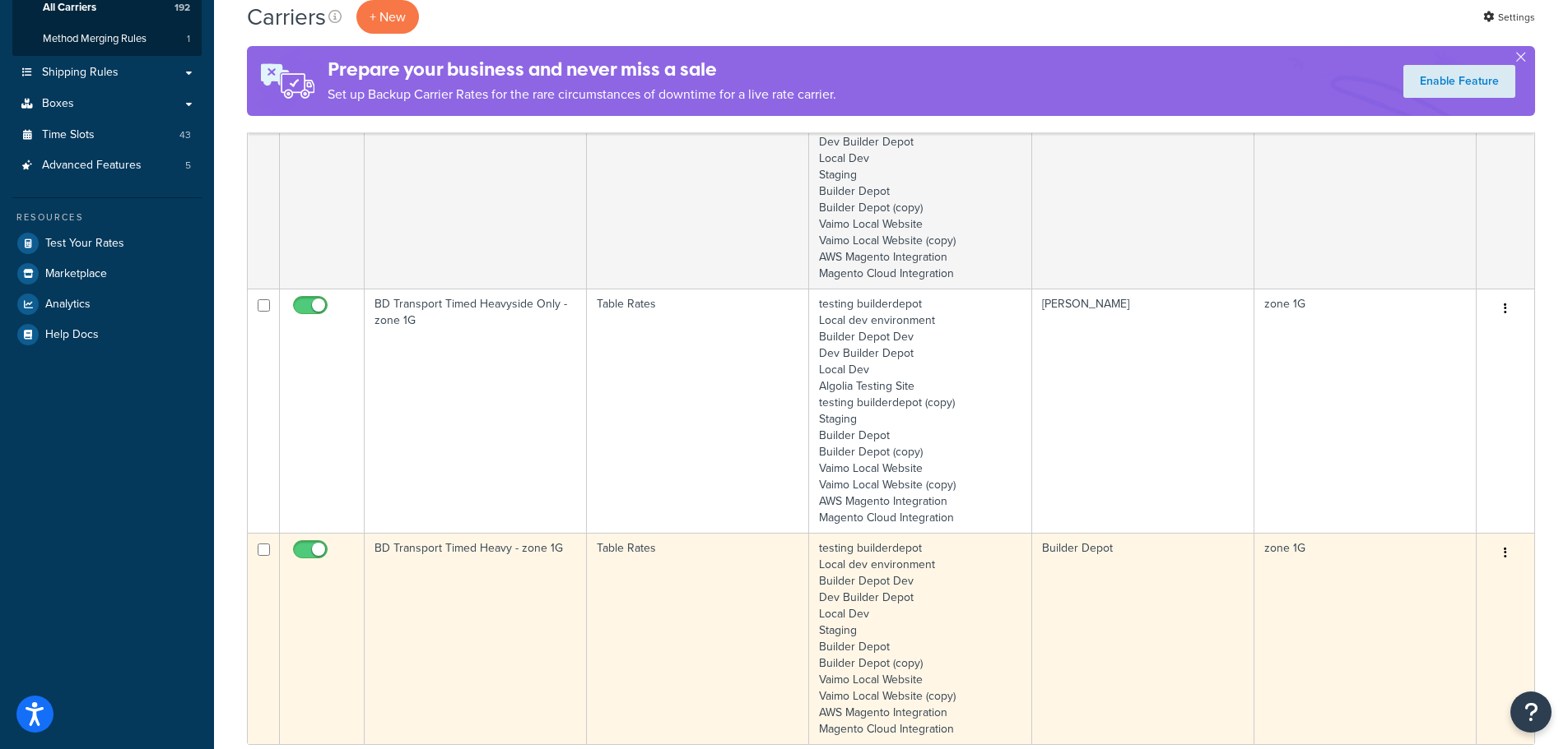
type input "1g"
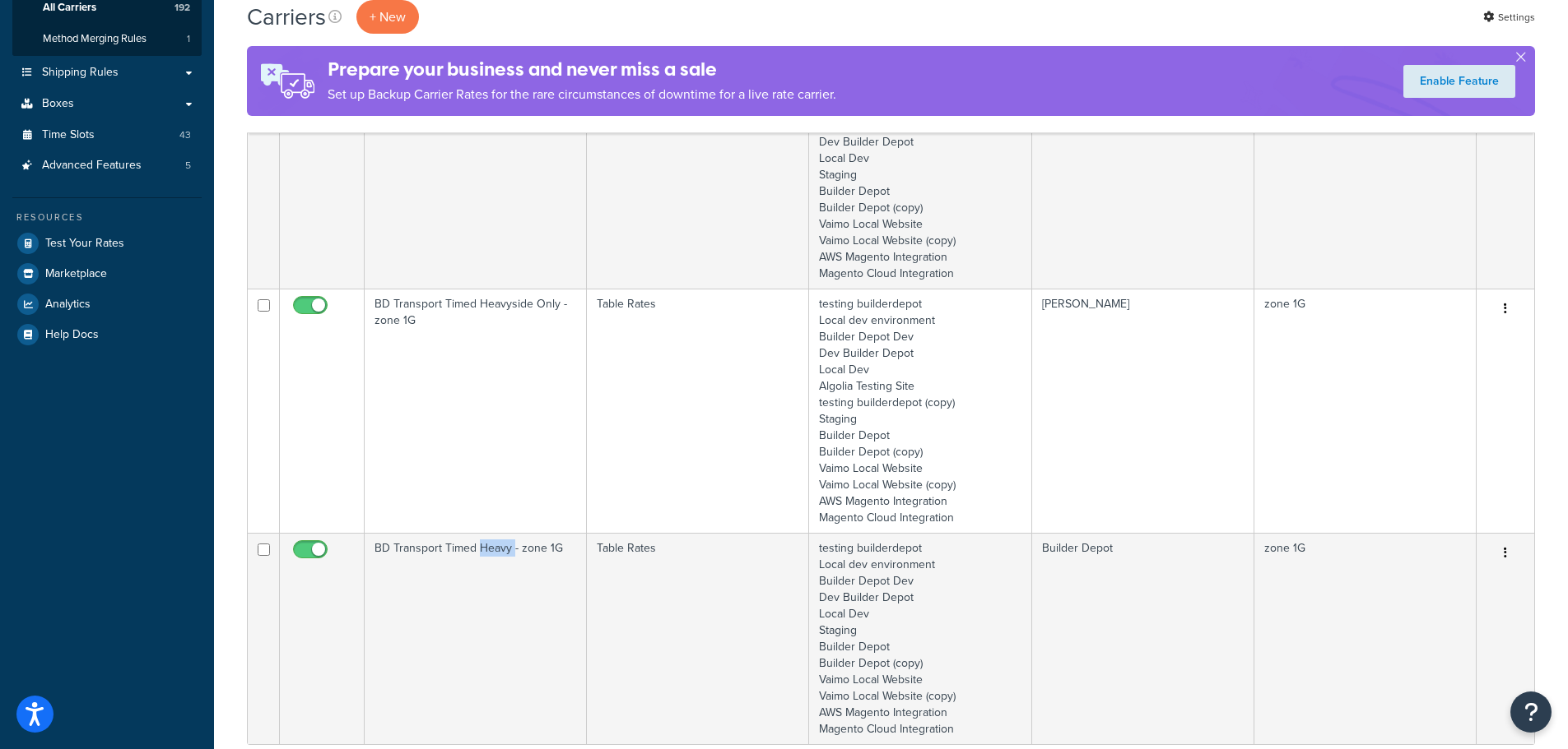
click at [479, 618] on td "BD Transport Timed Heavy - zone 1G" at bounding box center [475, 639] width 222 height 212
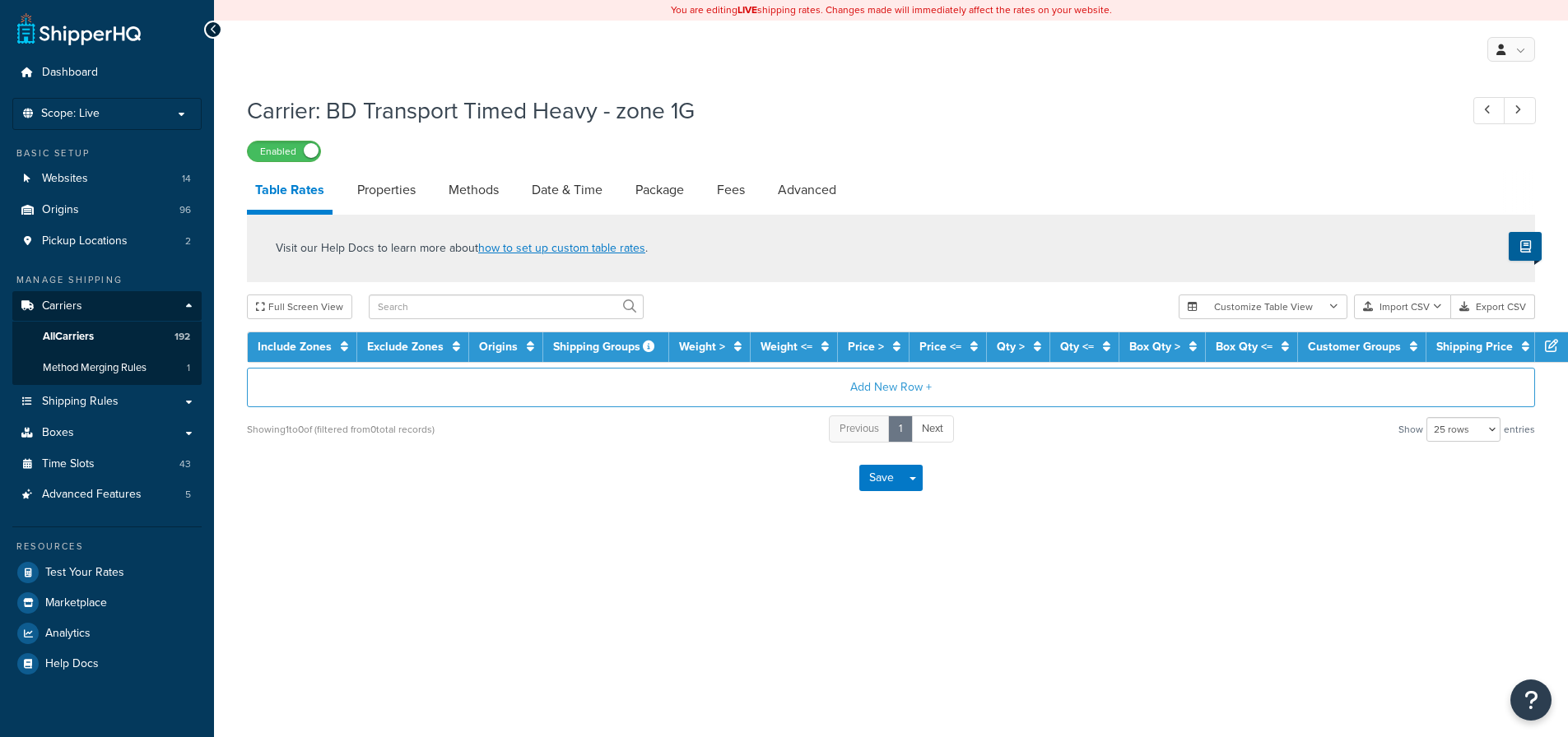
select select "25"
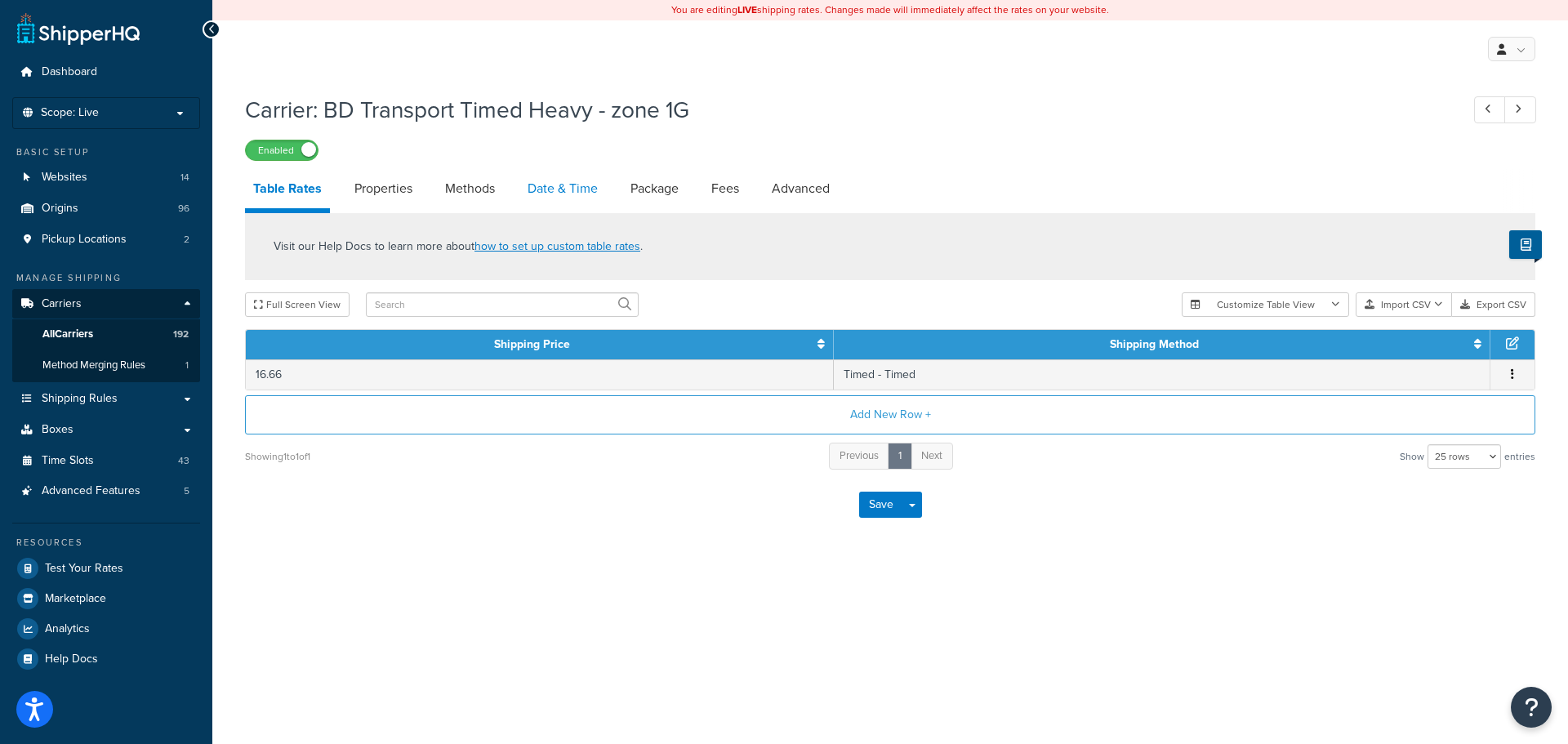
click at [534, 187] on link "Date & Time" at bounding box center [563, 188] width 87 height 39
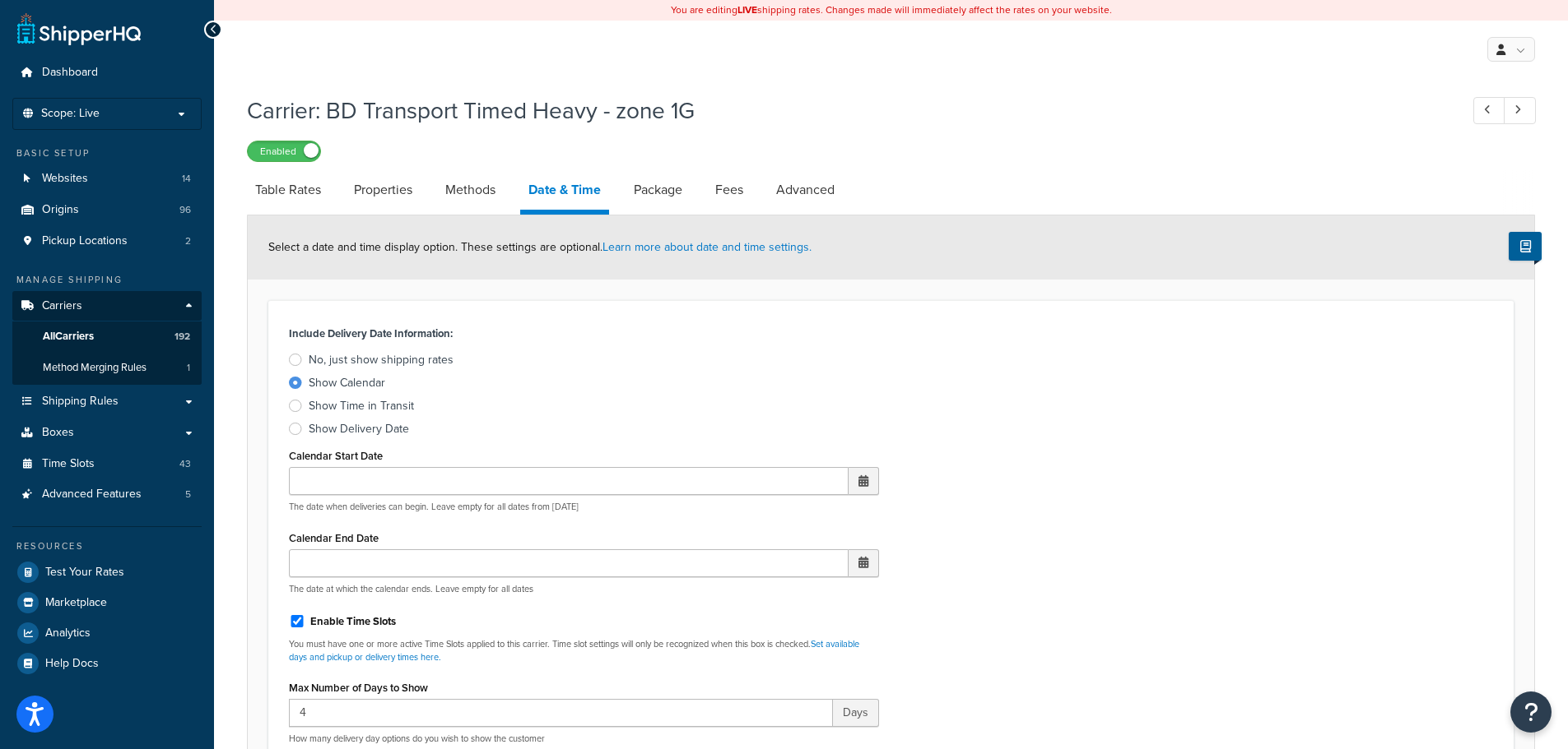
scroll to position [494, 0]
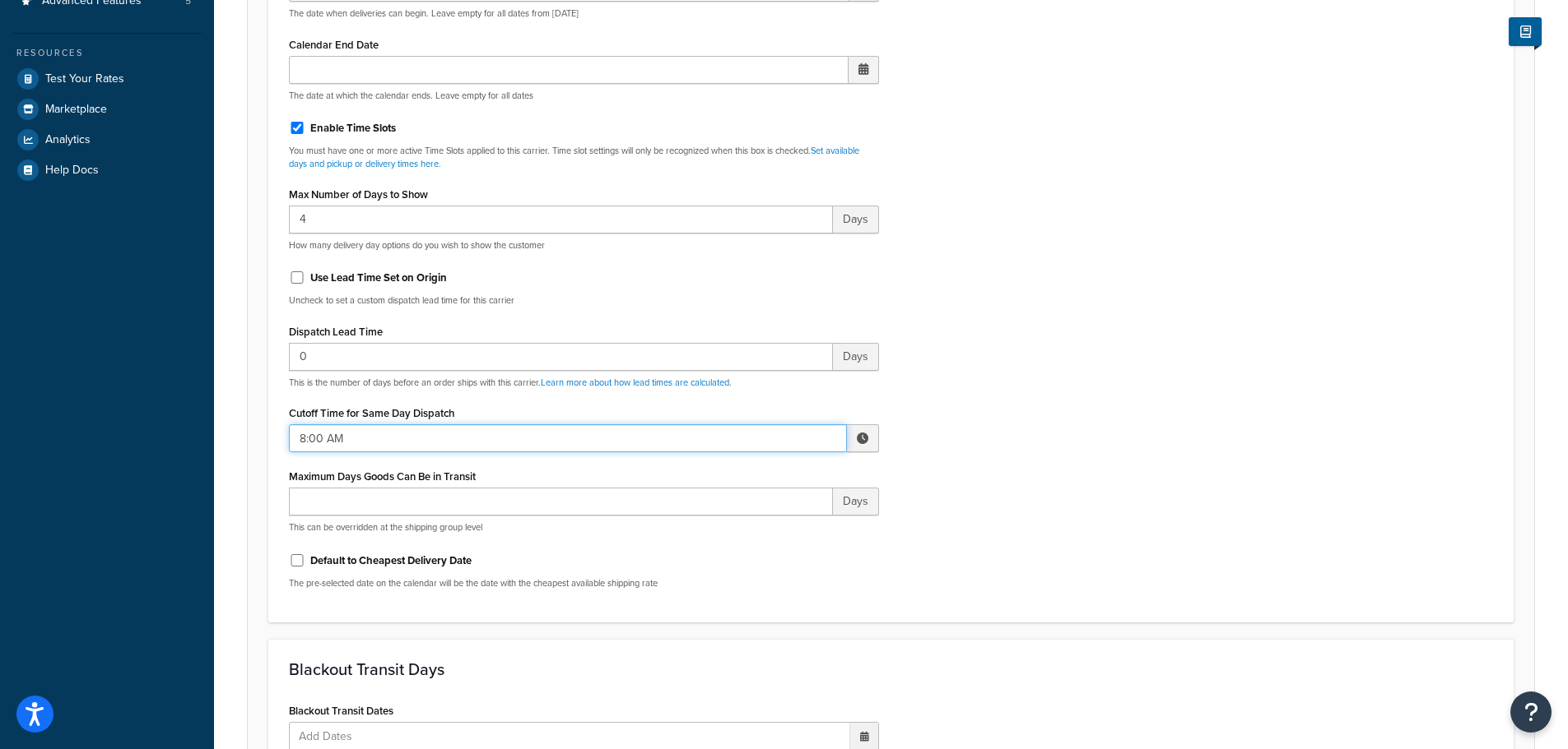
click at [368, 445] on input "8:00 AM" at bounding box center [567, 438] width 558 height 28
click at [749, 522] on span "▼" at bounding box center [741, 524] width 33 height 33
type input "7:00 AM"
click at [1066, 544] on div "Include Delivery Date Information: No, just show shipping rates Show Calendar S…" at bounding box center [891, 215] width 1228 height 775
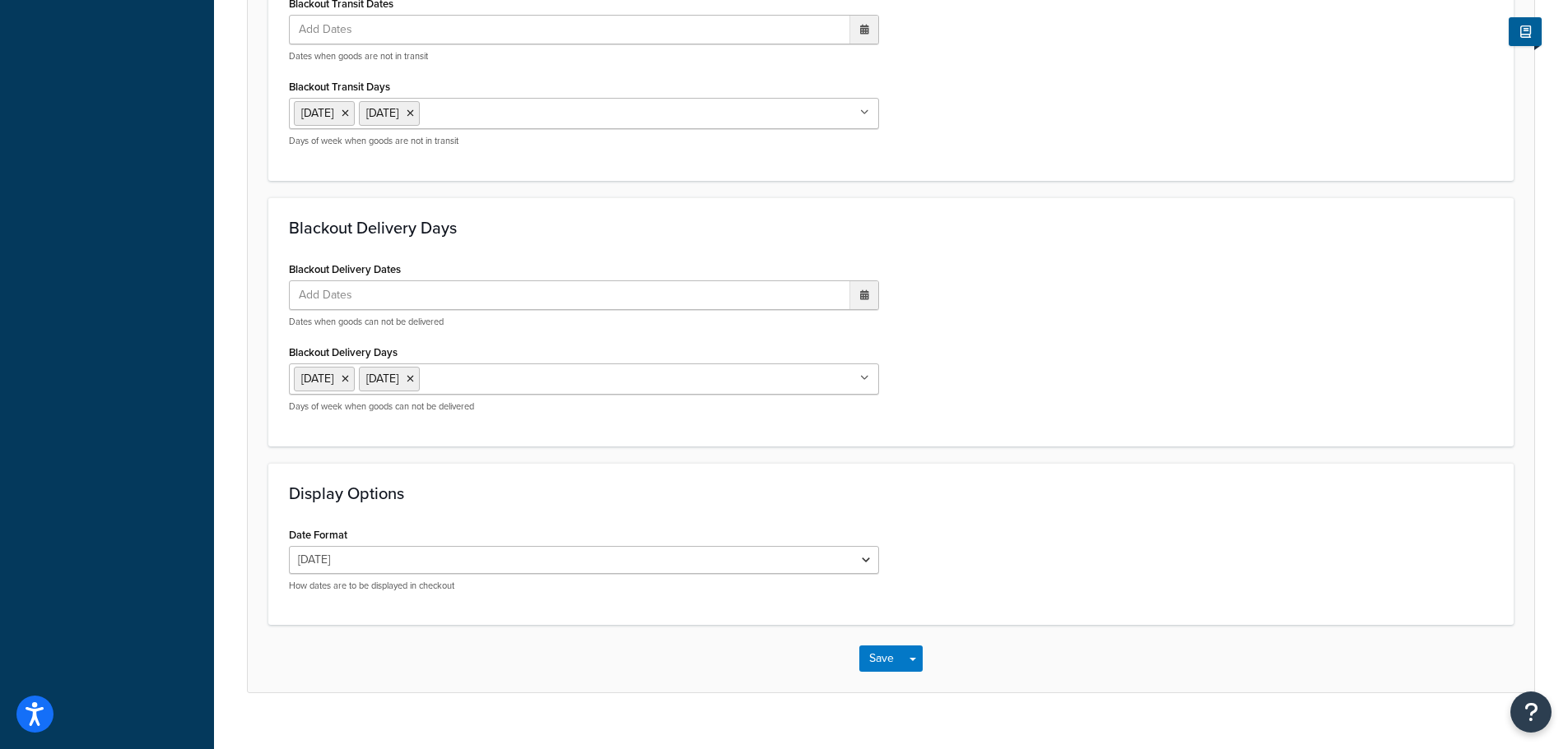
scroll to position [1227, 0]
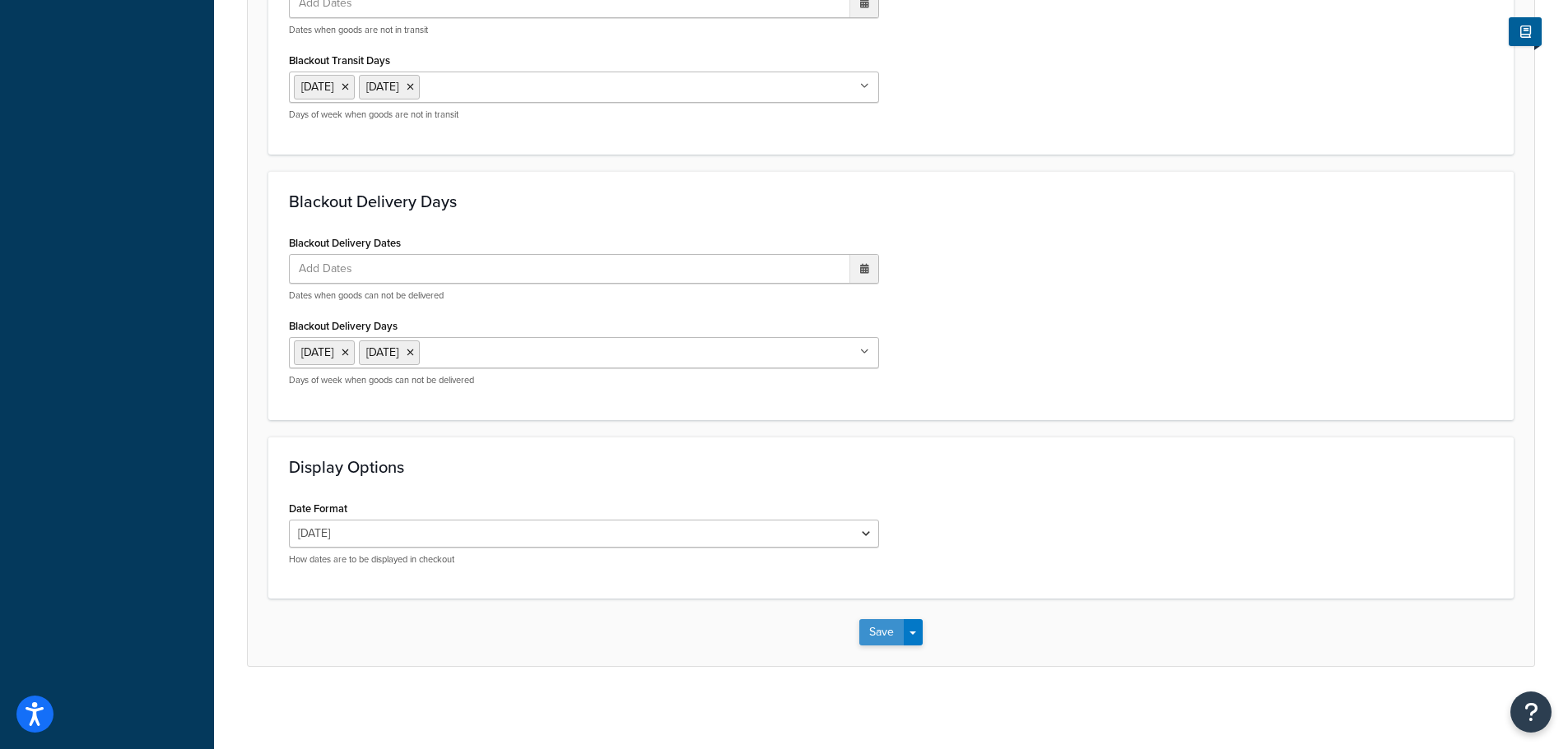
click at [883, 640] on button "Save" at bounding box center [881, 632] width 45 height 26
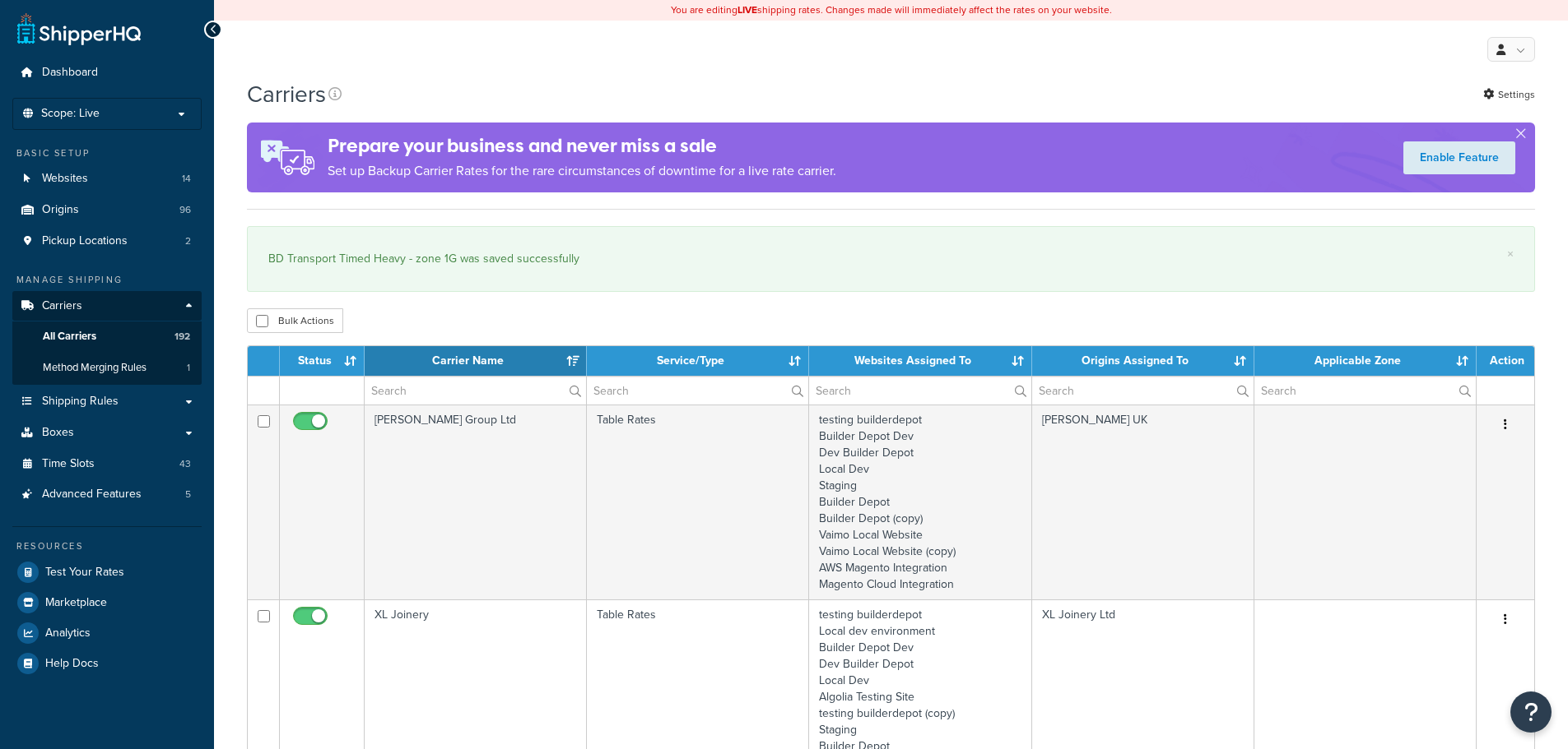
select select "15"
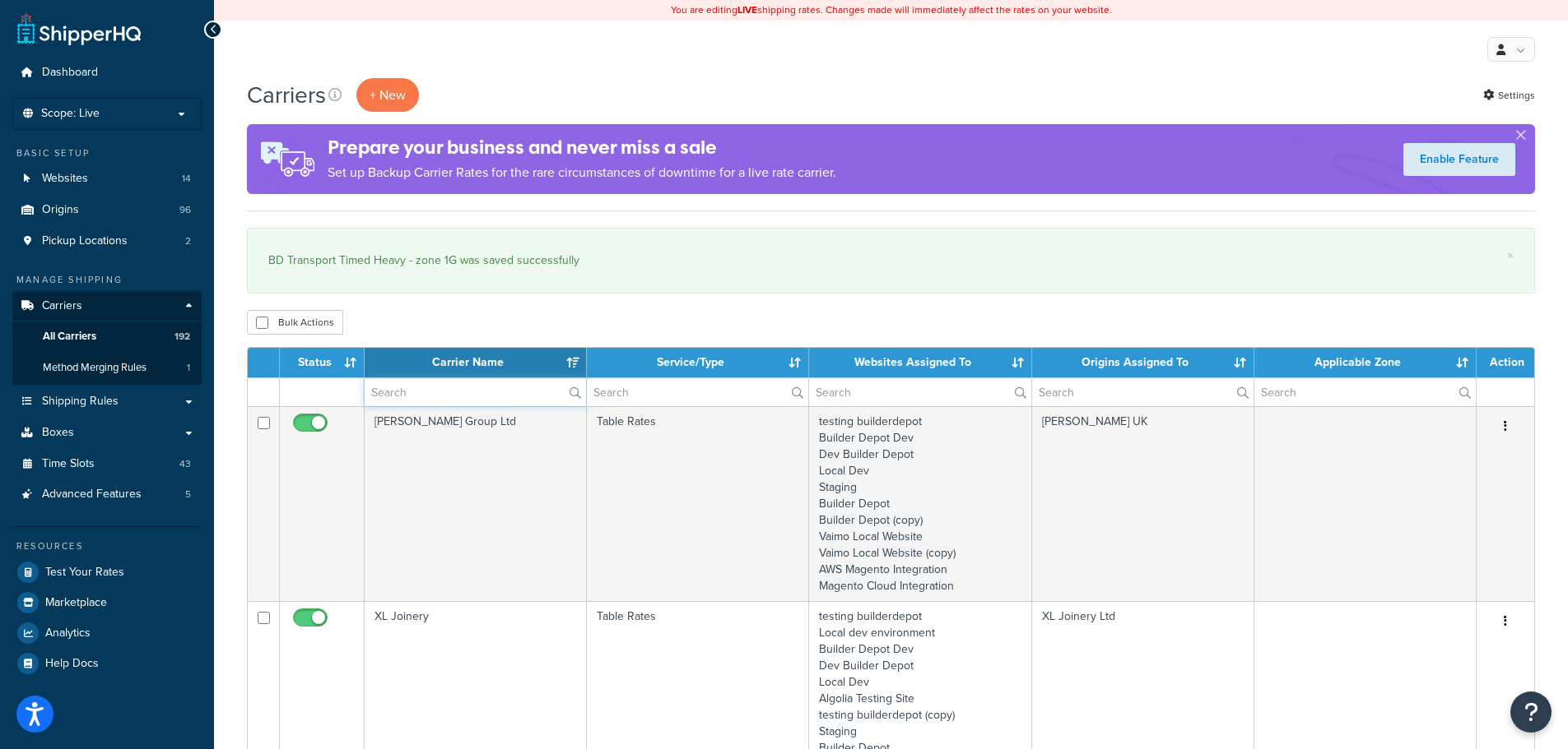
click at [439, 393] on input "text" at bounding box center [475, 392] width 222 height 28
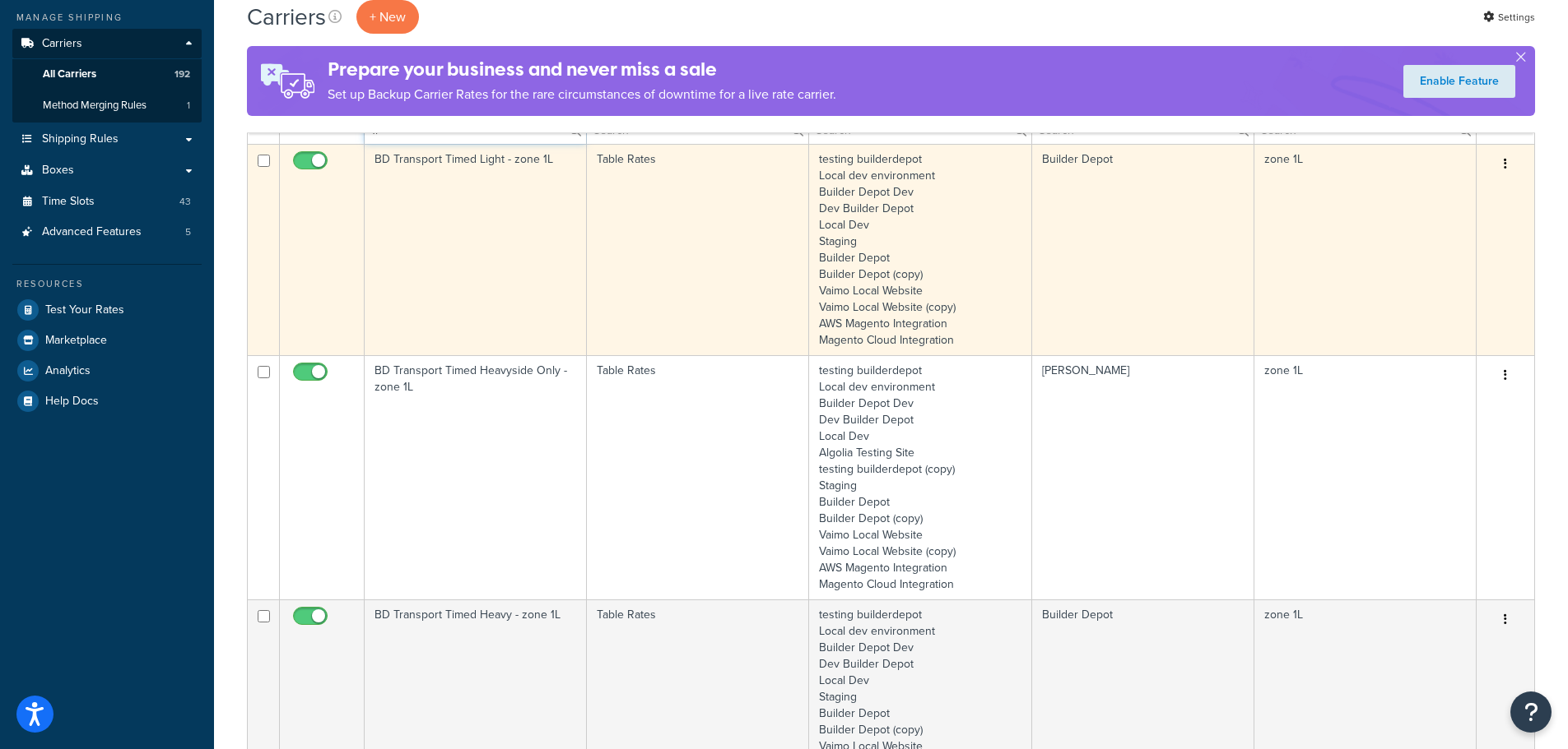
scroll to position [329, 0]
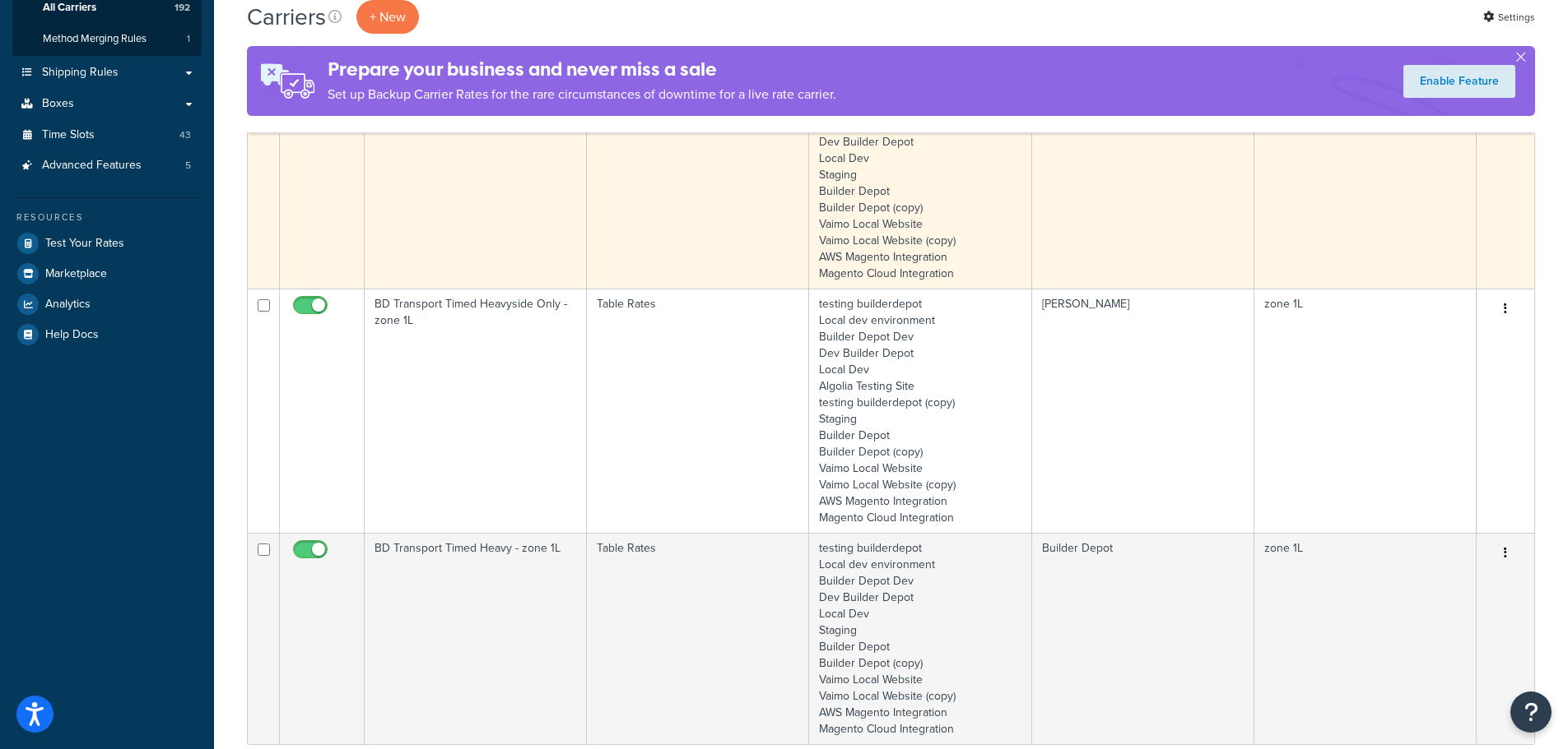
type input "1l"
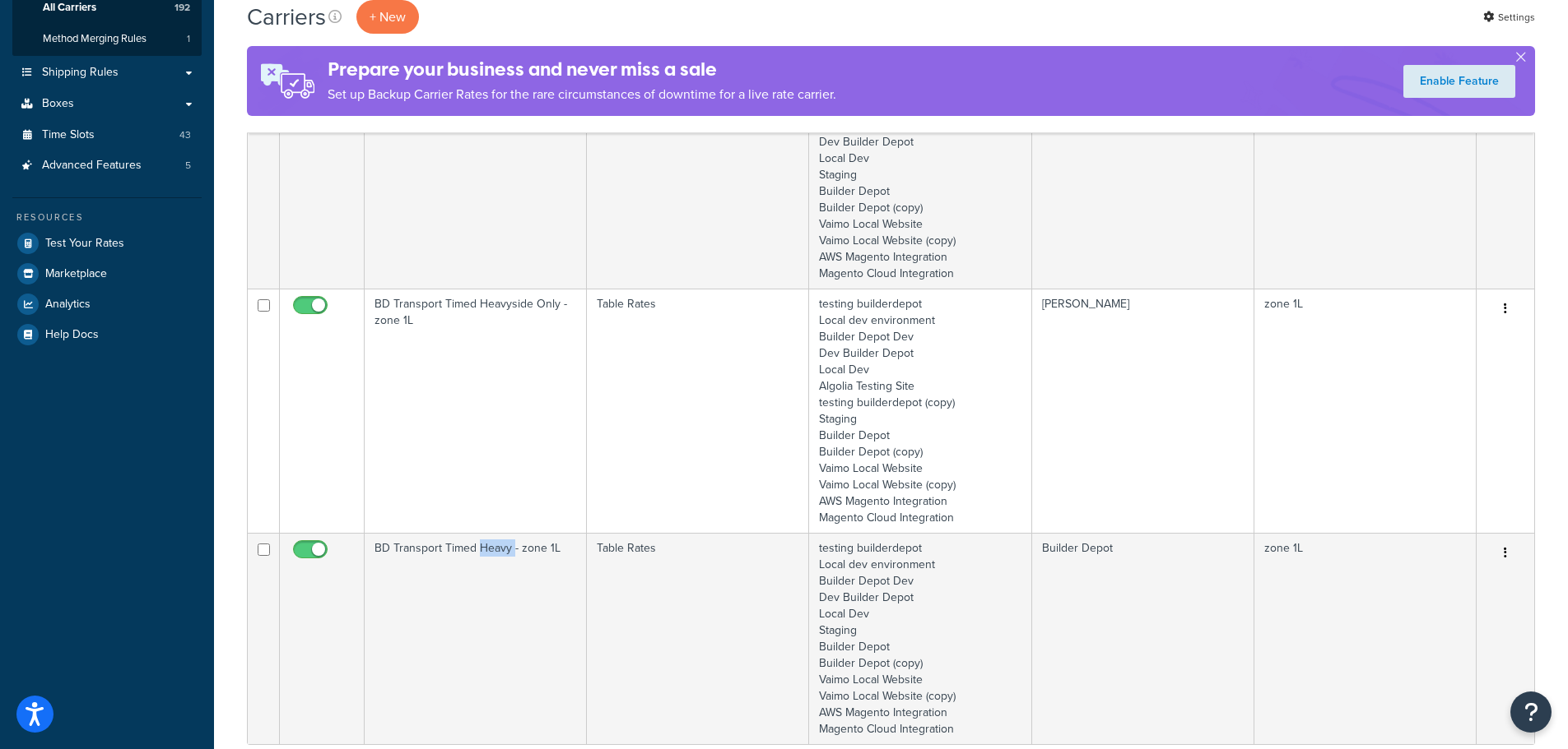
click at [496, 610] on td "BD Transport Timed Heavy - zone 1L" at bounding box center [475, 639] width 222 height 212
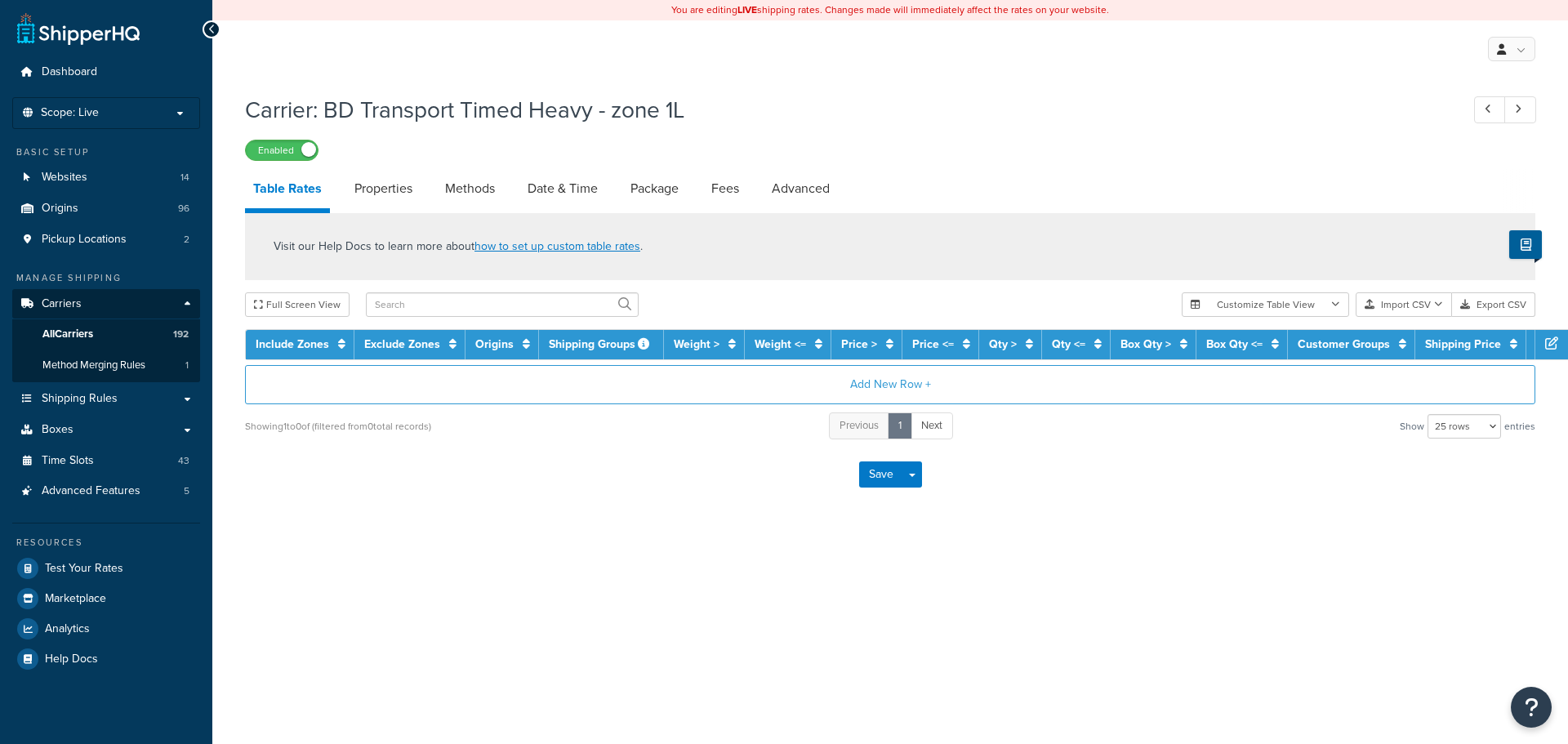
select select "25"
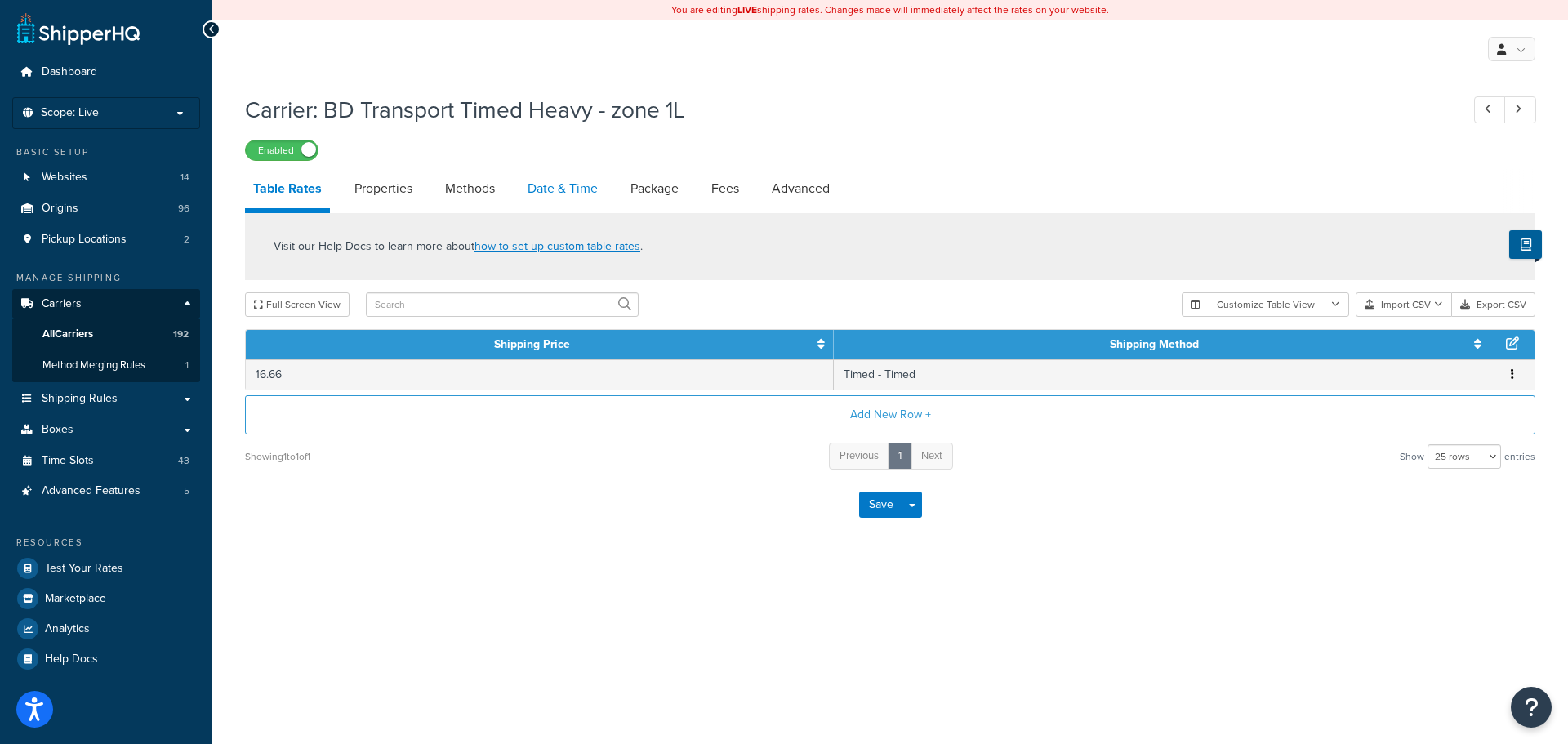
click at [544, 180] on link "Date & Time" at bounding box center [563, 188] width 87 height 39
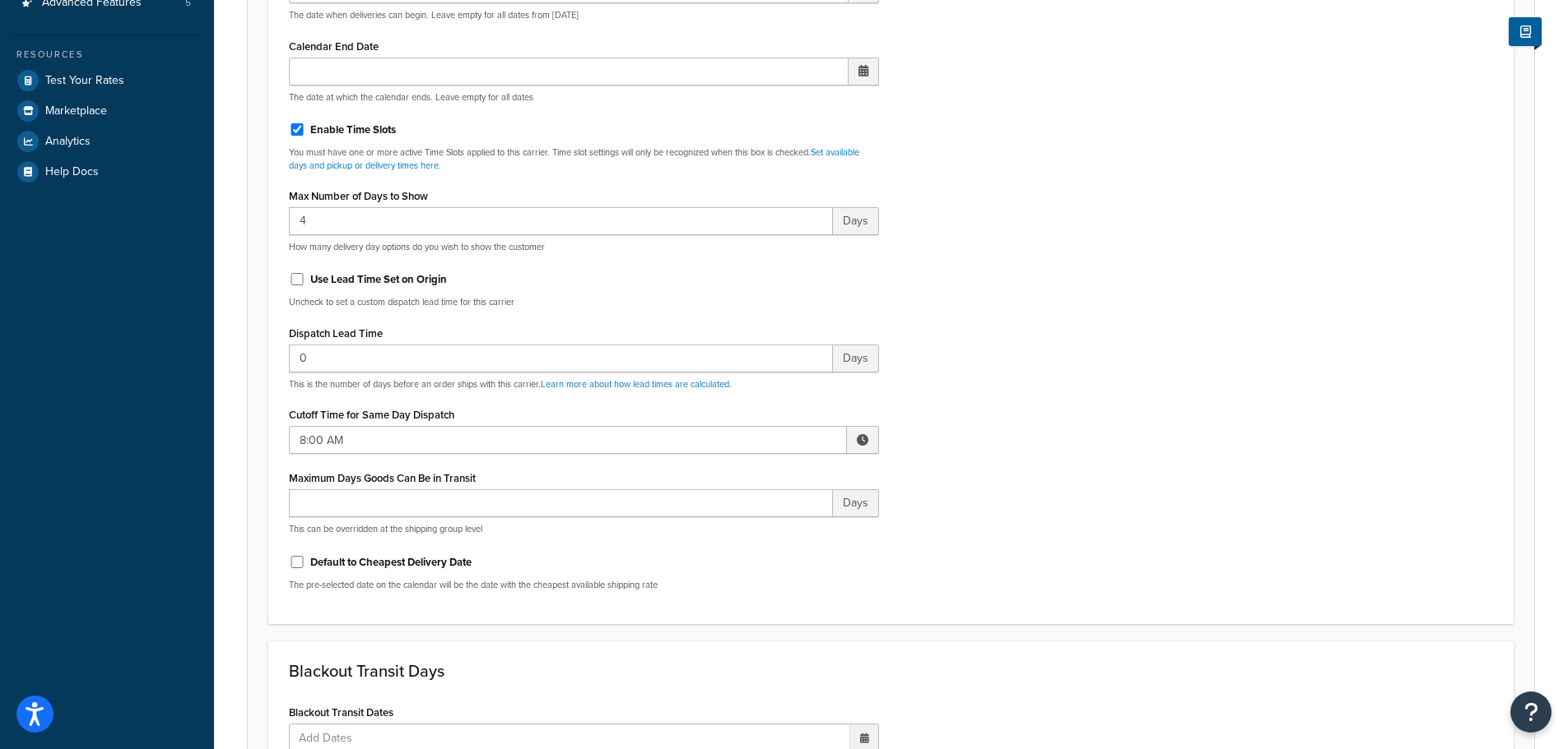
scroll to position [494, 0]
click at [390, 441] on input "8:00 AM" at bounding box center [567, 438] width 558 height 28
click at [747, 516] on span "▼" at bounding box center [741, 524] width 33 height 33
type input "7:00 AM"
click at [964, 552] on div "Include Delivery Date Information: No, just show shipping rates Show Calendar S…" at bounding box center [891, 215] width 1228 height 775
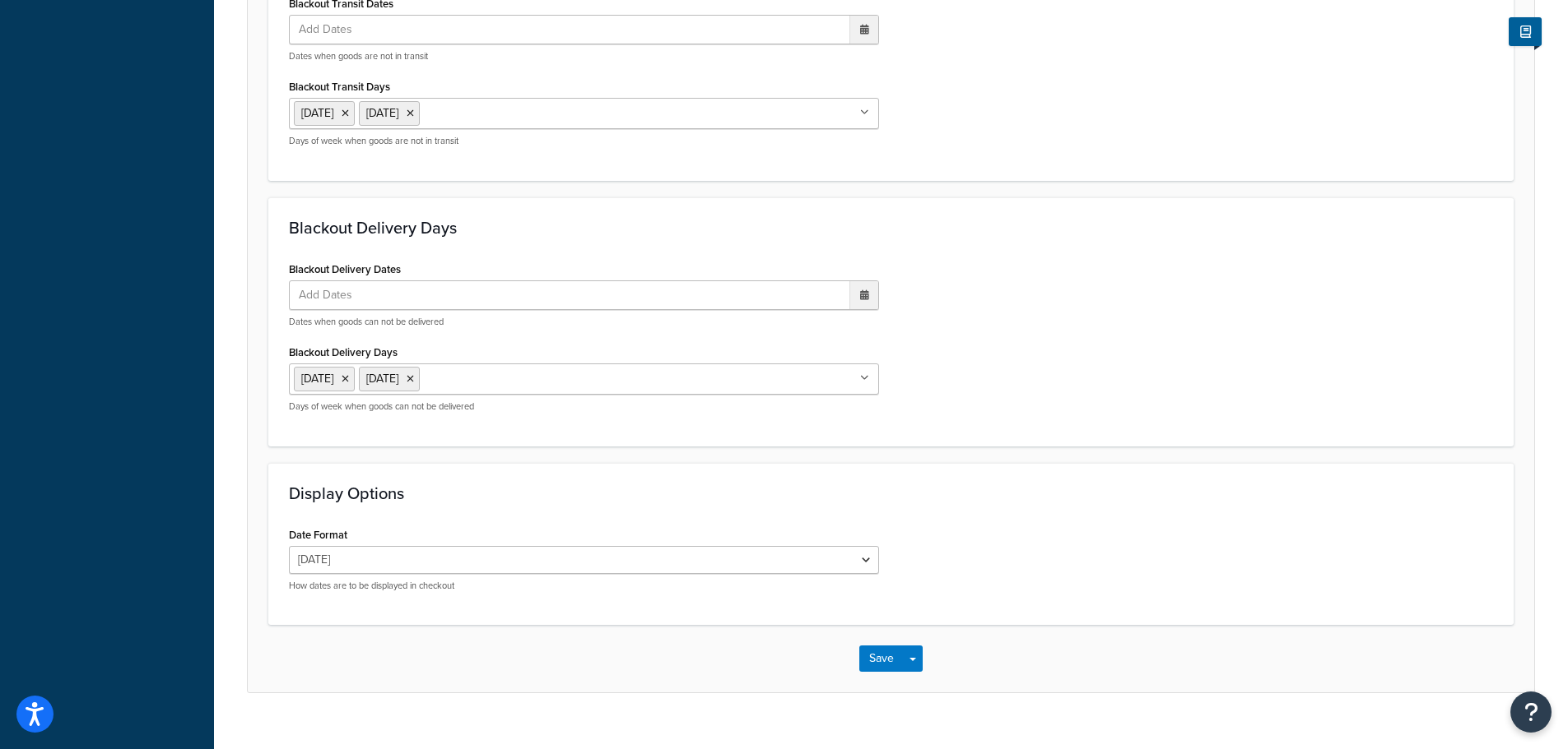
scroll to position [1227, 0]
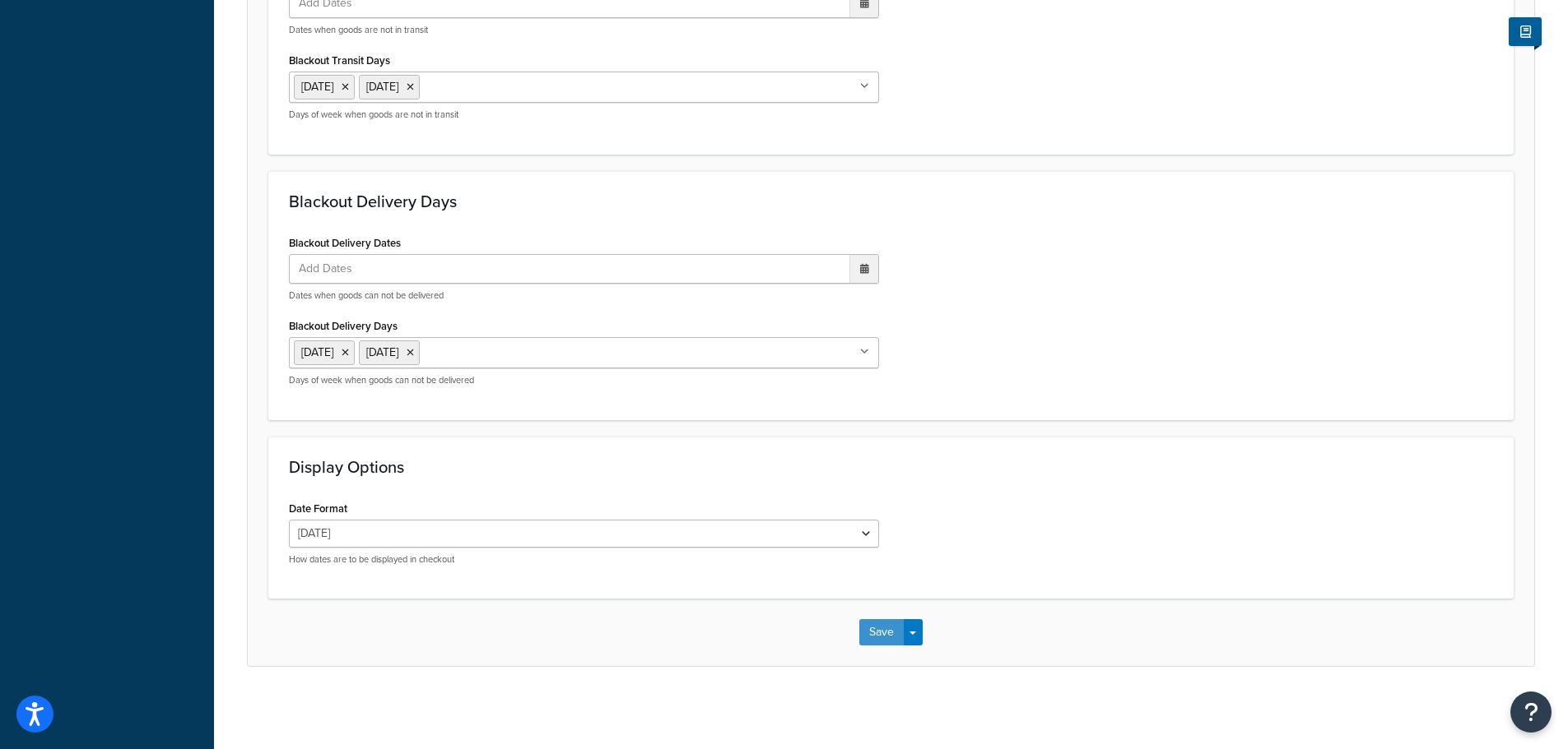
drag, startPoint x: 882, startPoint y: 627, endPoint x: 821, endPoint y: 634, distance: 61.4
click at [882, 628] on button "Save" at bounding box center [881, 632] width 45 height 26
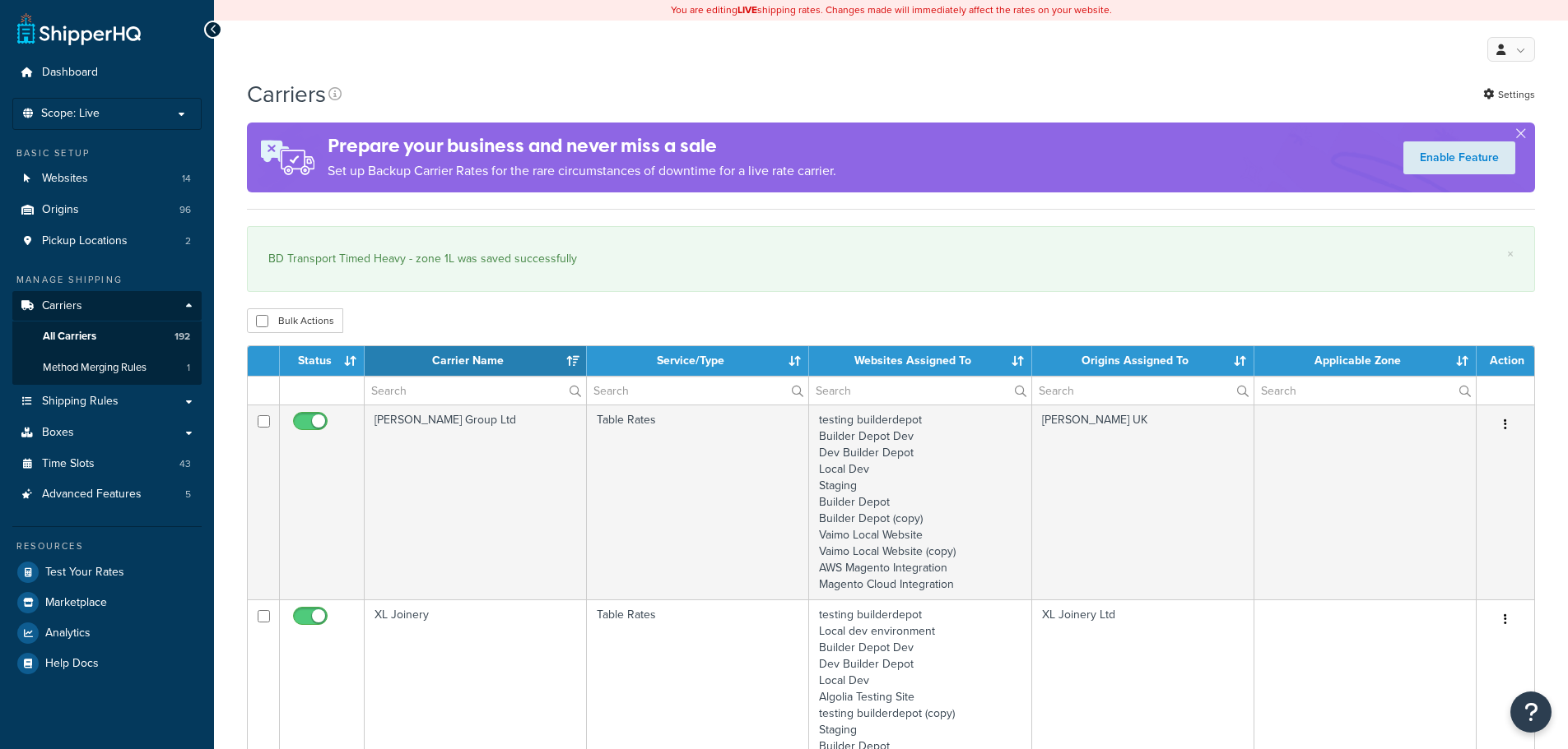
select select "15"
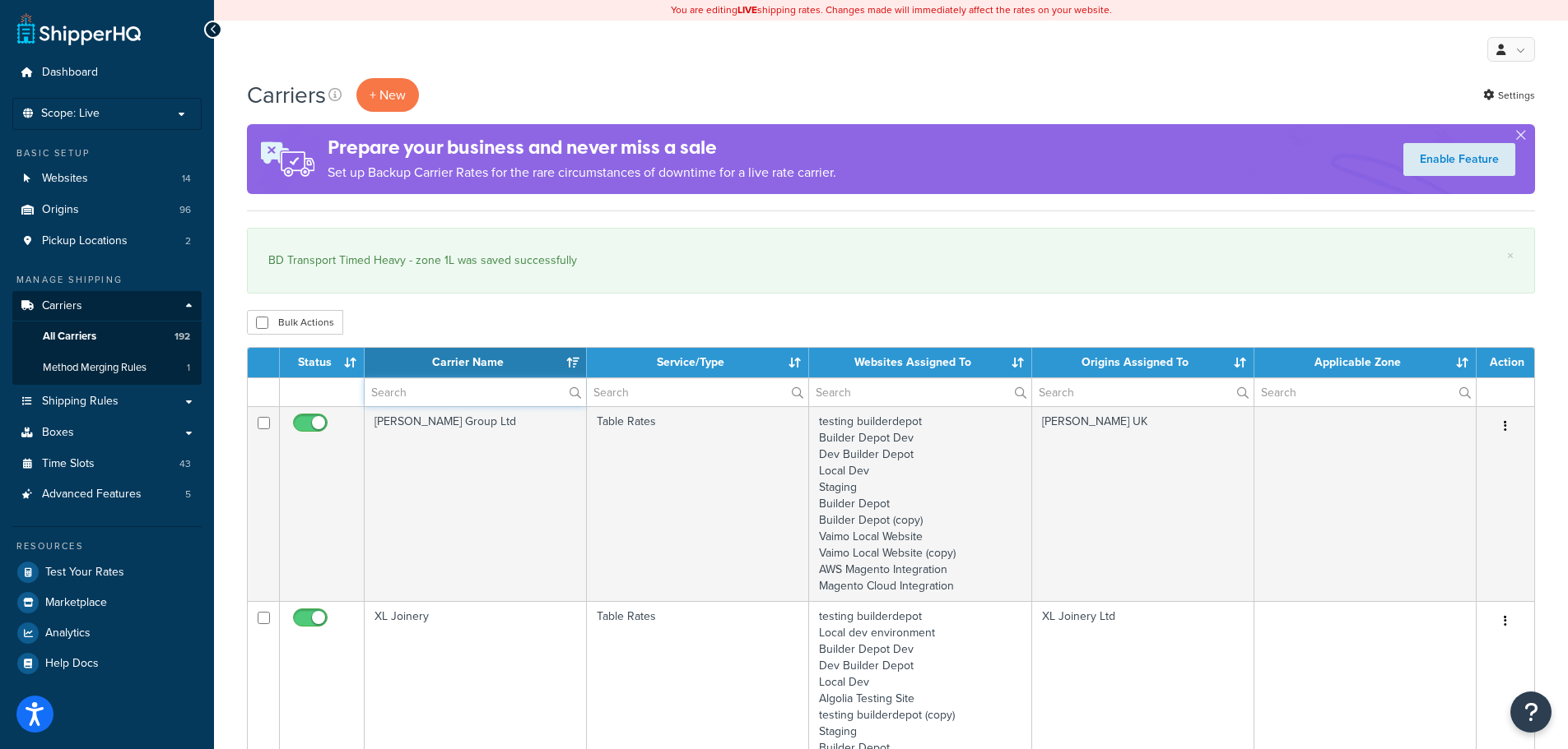
click at [403, 383] on input "text" at bounding box center [475, 392] width 222 height 28
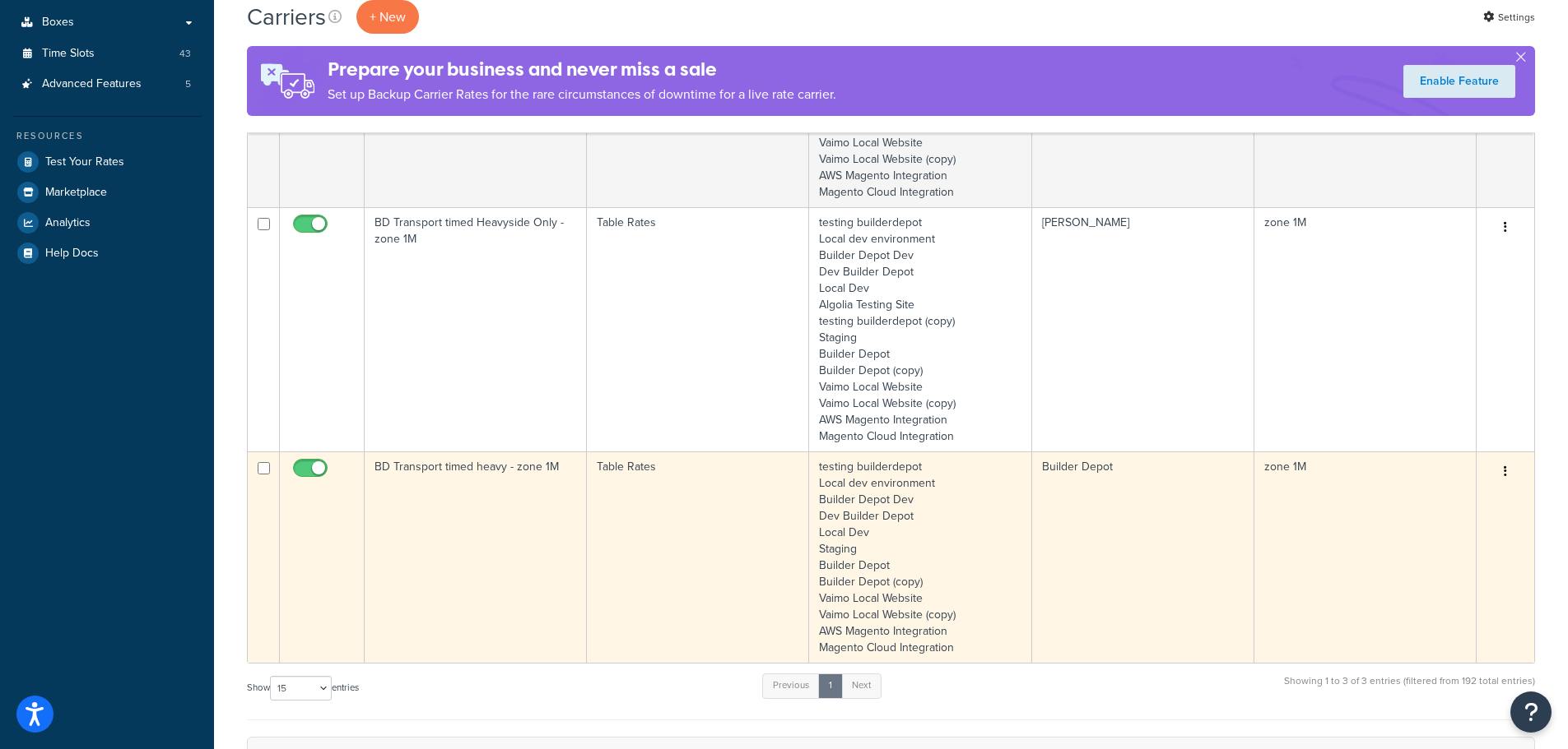
scroll to position [411, 0]
type input "1m"
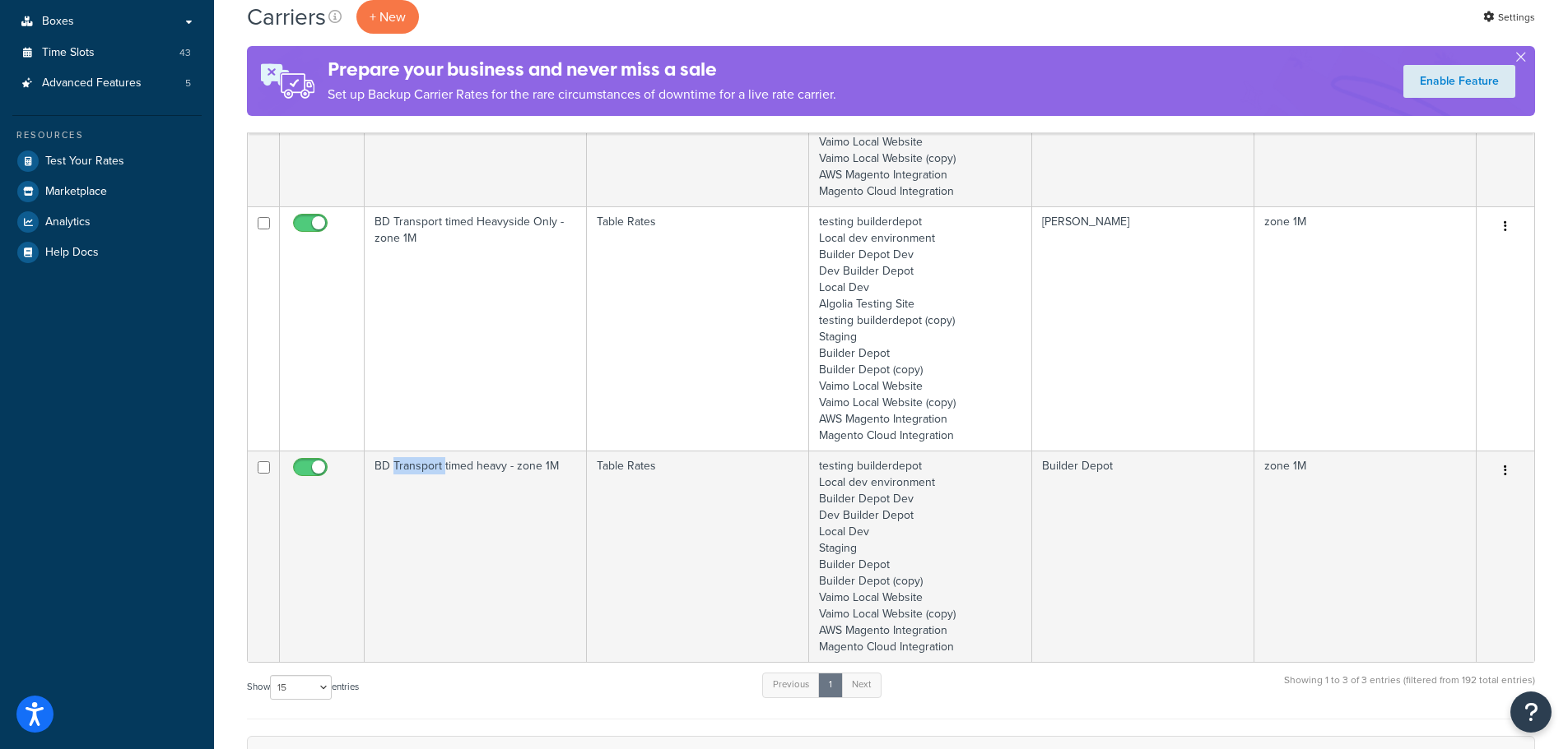
click at [414, 571] on td "BD Transport timed heavy - zone 1M" at bounding box center [475, 557] width 222 height 212
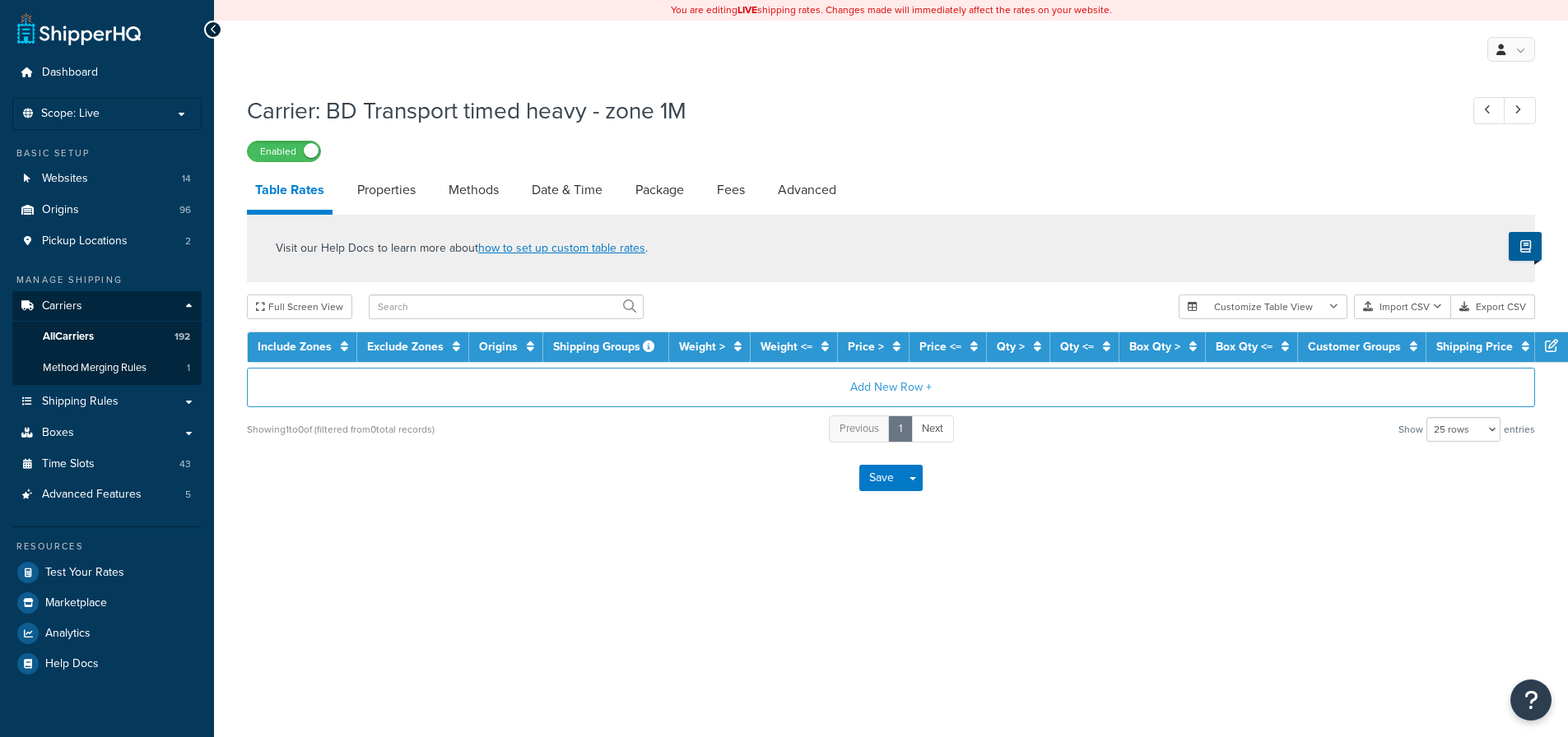
select select "25"
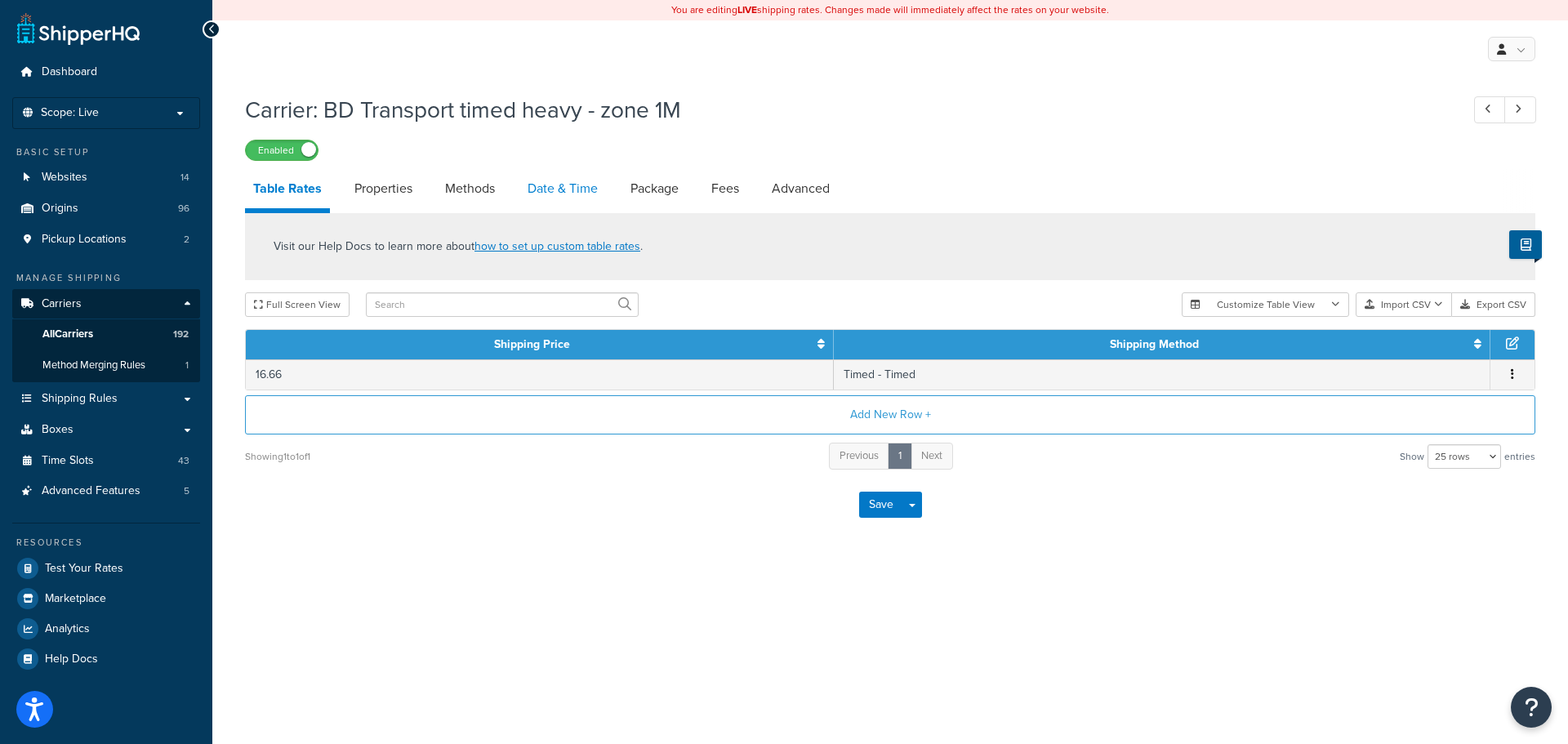
click at [558, 179] on link "Date & Time" at bounding box center [563, 188] width 87 height 39
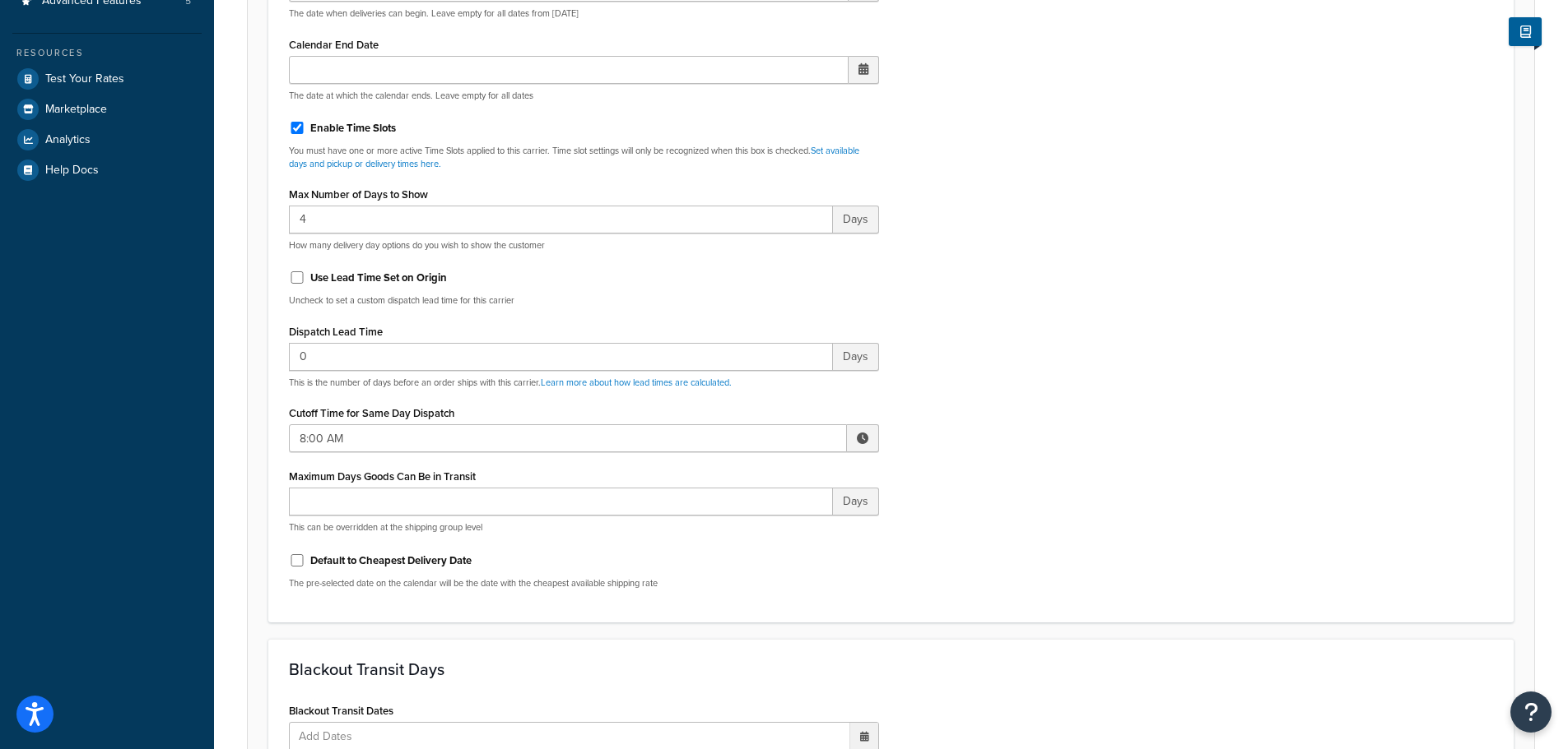
scroll to position [741, 0]
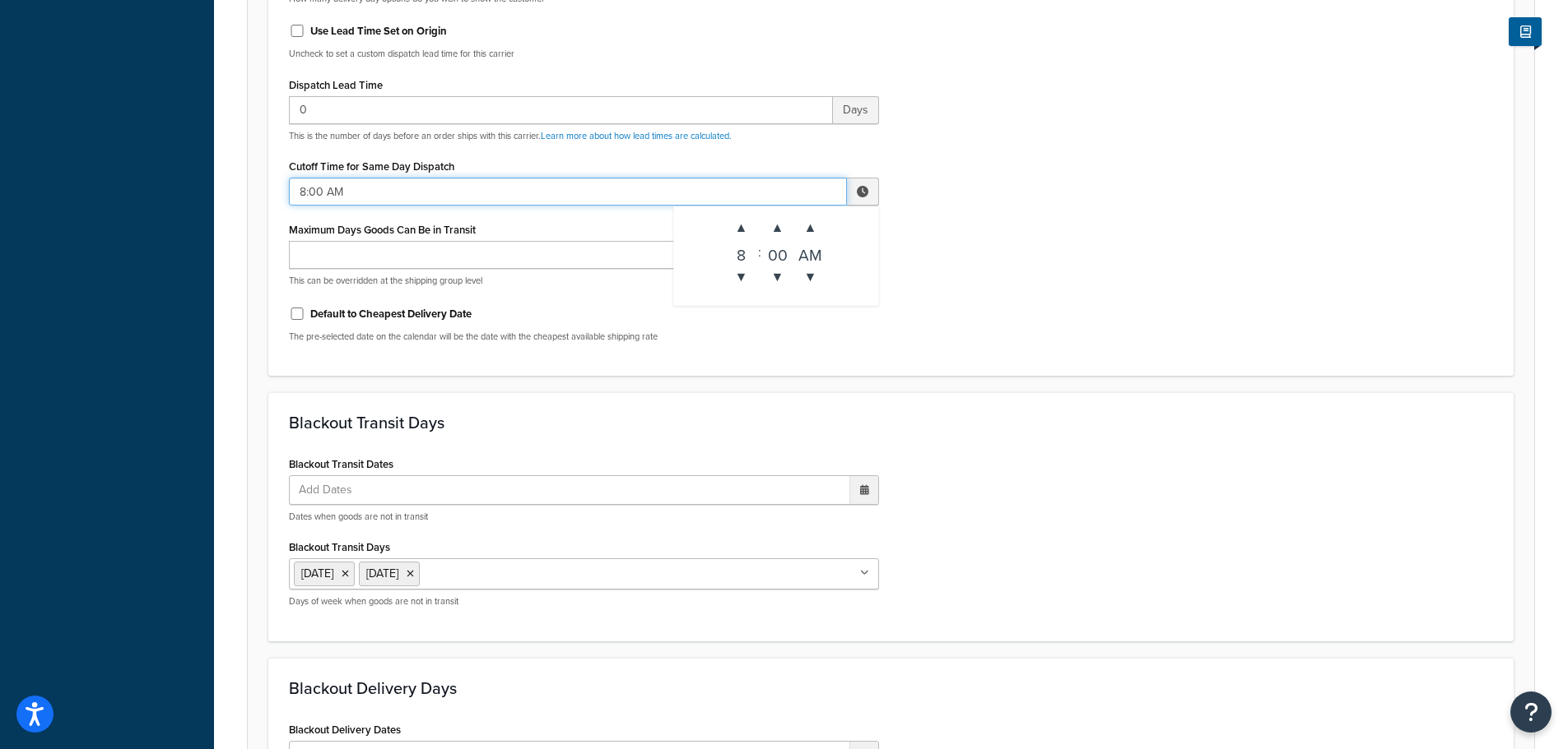
click at [314, 198] on input "8:00 AM" at bounding box center [567, 192] width 558 height 28
click at [755, 280] on span "▼" at bounding box center [741, 277] width 33 height 33
type input "7:00 AM"
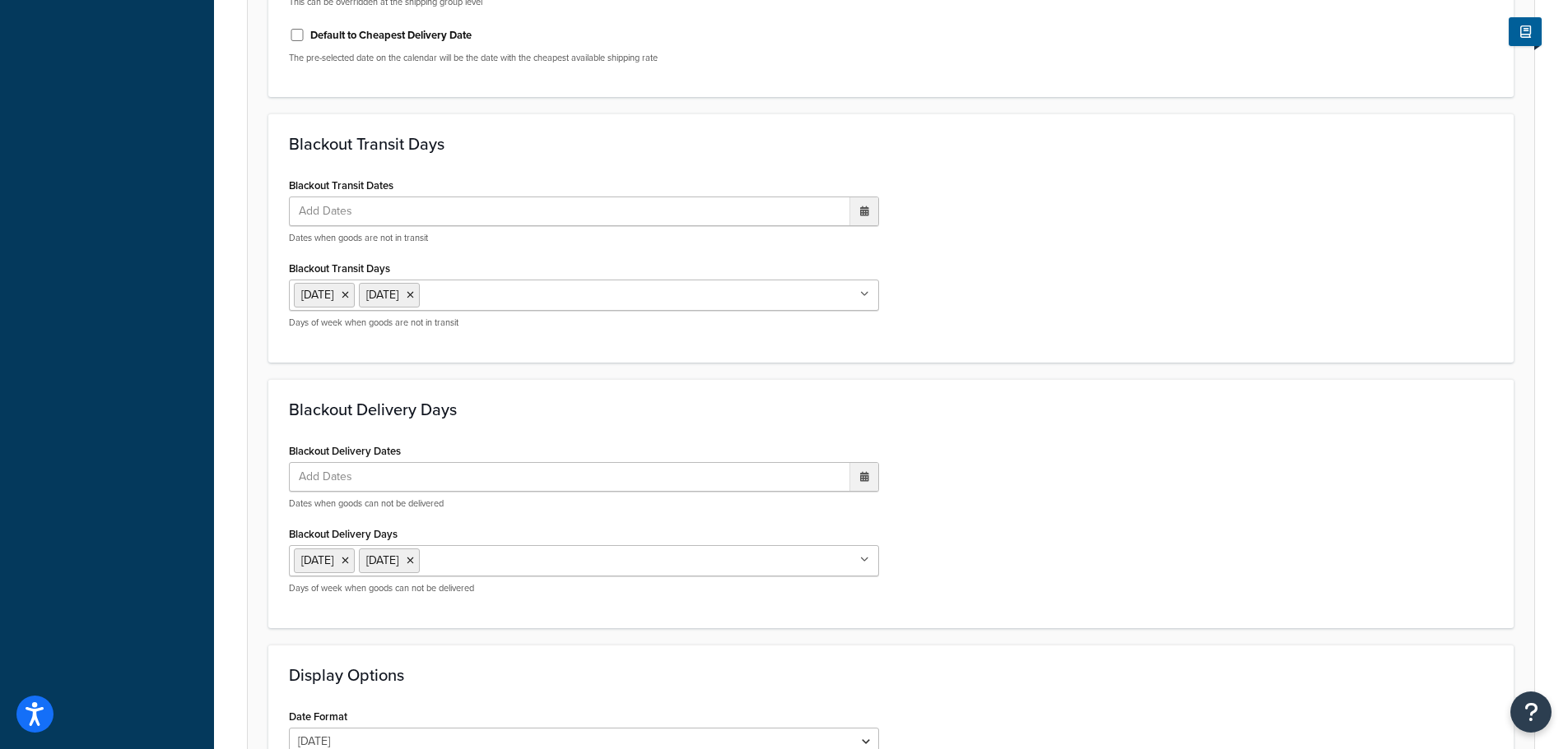
scroll to position [1227, 0]
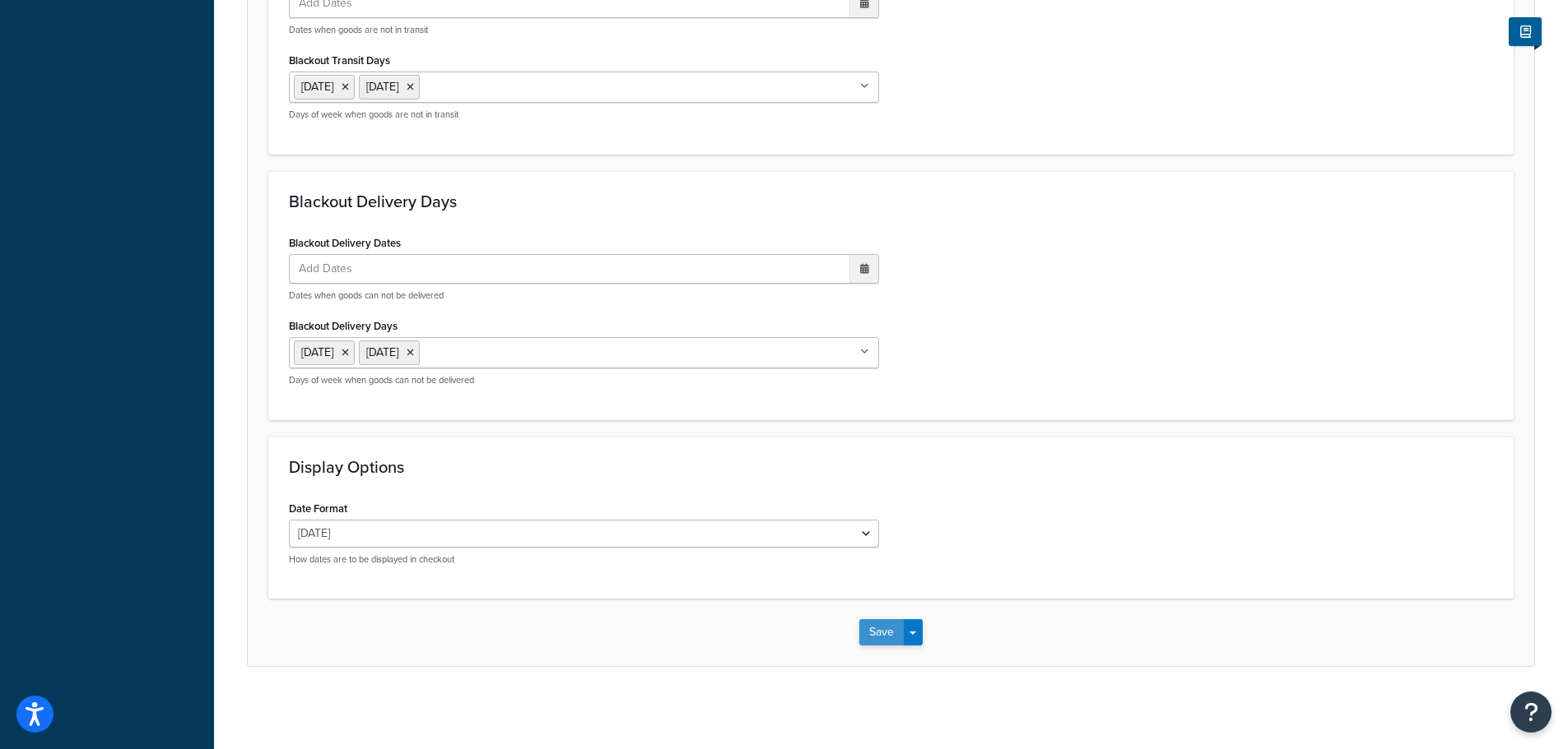
click at [888, 629] on button "Save" at bounding box center [881, 632] width 45 height 26
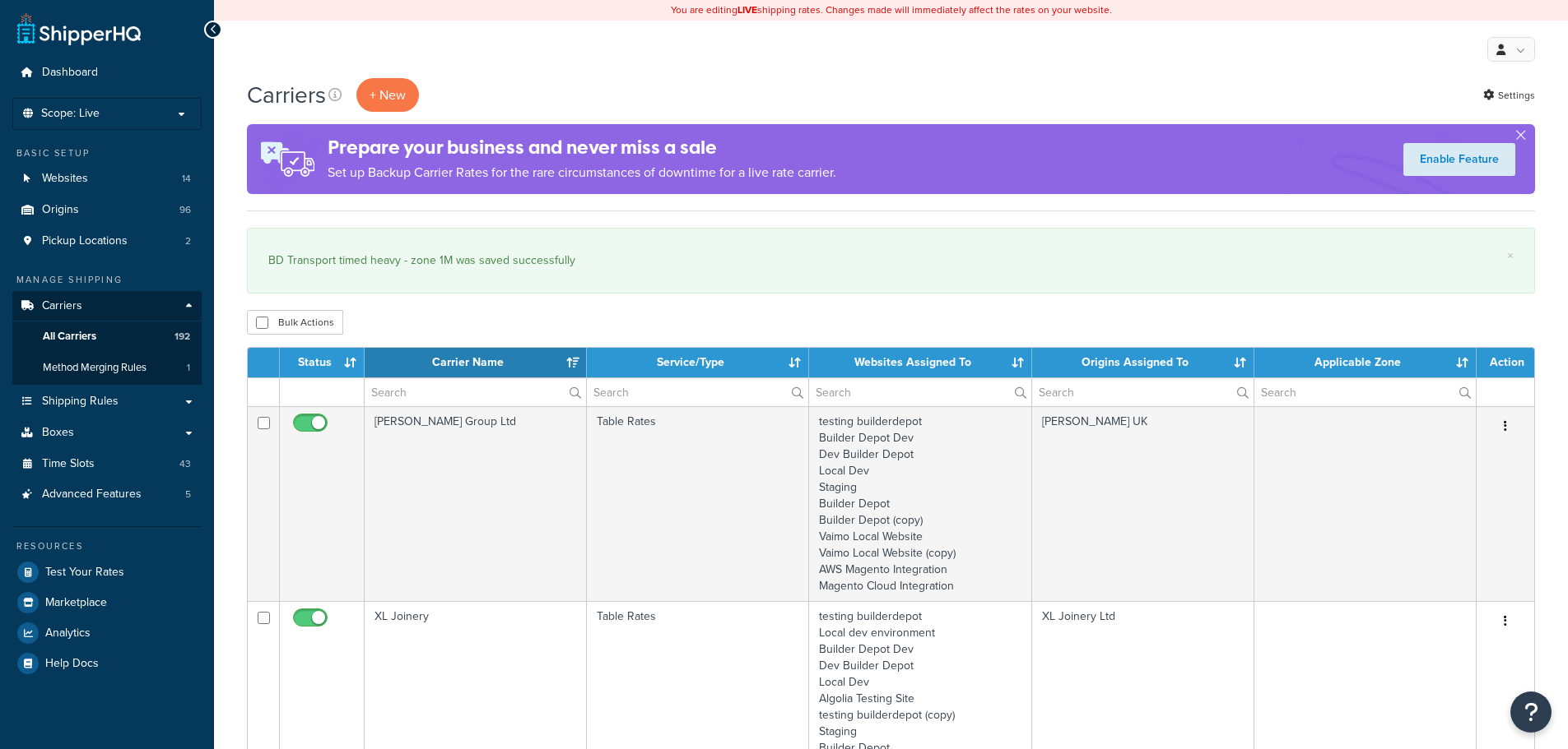
select select "15"
click at [407, 385] on input "text" at bounding box center [475, 392] width 222 height 28
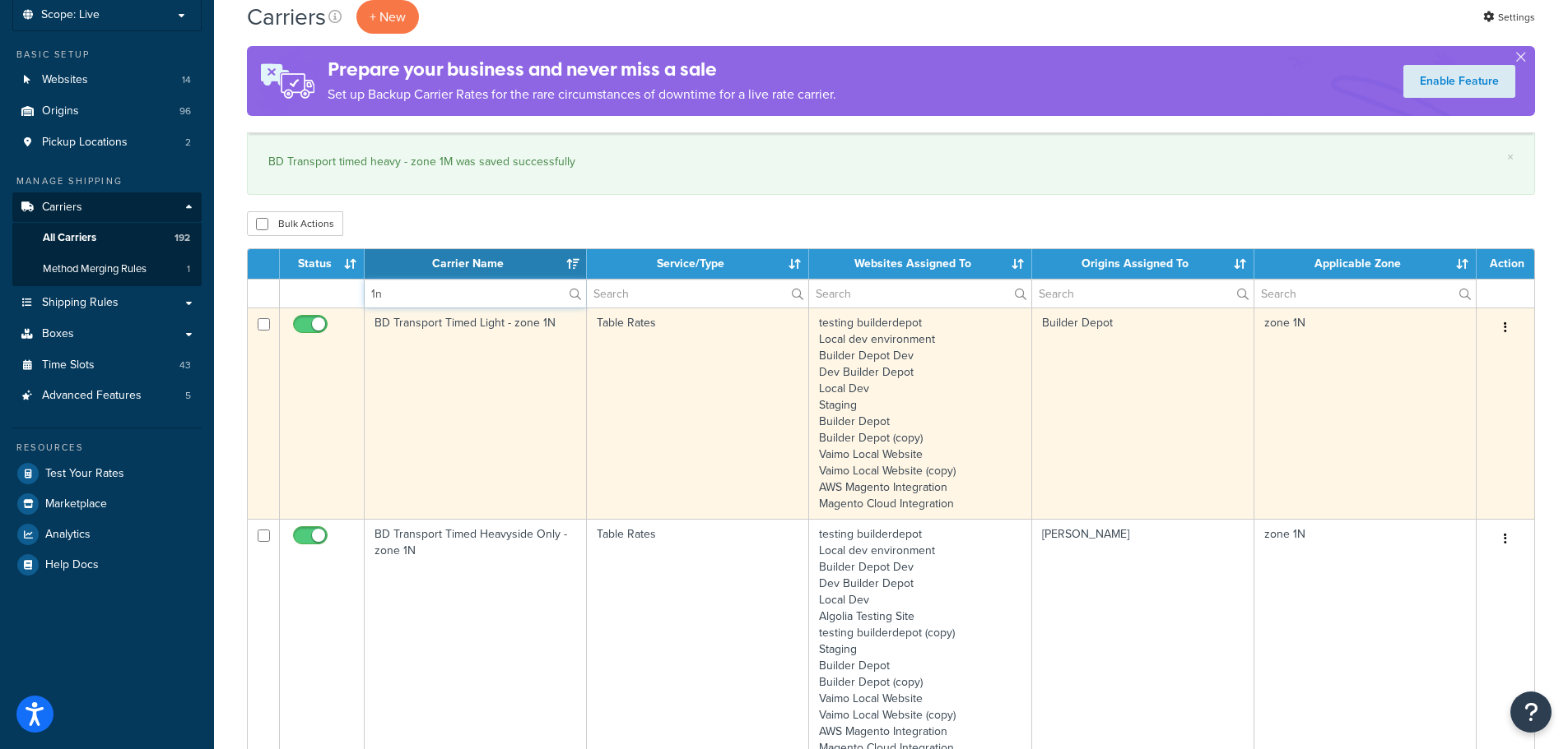
scroll to position [329, 0]
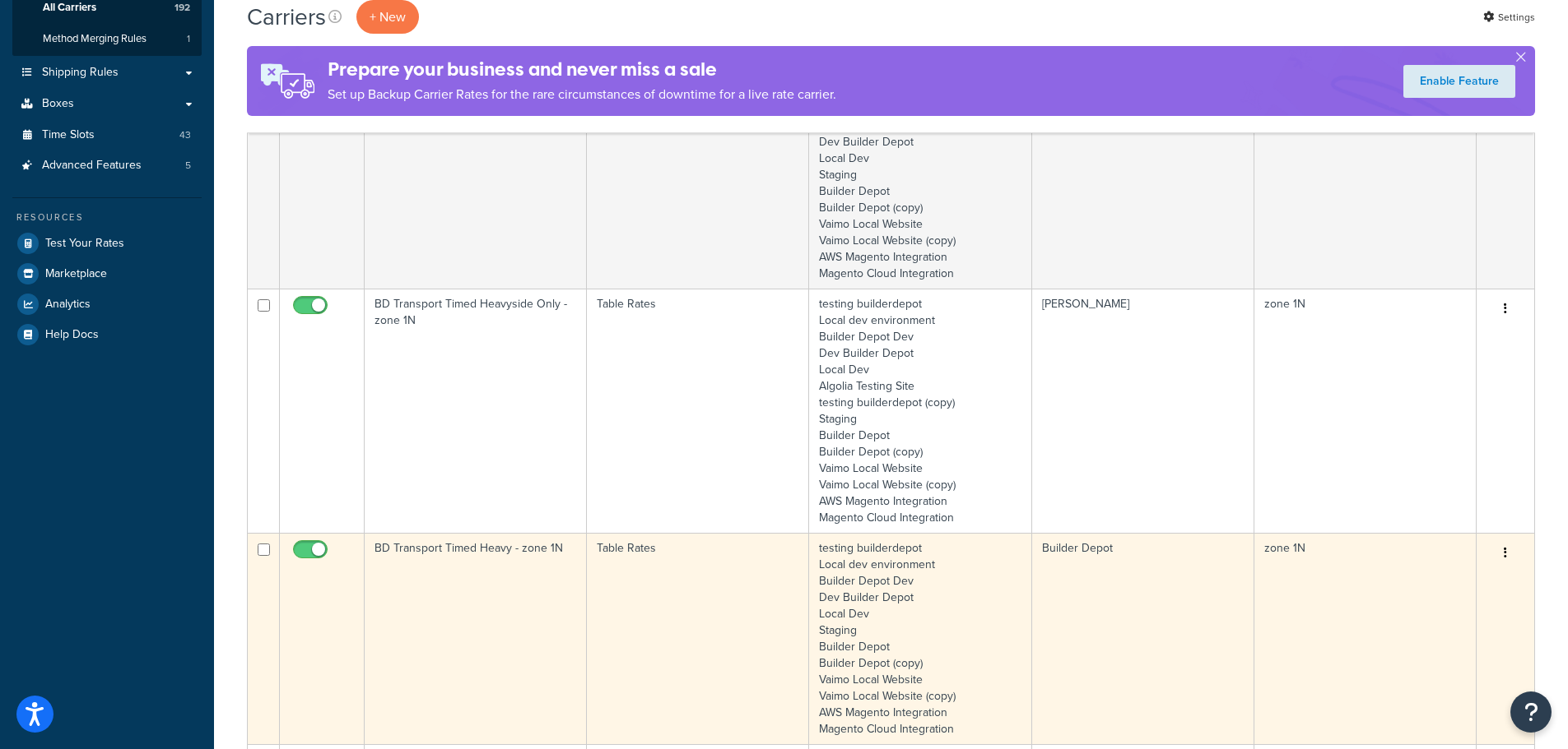
type input "1n"
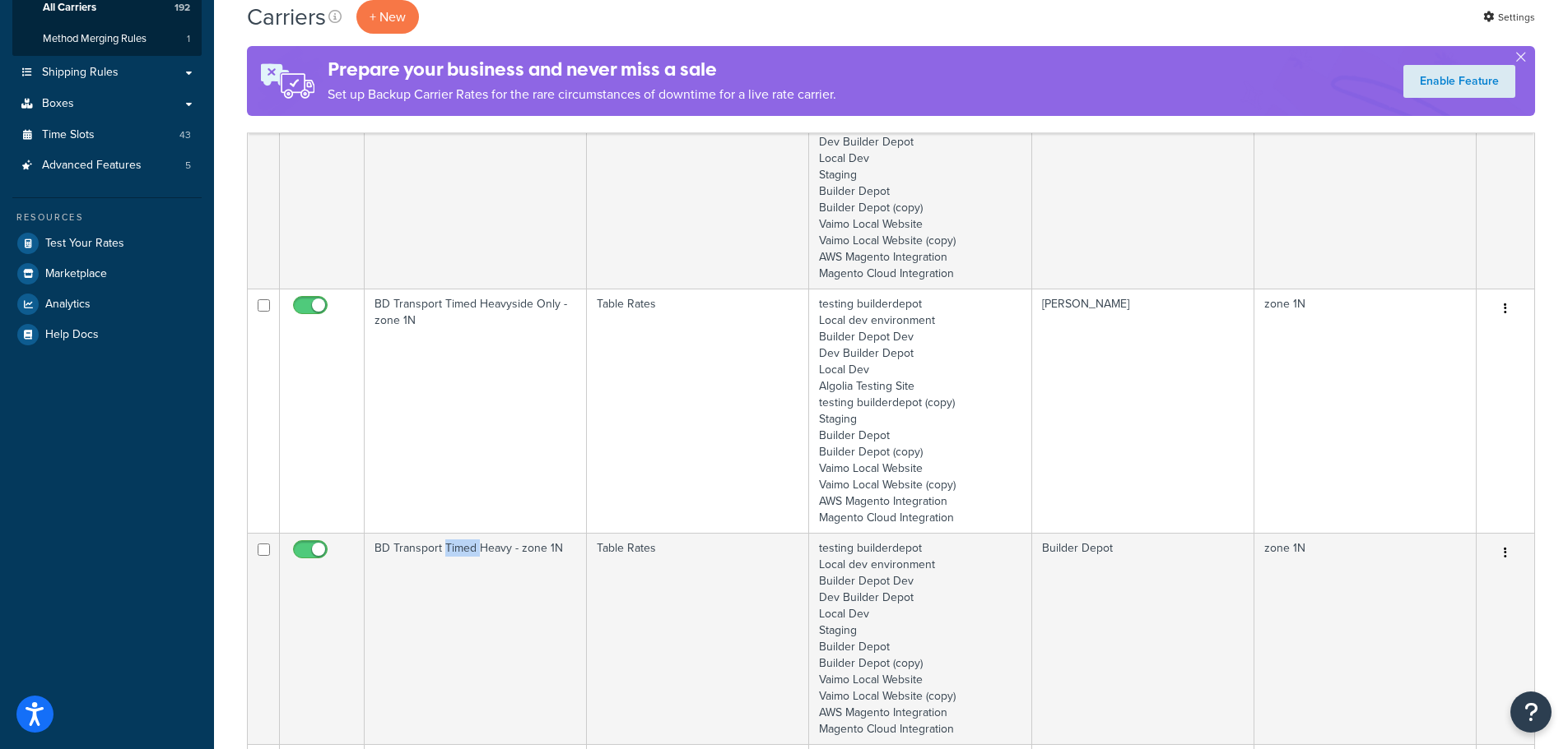
click at [444, 573] on td "BD Transport Timed Heavy - zone 1N" at bounding box center [475, 639] width 222 height 212
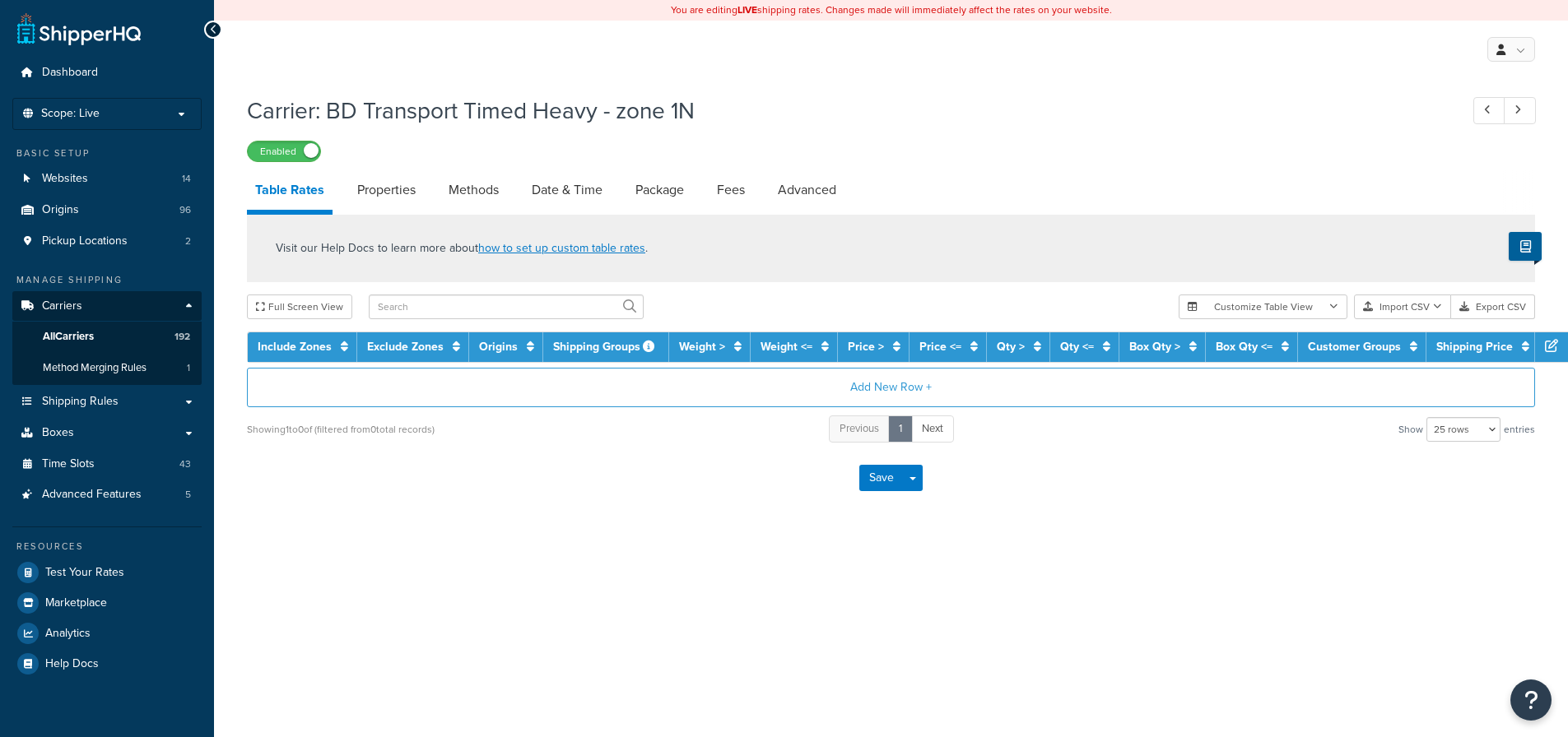
select select "25"
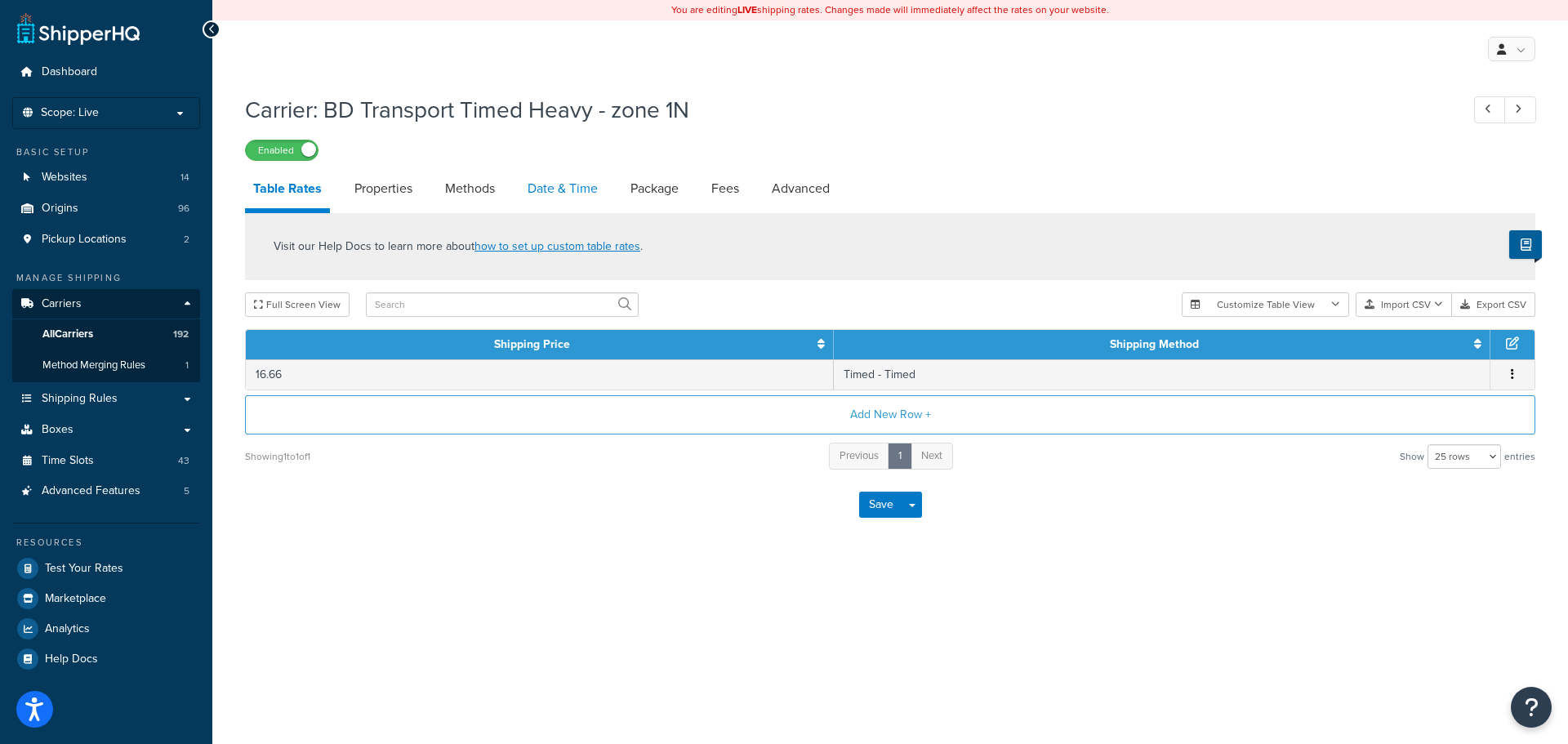
click at [537, 179] on link "Date & Time" at bounding box center [563, 188] width 87 height 39
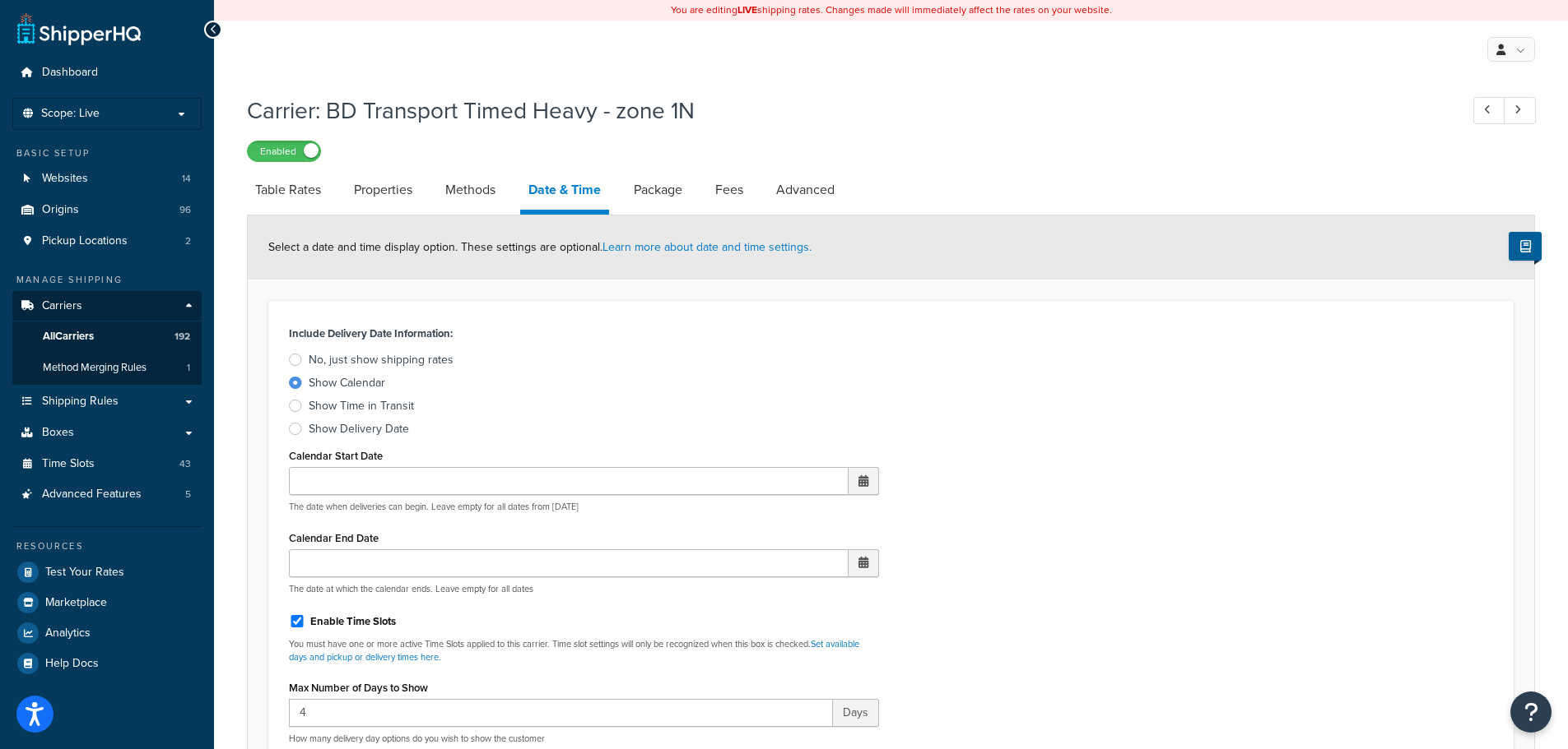
scroll to position [576, 0]
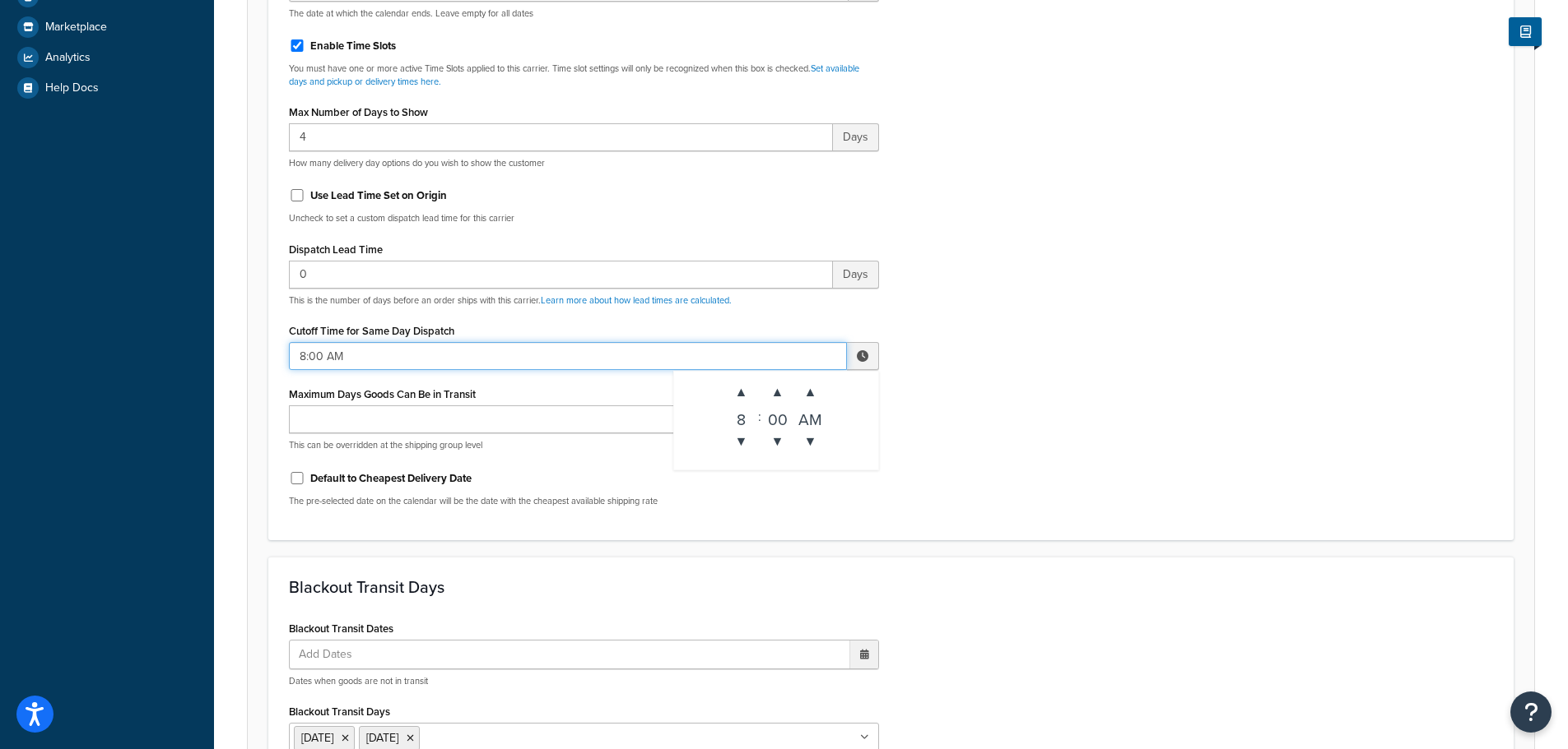
click at [346, 348] on input "8:00 AM" at bounding box center [567, 356] width 558 height 28
click at [747, 441] on span "▼" at bounding box center [741, 442] width 33 height 33
type input "7:00 AM"
click at [996, 463] on div "Include Delivery Date Information: No, just show shipping rates Show Calendar S…" at bounding box center [891, 132] width 1228 height 775
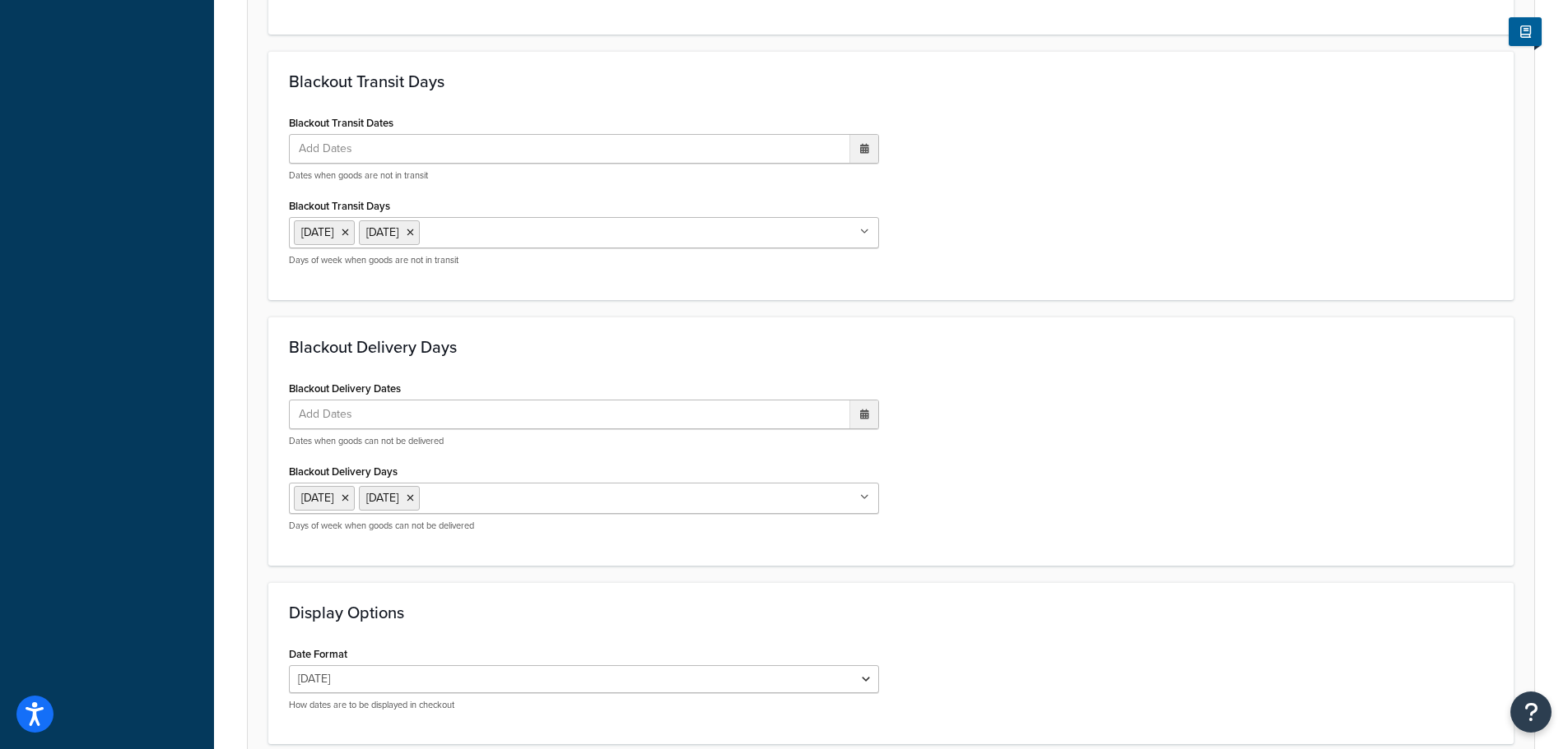
scroll to position [1227, 0]
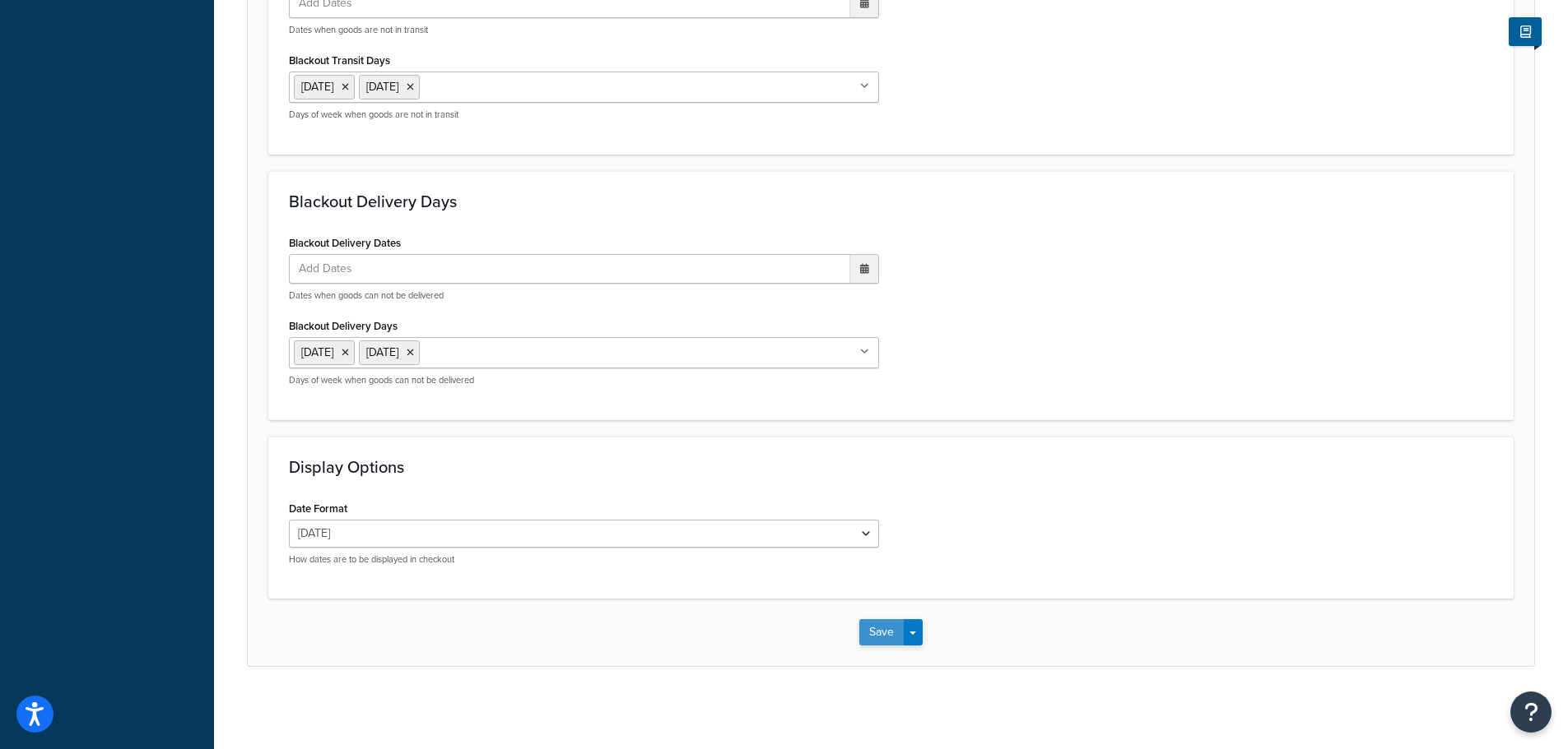
click at [889, 628] on button "Save" at bounding box center [881, 632] width 45 height 26
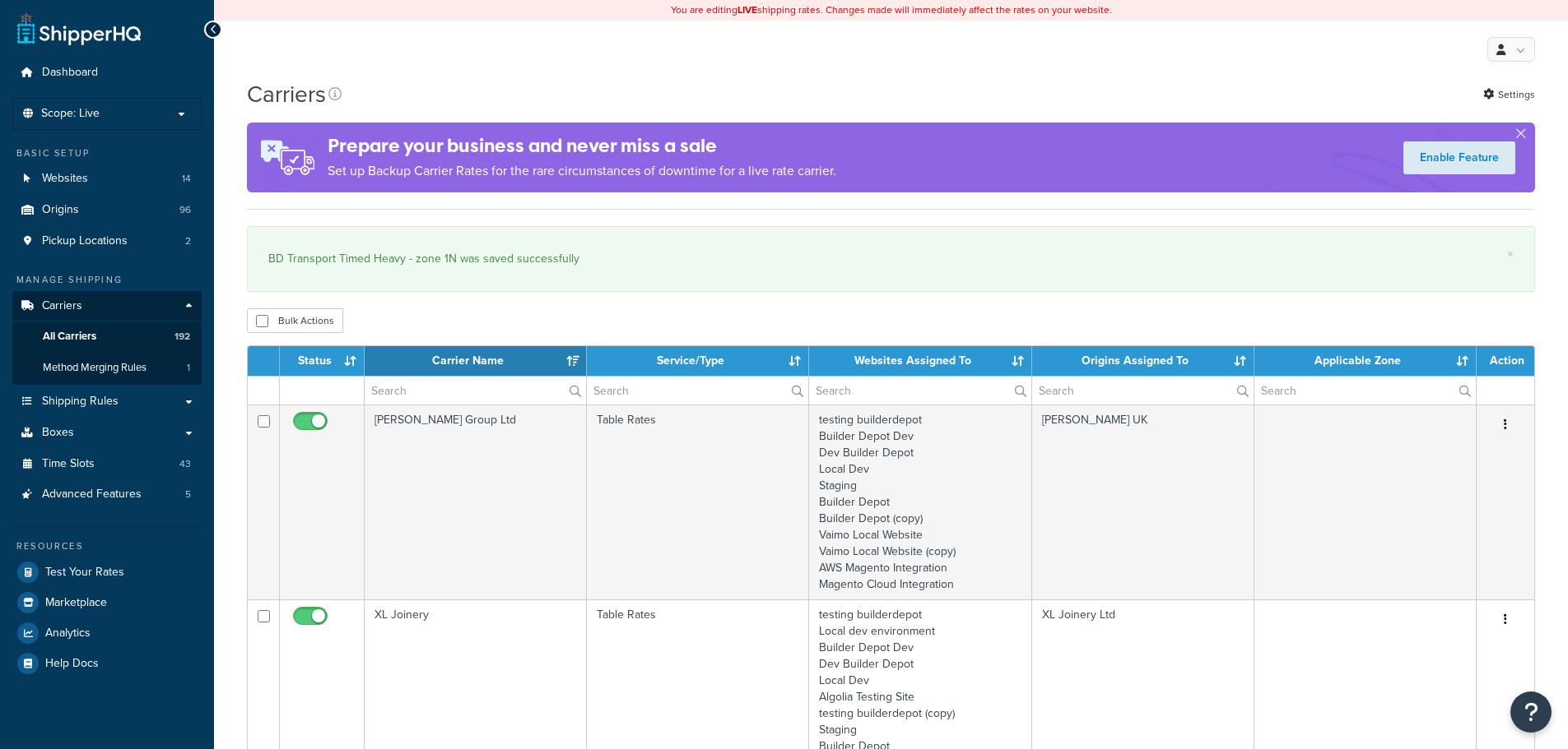
select select "15"
